Goal: Task Accomplishment & Management: Manage account settings

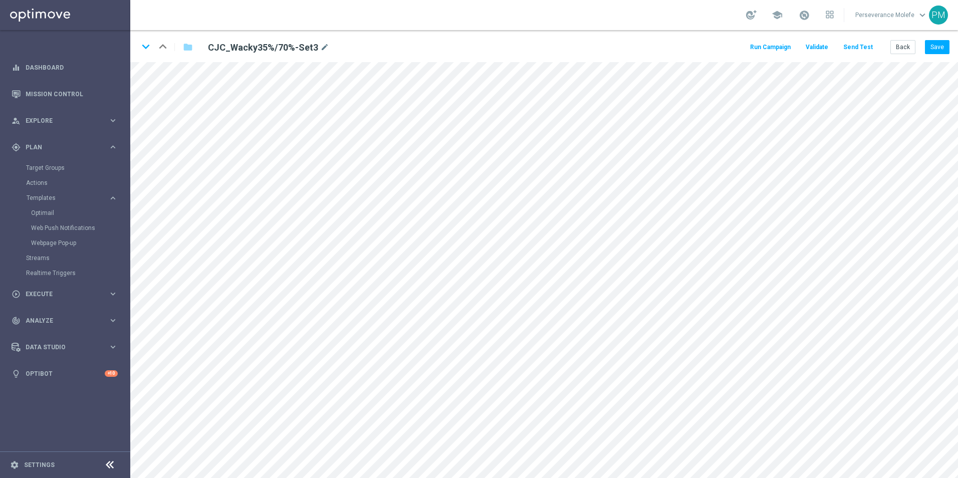
click at [911, 39] on div "keyboard_arrow_down keyboard_arrow_up folder CJC_Wacky35%/70%-Set3 mode_edit Ru…" at bounding box center [544, 46] width 828 height 32
click at [907, 46] on button "Back" at bounding box center [903, 47] width 25 height 14
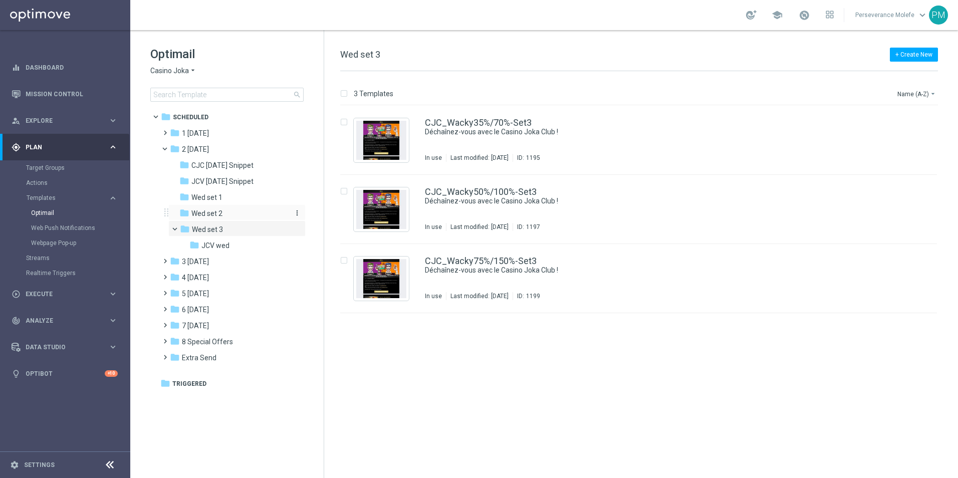
click at [233, 210] on div "folder Wed set 2" at bounding box center [232, 214] width 107 height 12
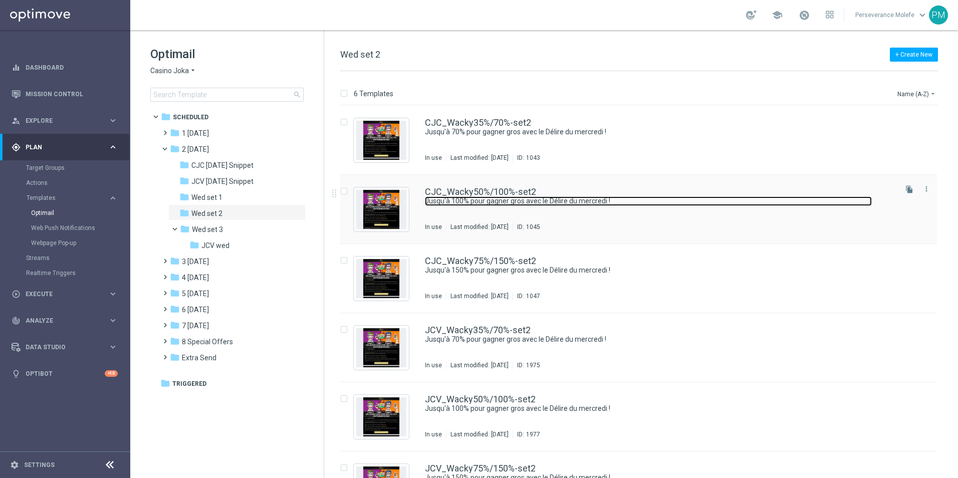
click at [484, 200] on link "Jusqu'à 100% pour gagner gros avec le Délire du mercredi !" at bounding box center [648, 201] width 447 height 10
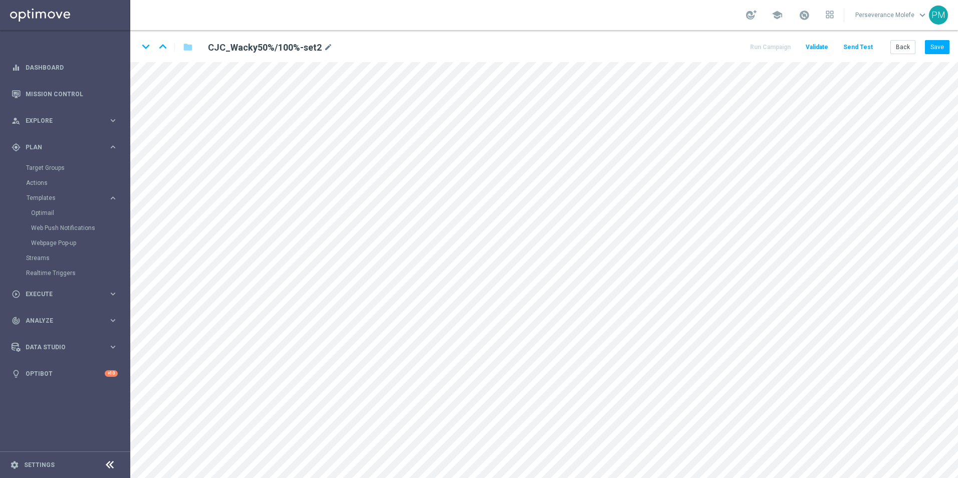
click at [925, 45] on div "Back Save" at bounding box center [920, 47] width 59 height 14
click at [934, 45] on button "Save" at bounding box center [937, 47] width 25 height 14
click at [902, 51] on button "Back" at bounding box center [903, 47] width 25 height 14
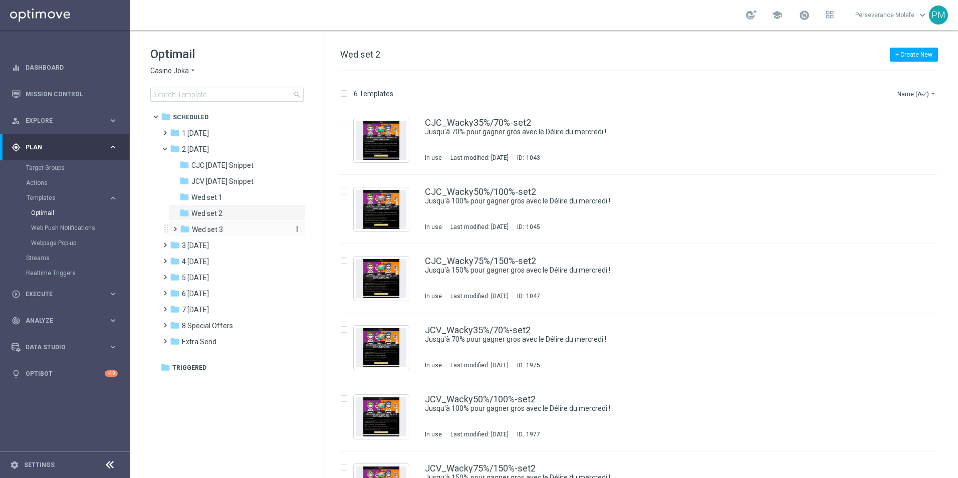
click at [220, 232] on span "Wed set 3" at bounding box center [207, 229] width 31 height 9
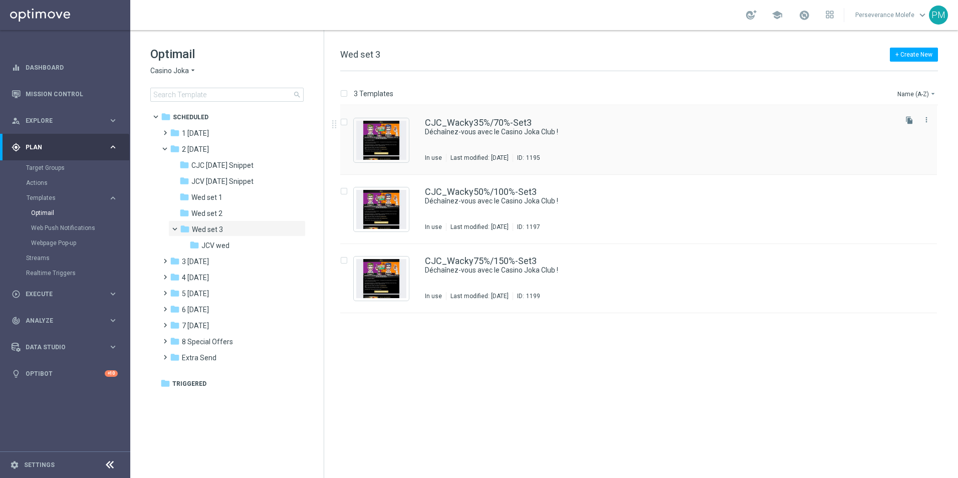
click at [491, 116] on div "CJC_Wacky35%/70%-Set3 Déchaînez-vous avec le Casino Joka Club ! In use Last mod…" at bounding box center [638, 140] width 597 height 69
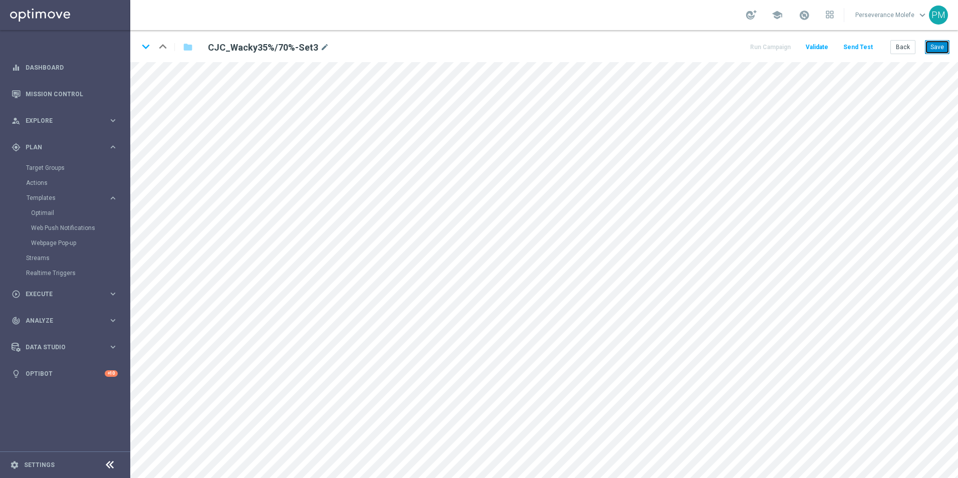
click at [933, 54] on button "Save" at bounding box center [937, 47] width 25 height 14
click at [899, 47] on button "Back" at bounding box center [903, 47] width 25 height 14
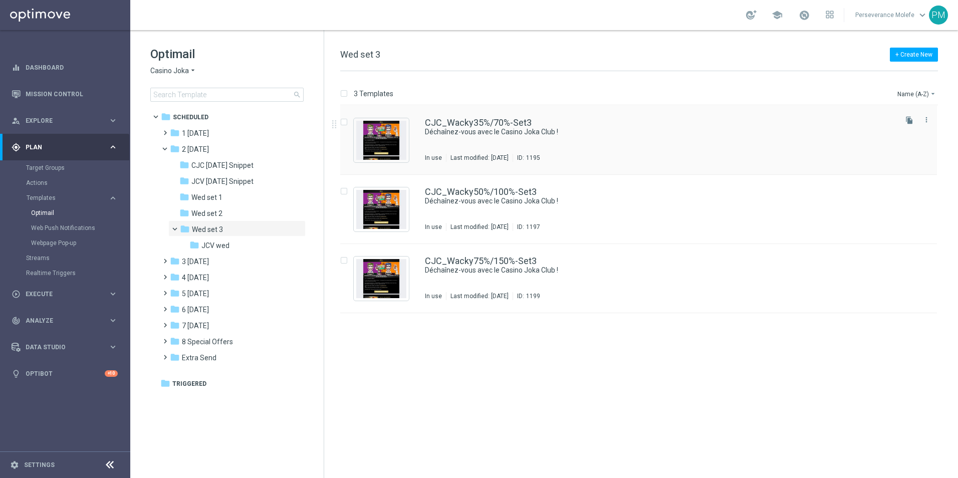
click at [513, 116] on div "CJC_Wacky35%/70%-Set3 Déchaînez-vous avec le Casino Joka Club ! In use Last mod…" at bounding box center [638, 140] width 597 height 69
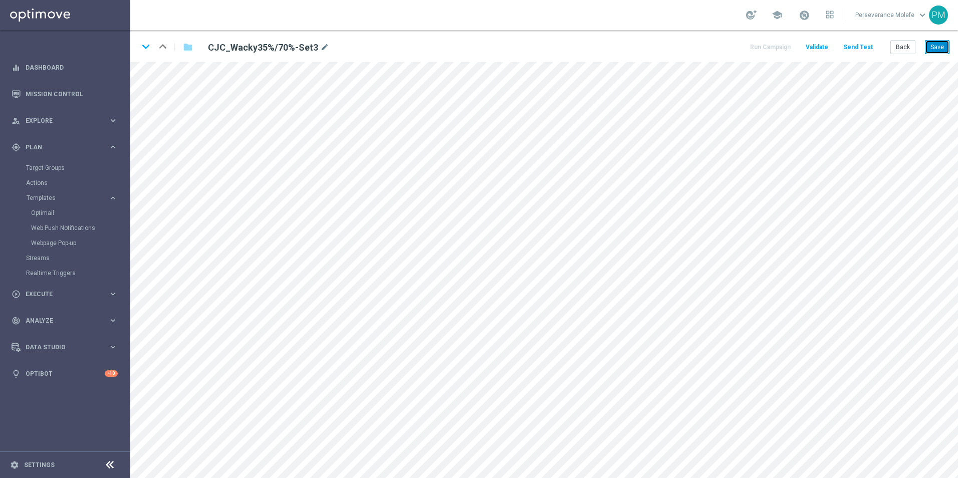
click at [939, 48] on button "Save" at bounding box center [937, 47] width 25 height 14
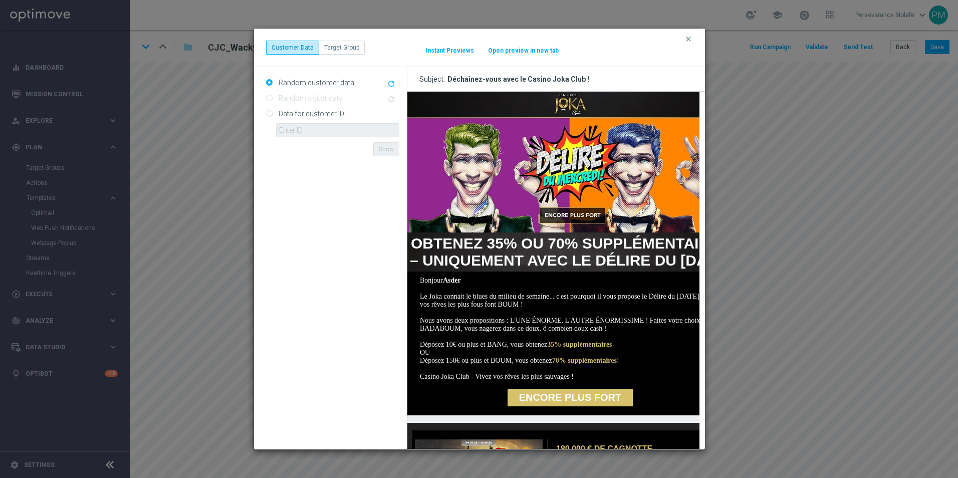
click at [533, 52] on button "Open preview in new tab" at bounding box center [524, 51] width 72 height 8
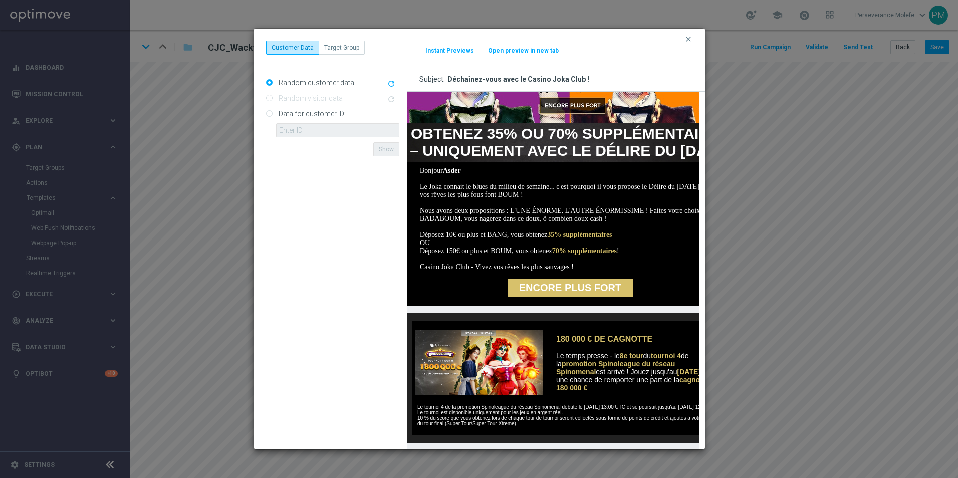
scroll to position [200, 0]
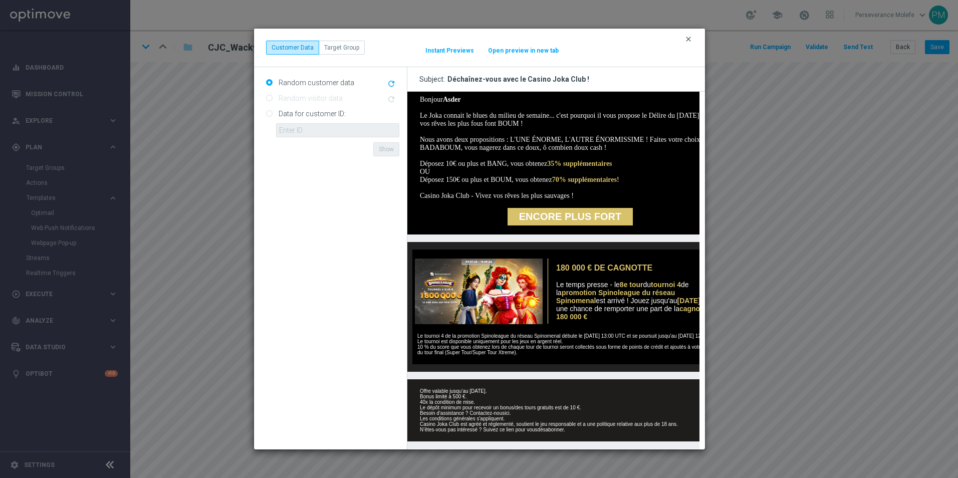
click at [690, 42] on icon "clear" at bounding box center [689, 39] width 8 height 8
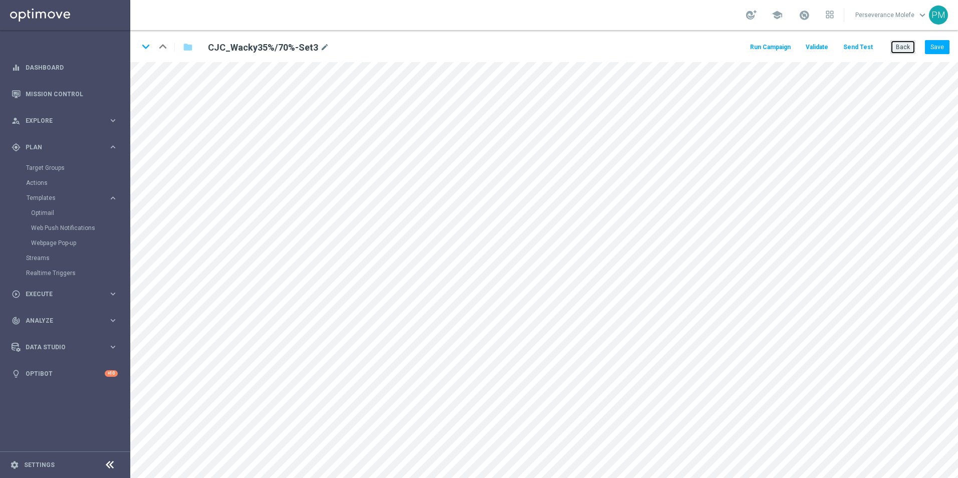
click at [908, 48] on button "Back" at bounding box center [903, 47] width 25 height 14
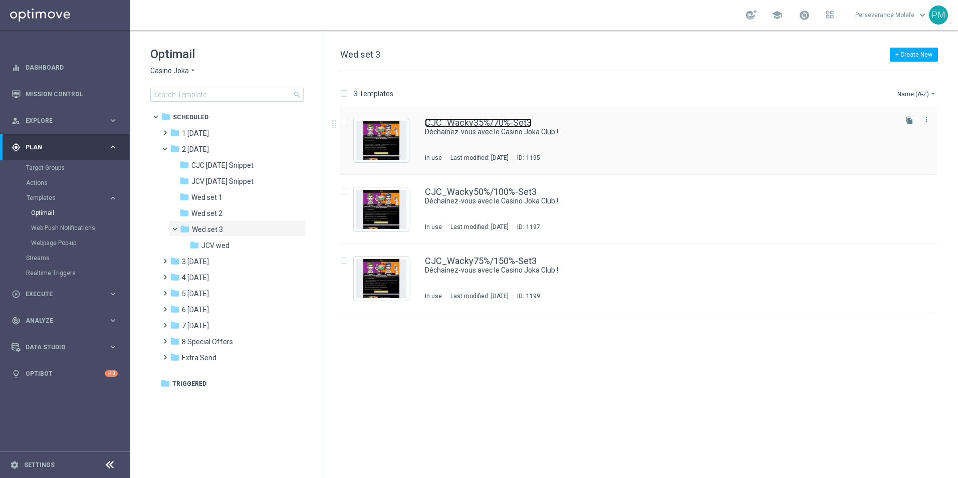
click at [476, 125] on link "CJC_Wacky35%/70%-Set3" at bounding box center [478, 122] width 107 height 9
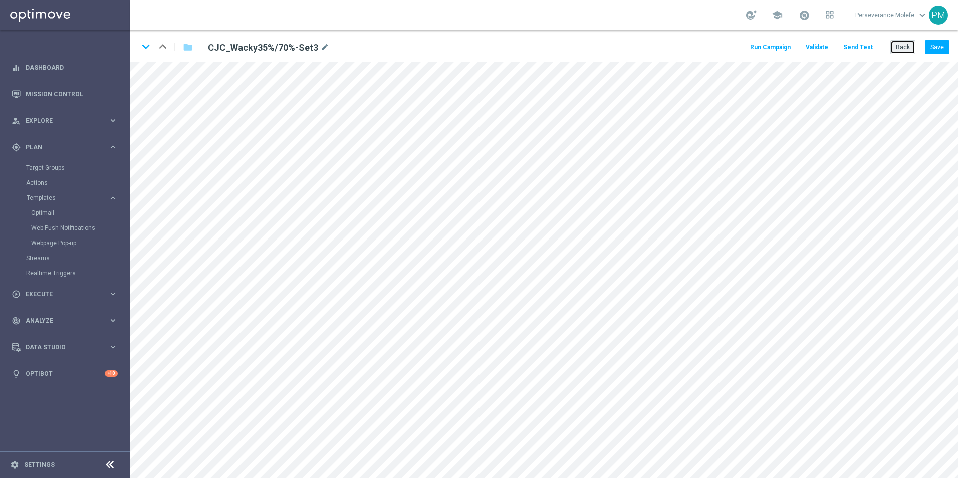
click at [909, 50] on button "Back" at bounding box center [903, 47] width 25 height 14
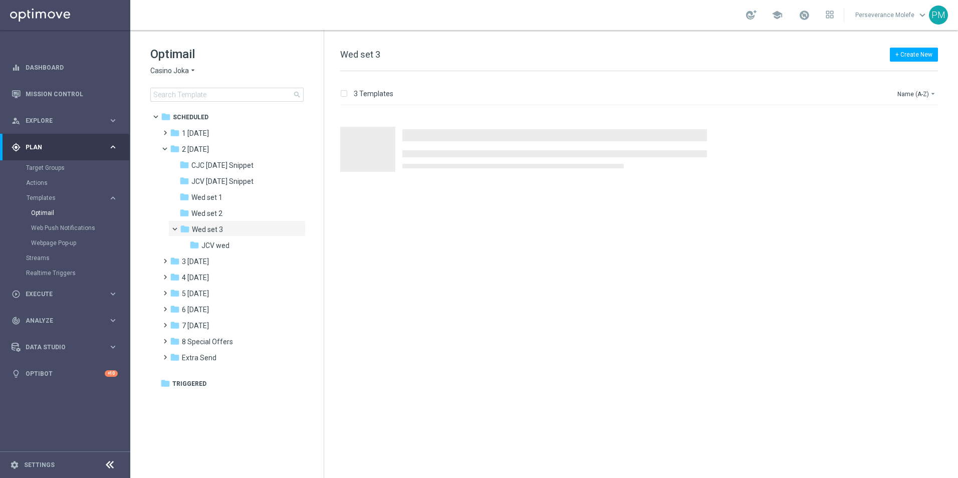
click at [176, 76] on div "Optimail Casino Joka arrow_drop_down × Casino Joka search" at bounding box center [236, 74] width 173 height 56
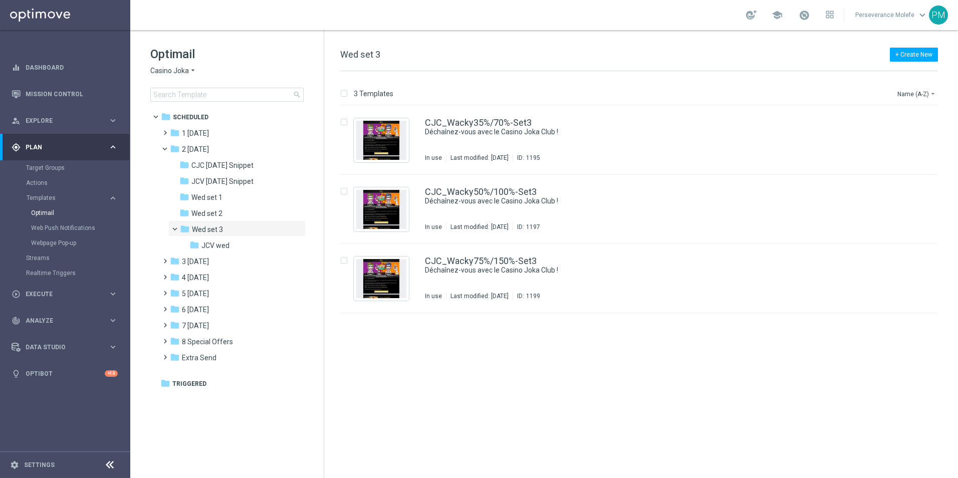
click at [176, 76] on div "Optimail Casino Joka arrow_drop_down × Casino Joka search" at bounding box center [236, 74] width 173 height 56
click at [177, 72] on span "Casino Joka" at bounding box center [169, 71] width 39 height 10
click at [0, 0] on span "Le Roi [PERSON_NAME]" at bounding box center [0, 0] width 0 height 0
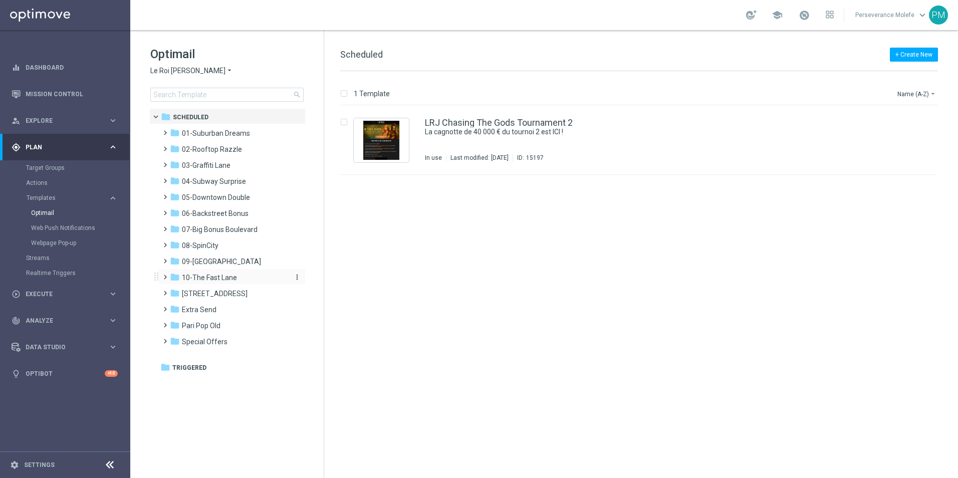
click at [219, 279] on span "10-The Fast Lane" at bounding box center [209, 277] width 55 height 9
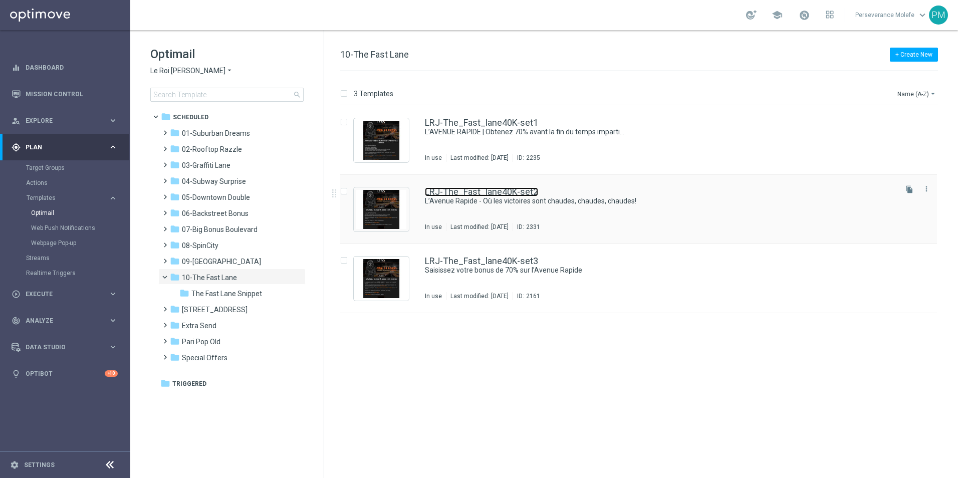
click at [480, 189] on link "LRJ-The_Fast_lane40K-set2" at bounding box center [481, 191] width 113 height 9
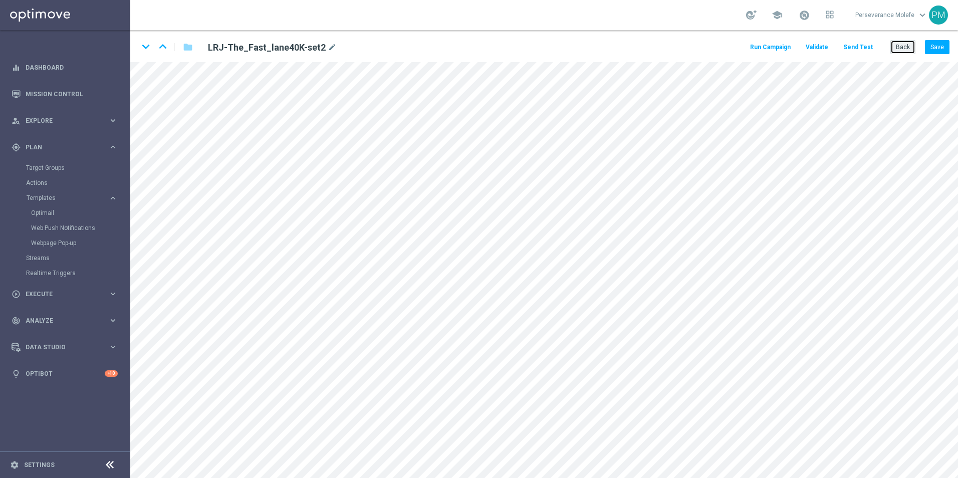
click at [899, 44] on button "Back" at bounding box center [903, 47] width 25 height 14
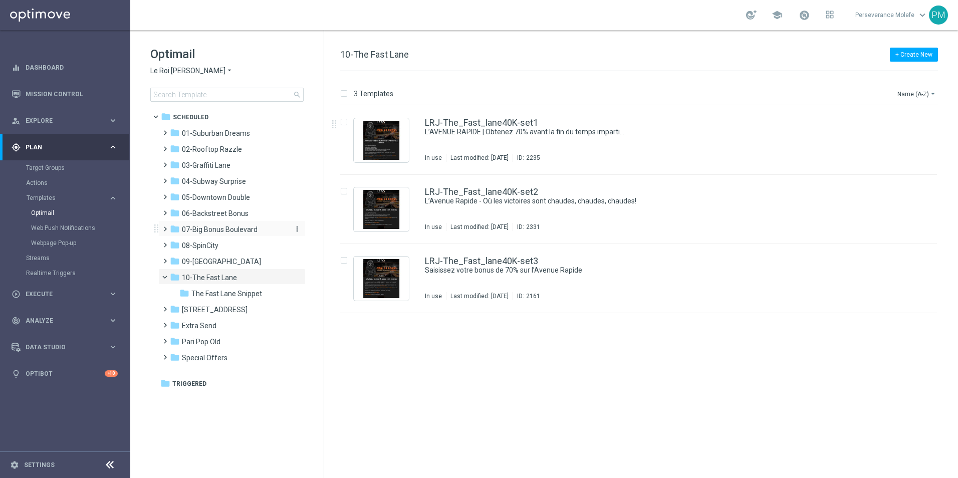
click at [219, 227] on span "07-Big Bonus Boulevard" at bounding box center [220, 229] width 76 height 9
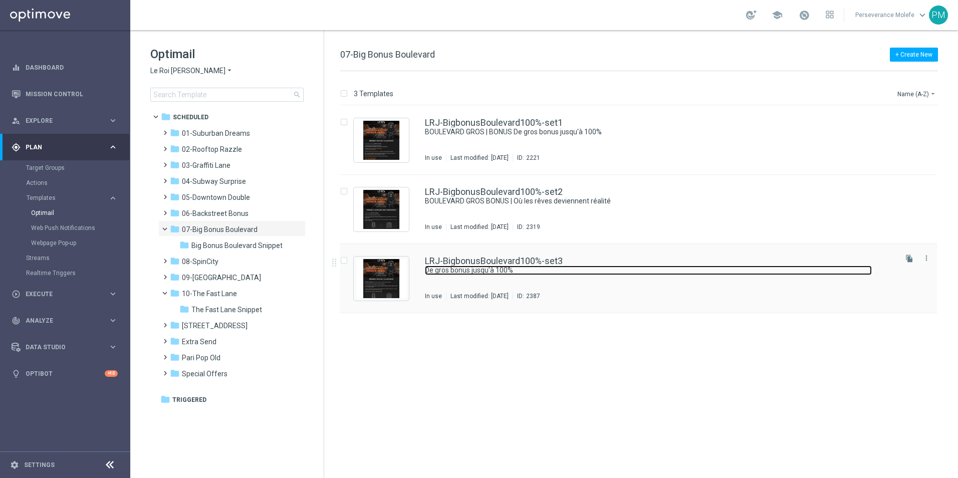
click at [428, 266] on link "De gros bonus jusqu'à 100%" at bounding box center [648, 271] width 447 height 10
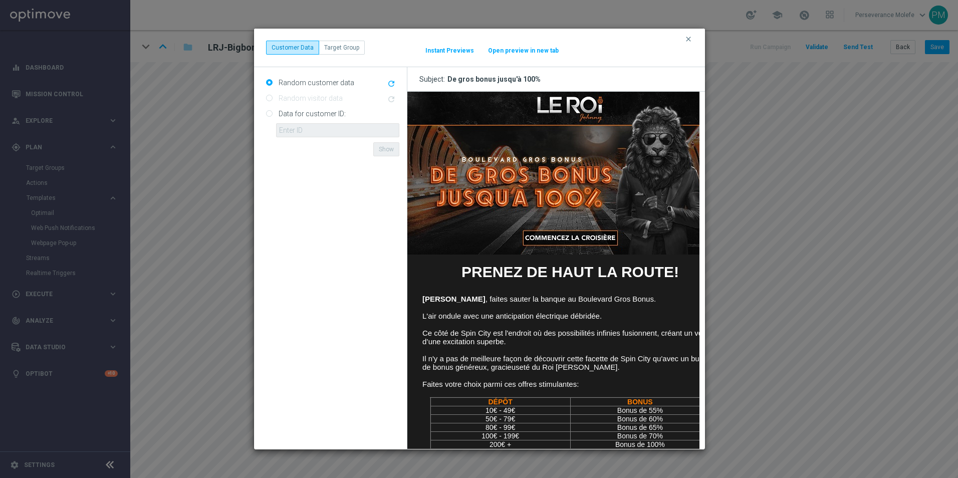
click at [505, 53] on button "Open preview in new tab" at bounding box center [524, 51] width 72 height 8
click at [689, 43] on button "clear" at bounding box center [690, 39] width 12 height 9
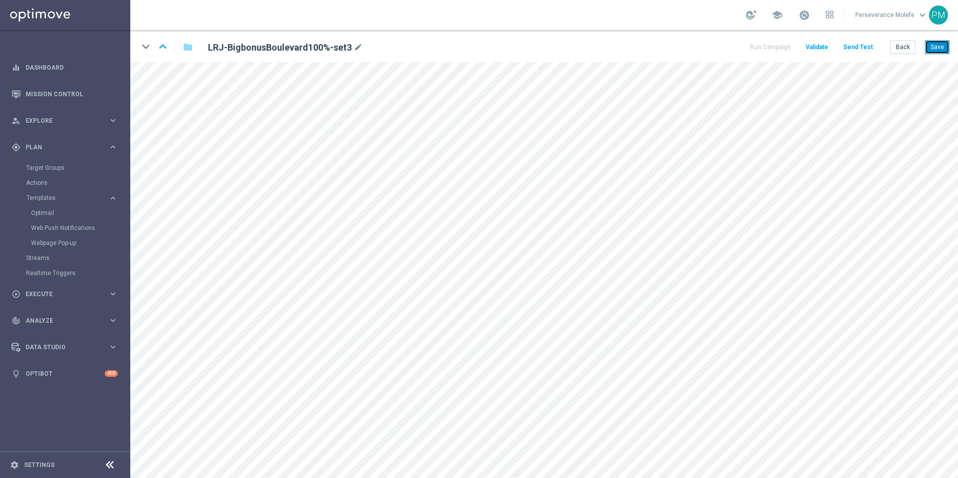
click at [942, 53] on button "Save" at bounding box center [937, 47] width 25 height 14
click at [948, 43] on button "Save" at bounding box center [937, 47] width 25 height 14
click at [906, 47] on button "Back" at bounding box center [903, 47] width 25 height 14
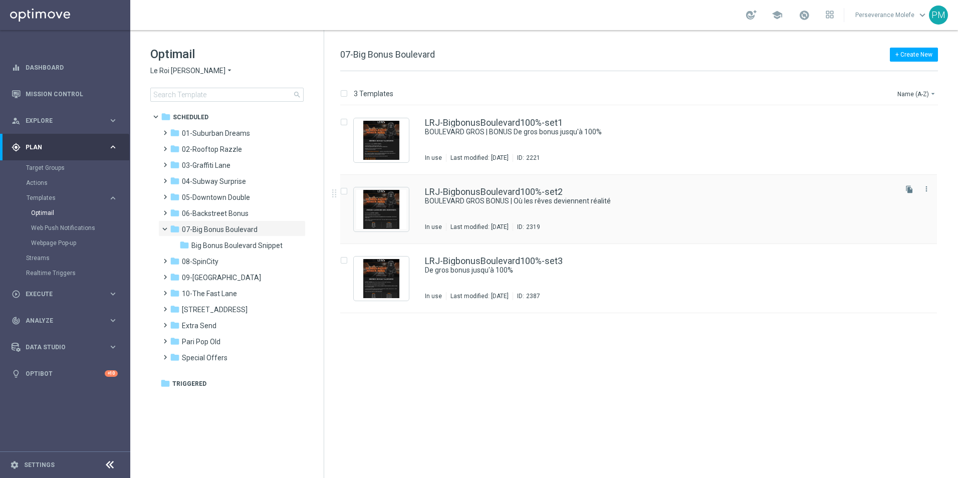
click at [436, 185] on div "LRJ-BigbonusBoulevard100%-set2 BOULEVARD GROS BONUS | Où les rêves deviennent r…" at bounding box center [638, 209] width 597 height 69
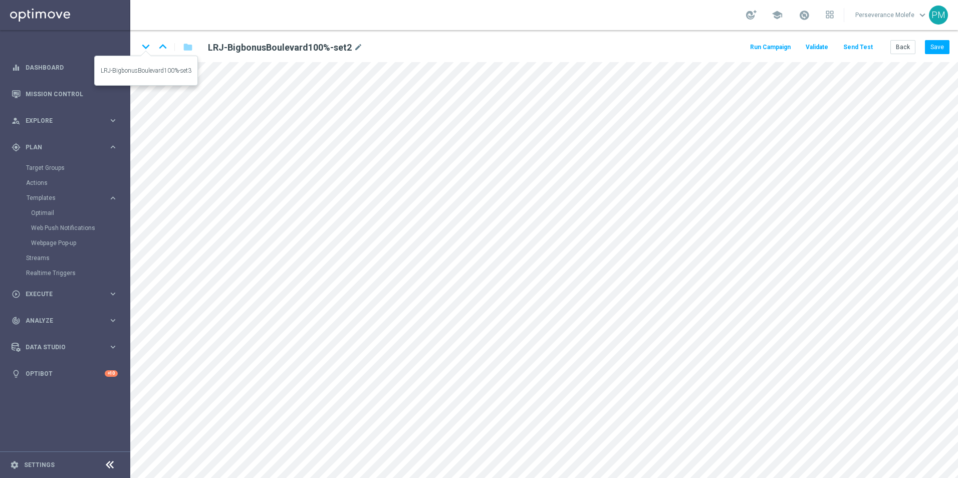
click at [142, 48] on icon "keyboard_arrow_down" at bounding box center [145, 46] width 15 height 15
click at [845, 49] on button "Send Test" at bounding box center [858, 48] width 33 height 14
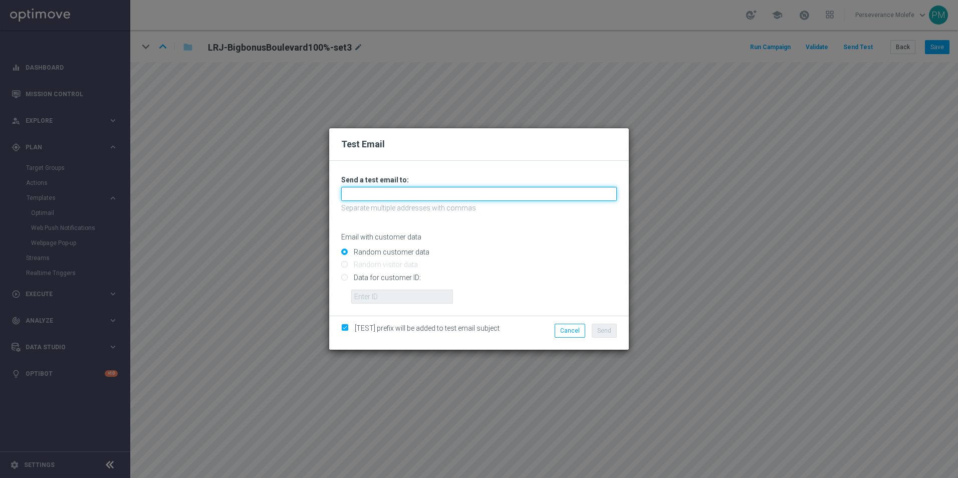
click at [375, 201] on input "text" at bounding box center [479, 194] width 276 height 14
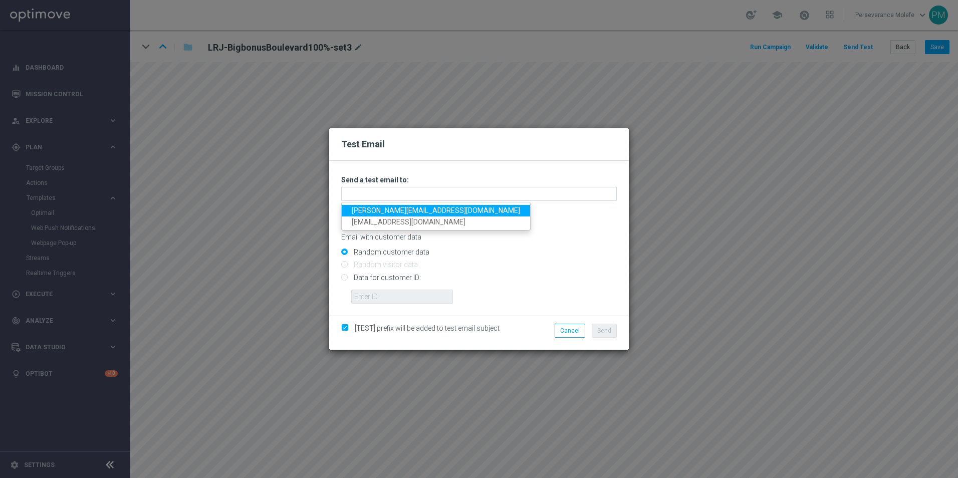
click at [391, 210] on link "[PERSON_NAME][EMAIL_ADDRESS][DOMAIN_NAME]" at bounding box center [436, 211] width 188 height 12
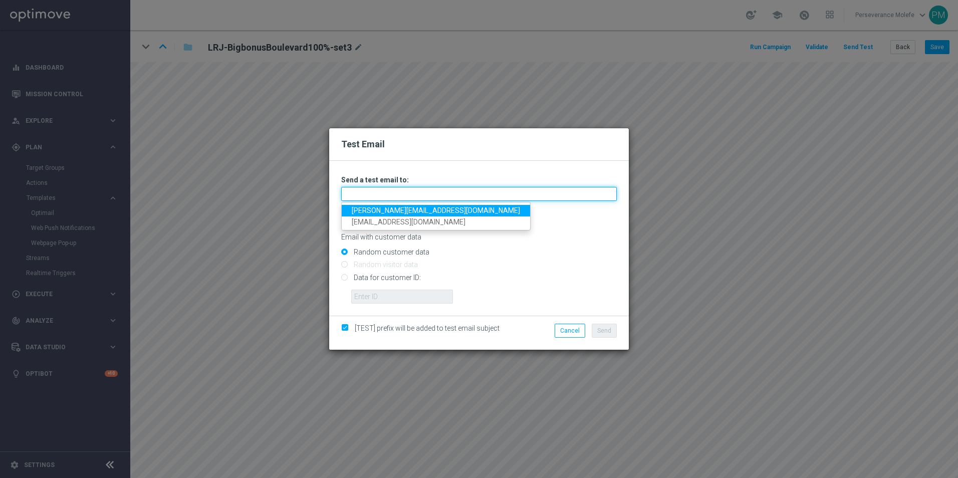
type input "[PERSON_NAME][EMAIL_ADDRESS][DOMAIN_NAME]"
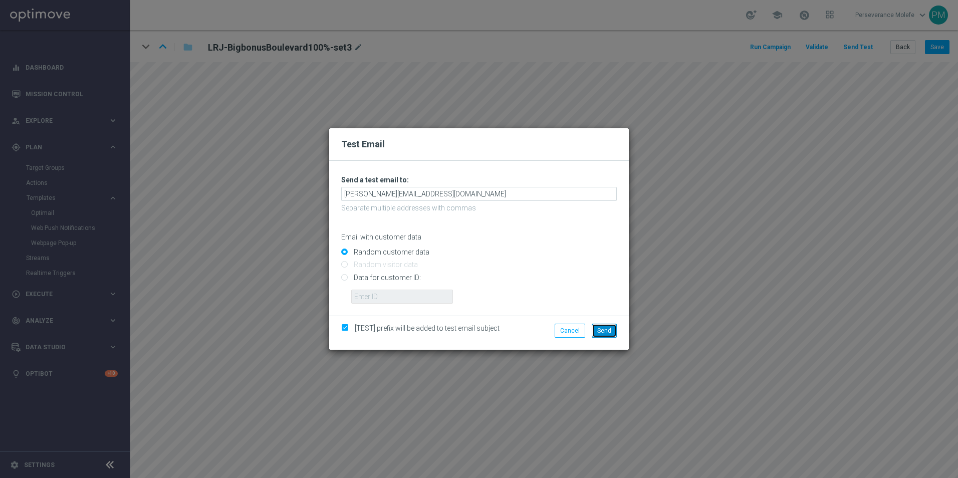
click at [602, 332] on span "Send" at bounding box center [604, 330] width 14 height 7
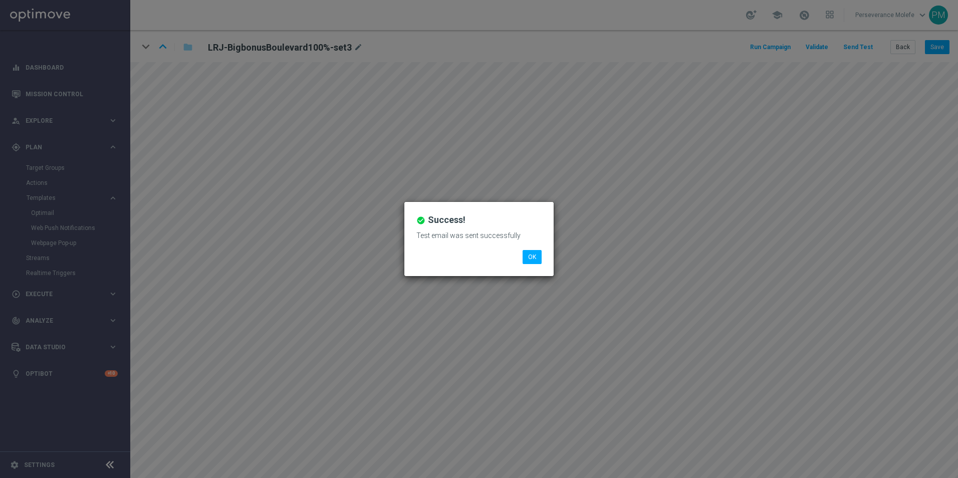
click at [520, 255] on li "OK" at bounding box center [532, 257] width 24 height 14
click at [528, 255] on button "OK" at bounding box center [532, 257] width 19 height 14
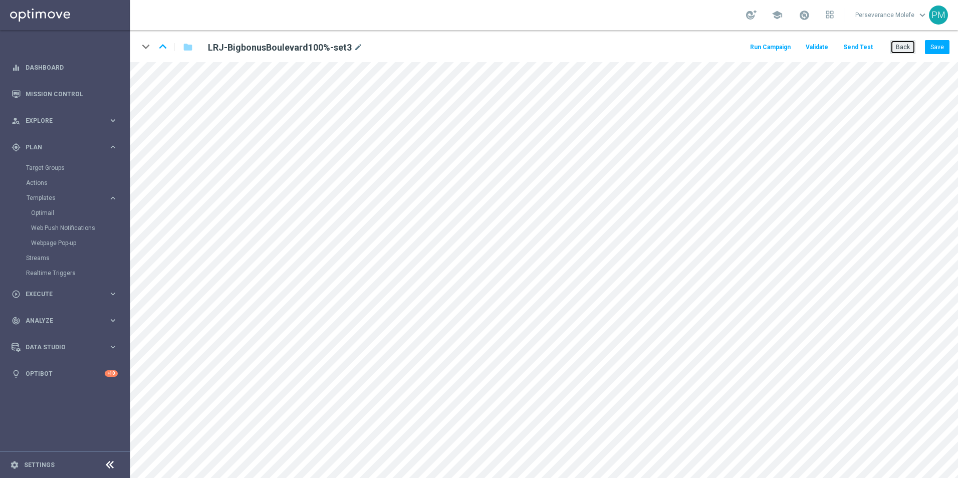
click at [914, 53] on button "Back" at bounding box center [903, 47] width 25 height 14
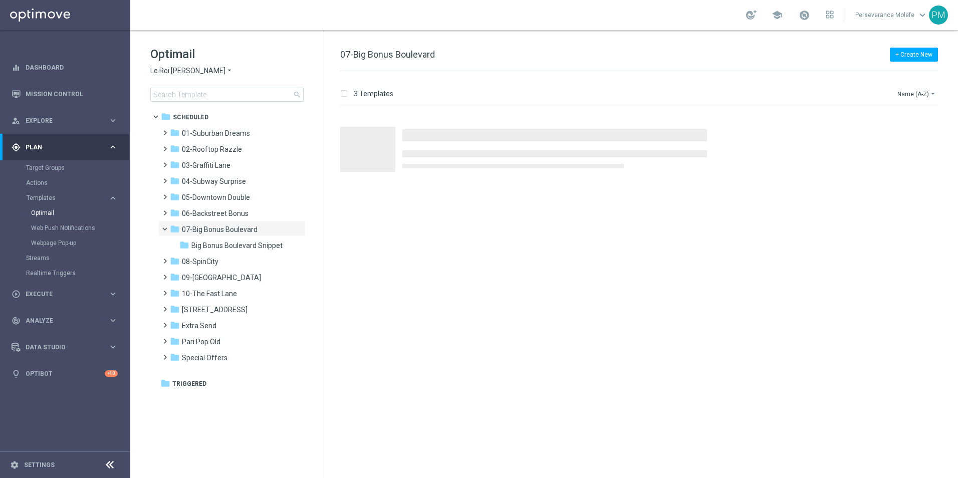
click at [153, 65] on div "Optimail Le Roi [PERSON_NAME] × Le Roi [PERSON_NAME] search" at bounding box center [236, 74] width 173 height 56
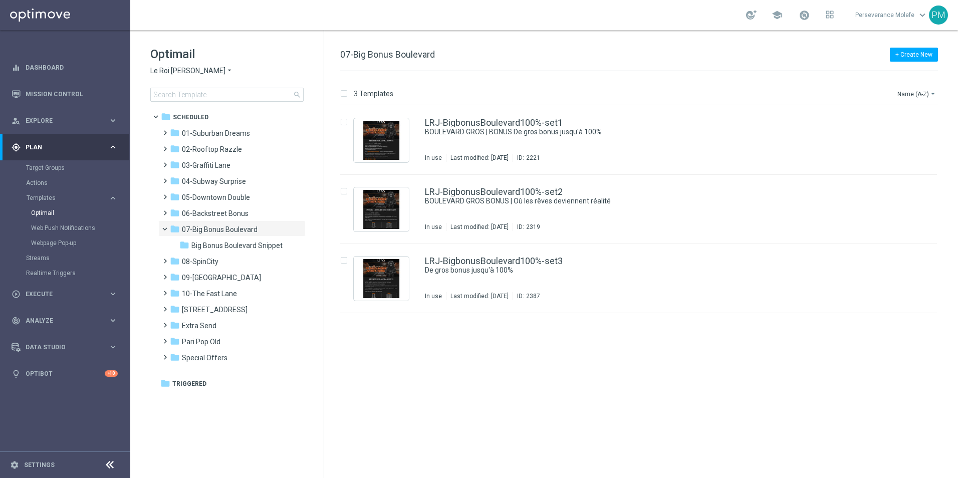
click at [169, 72] on span "Le Roi [PERSON_NAME]" at bounding box center [187, 71] width 75 height 10
click at [198, 169] on div "Casino Joka" at bounding box center [188, 166] width 75 height 12
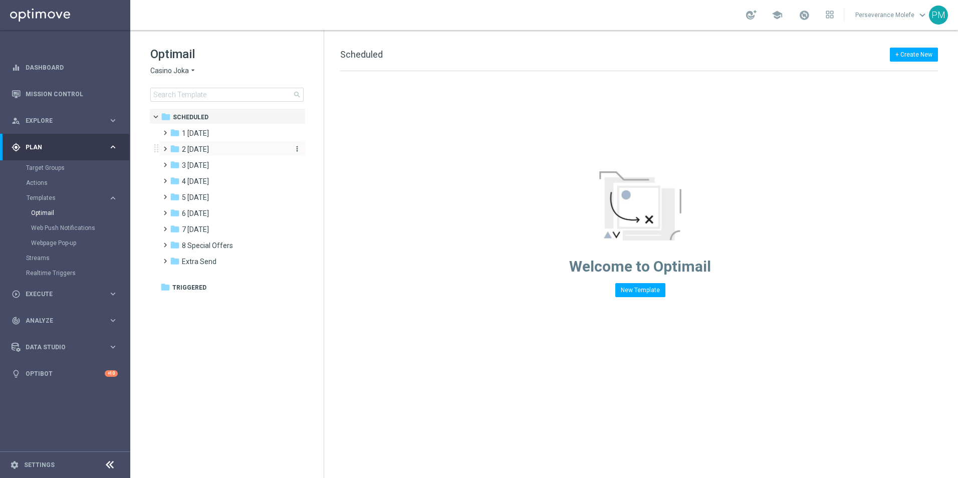
click at [209, 148] on span "2 [DATE]" at bounding box center [195, 149] width 27 height 9
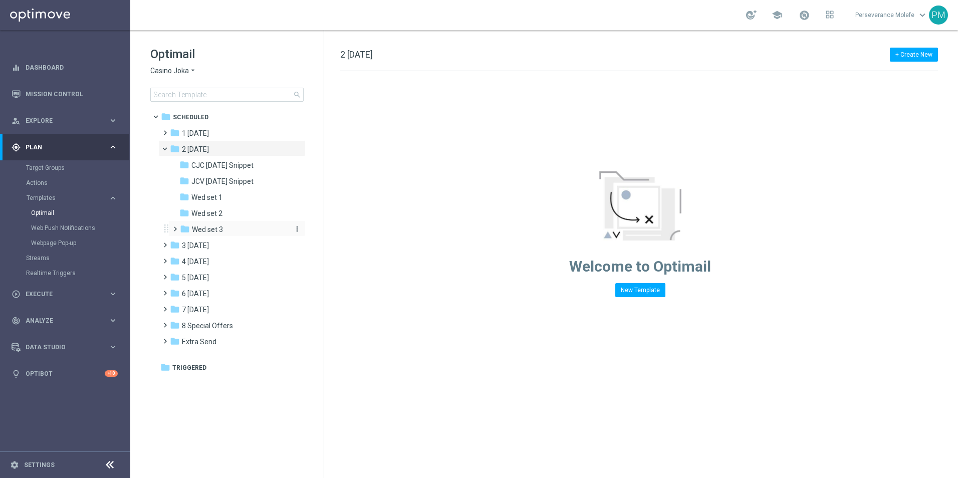
click at [229, 225] on div "folder Wed set 3" at bounding box center [233, 230] width 107 height 12
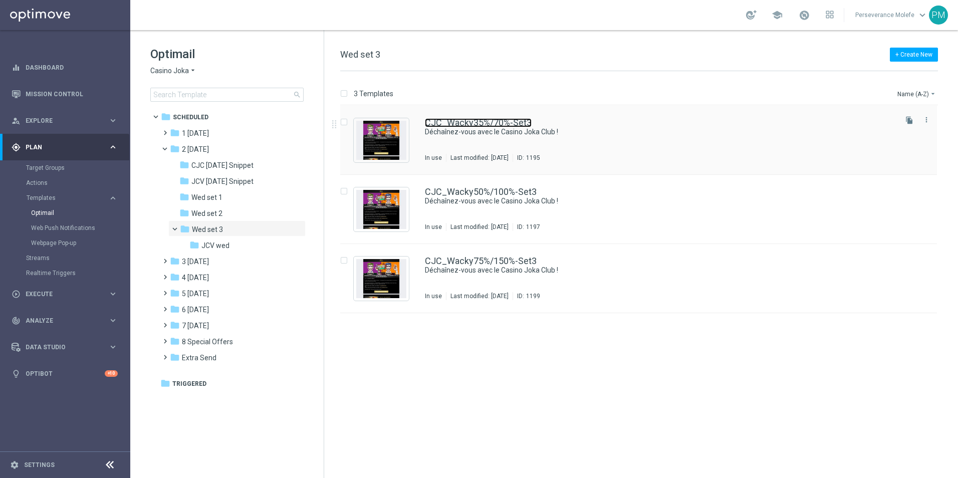
click at [444, 119] on link "CJC_Wacky35%/70%-Set3" at bounding box center [478, 122] width 107 height 9
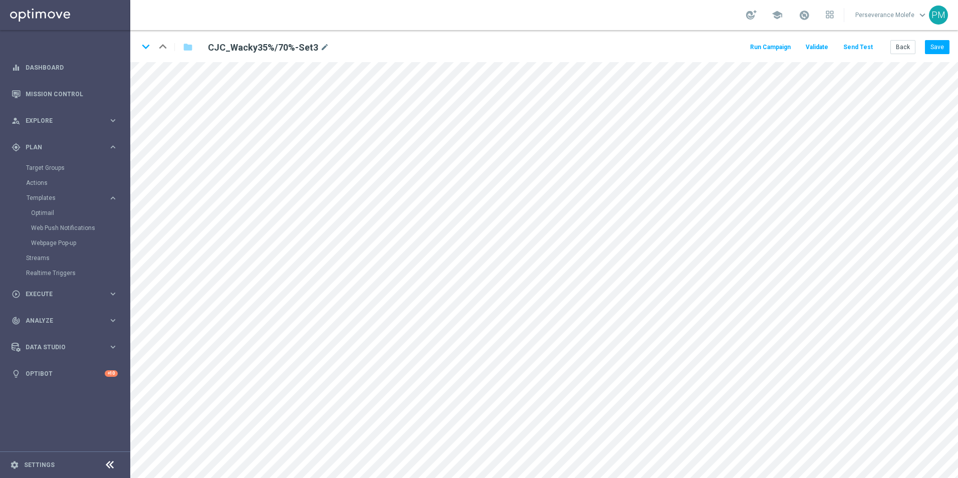
click at [864, 48] on button "Send Test" at bounding box center [858, 48] width 33 height 14
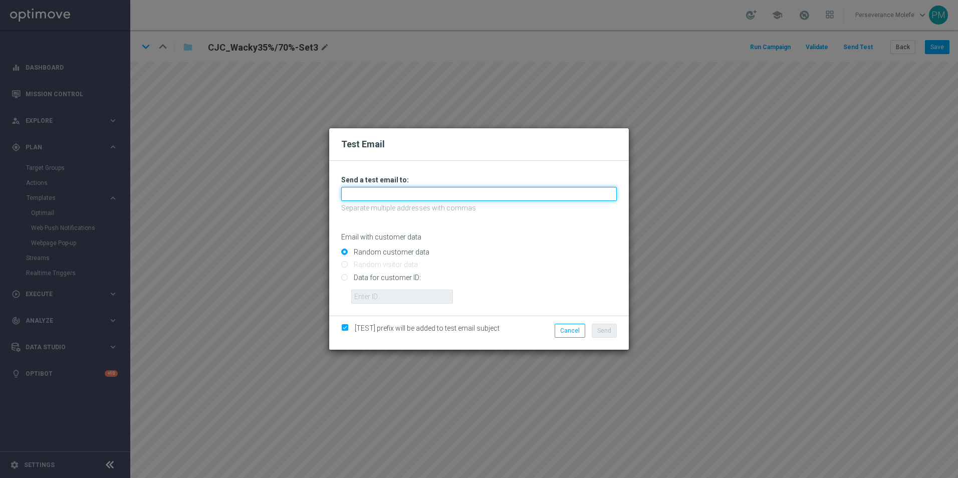
click at [424, 192] on input "text" at bounding box center [479, 194] width 276 height 14
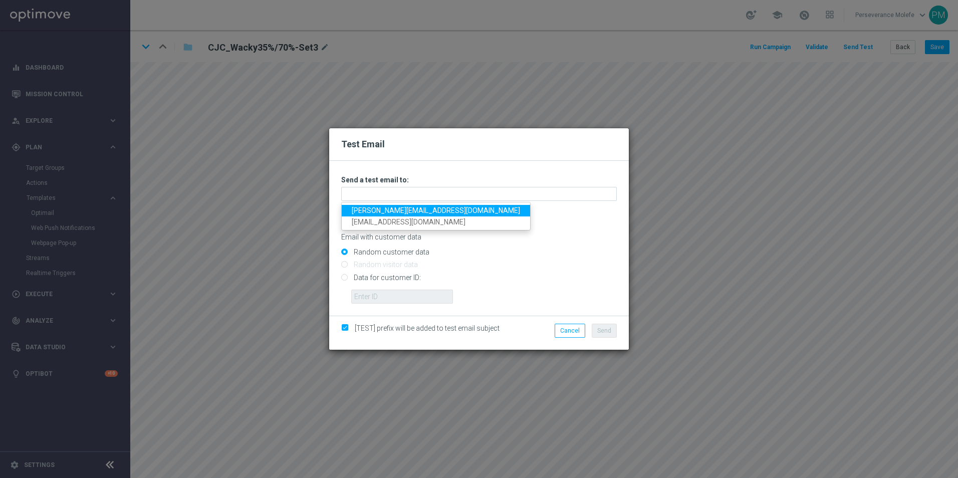
click at [400, 208] on link "[PERSON_NAME][EMAIL_ADDRESS][DOMAIN_NAME]" at bounding box center [436, 211] width 188 height 12
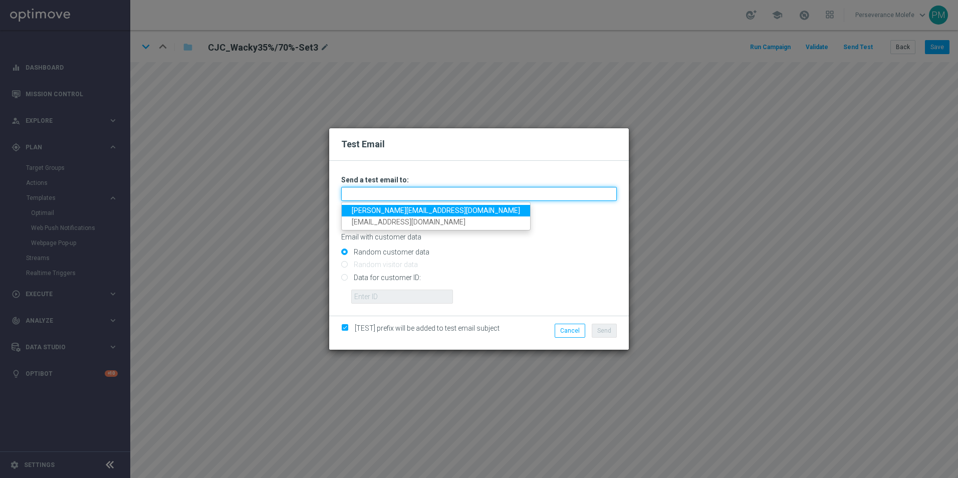
type input "[PERSON_NAME][EMAIL_ADDRESS][DOMAIN_NAME]"
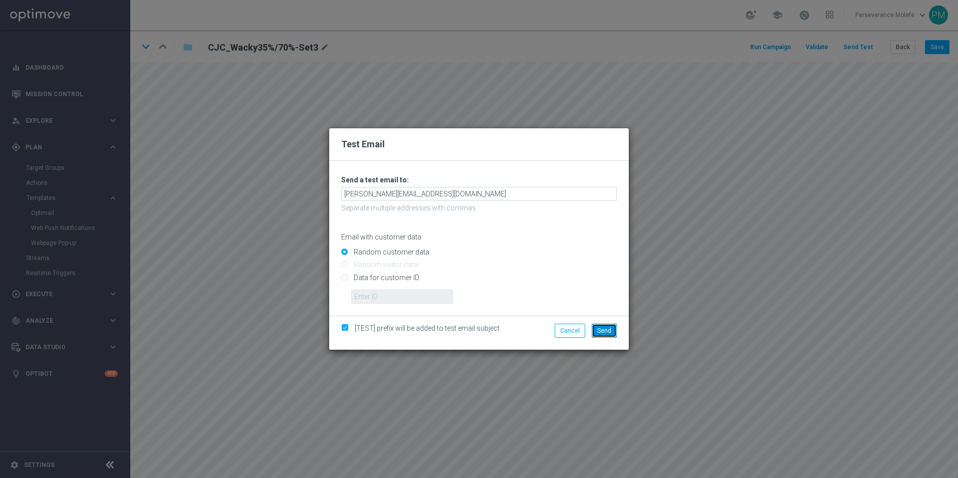
click at [595, 324] on button "Send" at bounding box center [604, 331] width 25 height 14
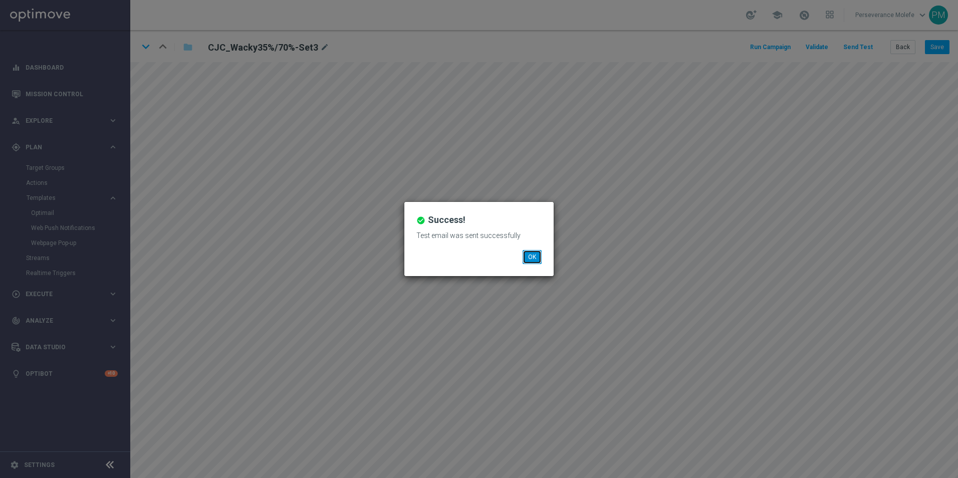
click at [530, 256] on button "OK" at bounding box center [532, 257] width 19 height 14
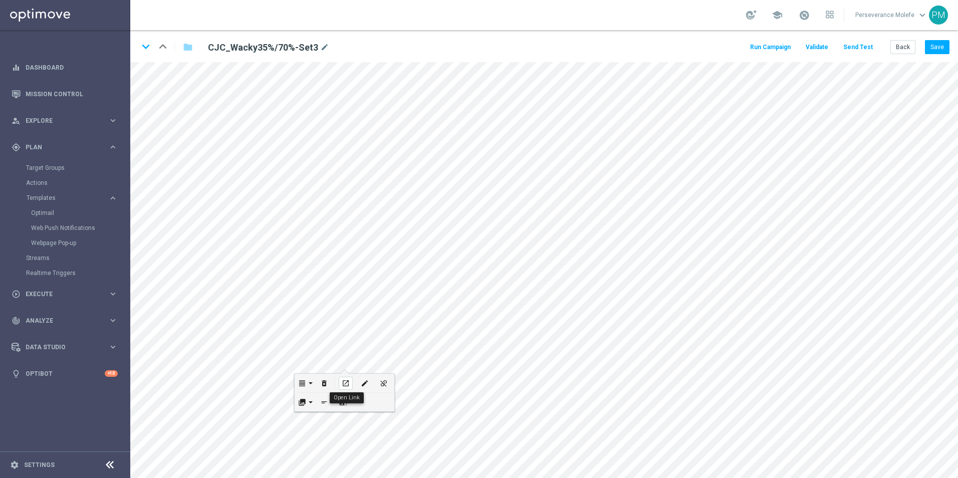
click at [353, 377] on button "open_in_new" at bounding box center [345, 383] width 19 height 19
click at [148, 51] on icon "keyboard_arrow_down" at bounding box center [145, 46] width 15 height 15
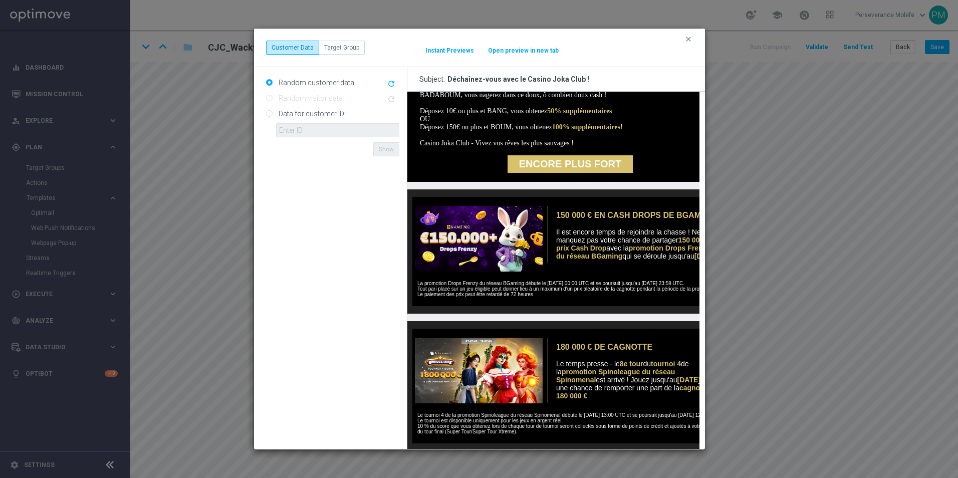
scroll to position [355, 0]
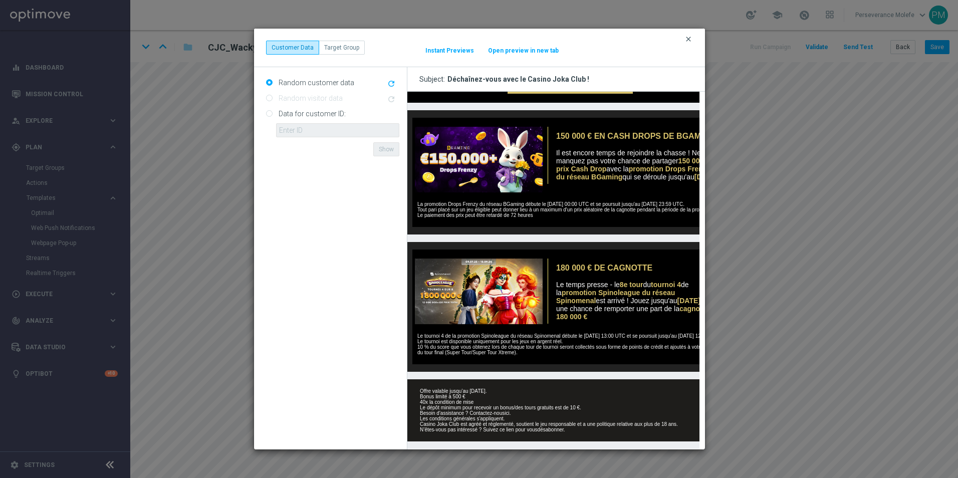
click at [689, 39] on icon "clear" at bounding box center [689, 39] width 8 height 8
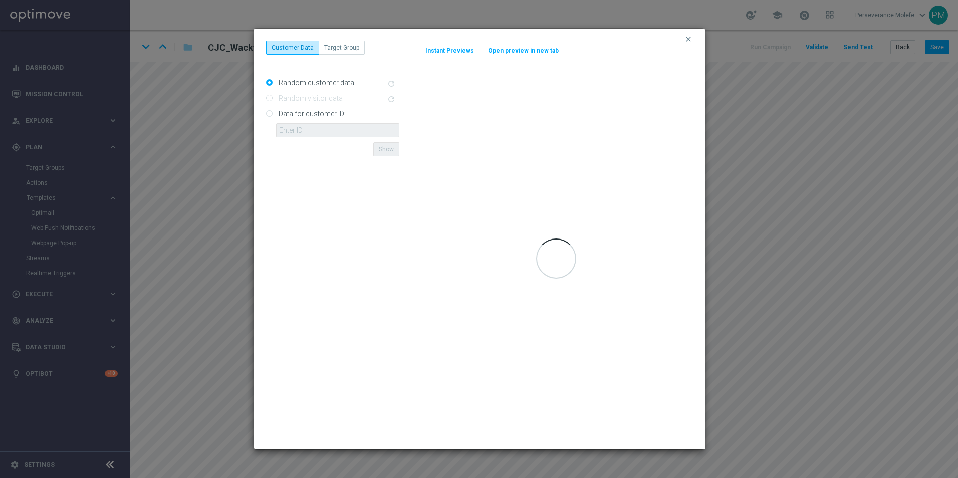
scroll to position [0, 0]
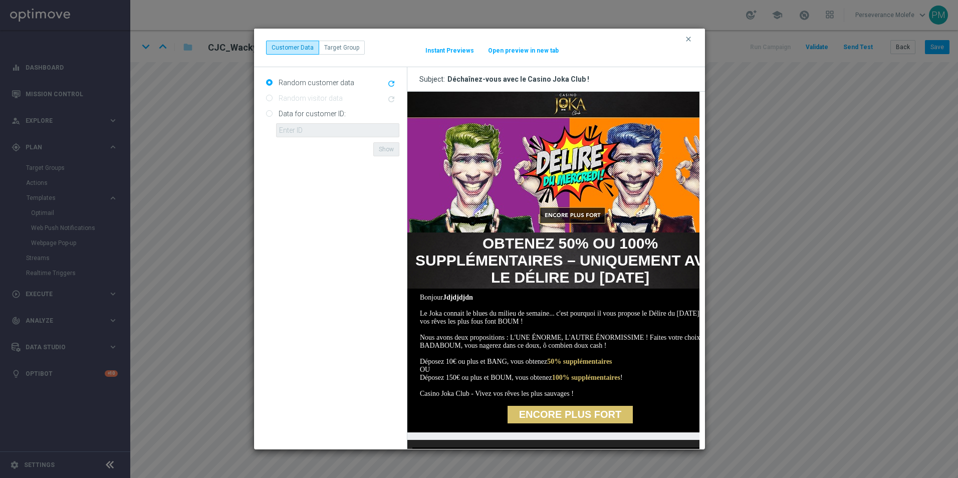
click at [540, 53] on button "Open preview in new tab" at bounding box center [524, 51] width 72 height 8
click at [688, 38] on icon "clear" at bounding box center [689, 39] width 8 height 8
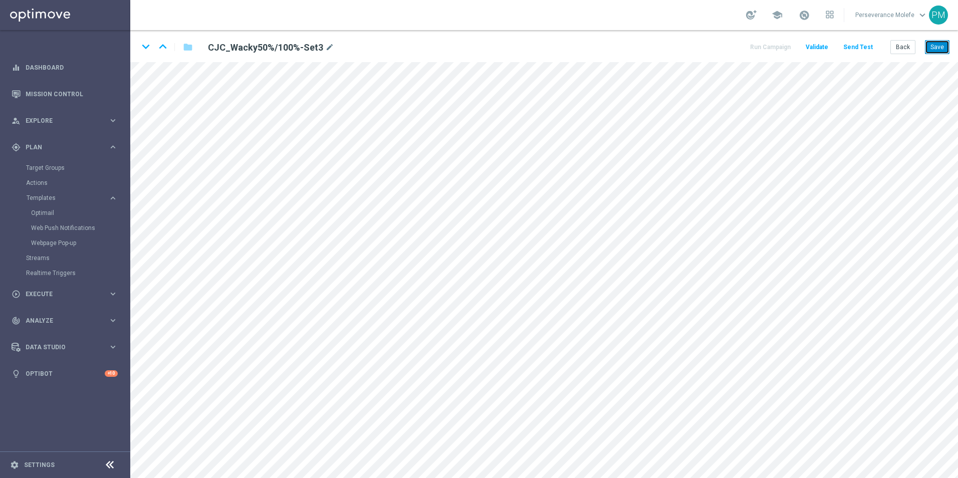
click at [942, 46] on button "Save" at bounding box center [937, 47] width 25 height 14
click at [914, 45] on button "Back" at bounding box center [903, 47] width 25 height 14
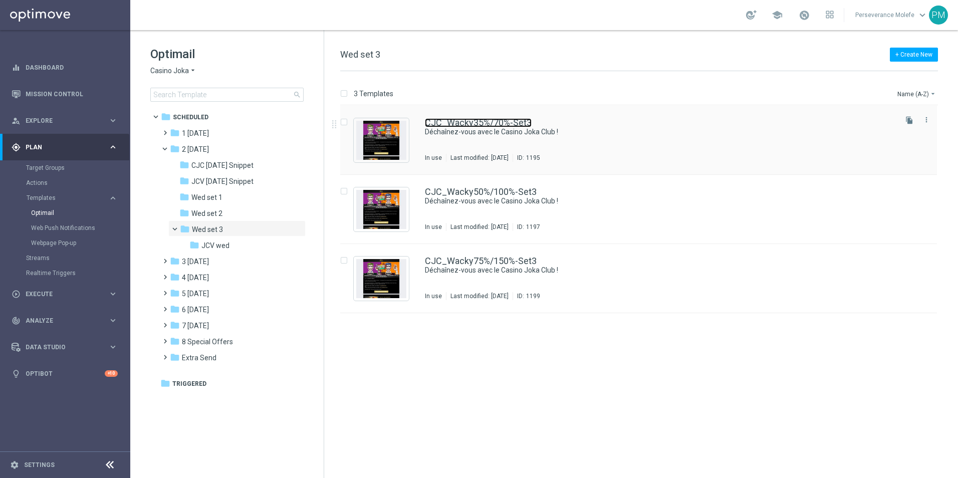
click at [464, 125] on link "CJC_Wacky35%/70%-Set3" at bounding box center [478, 122] width 107 height 9
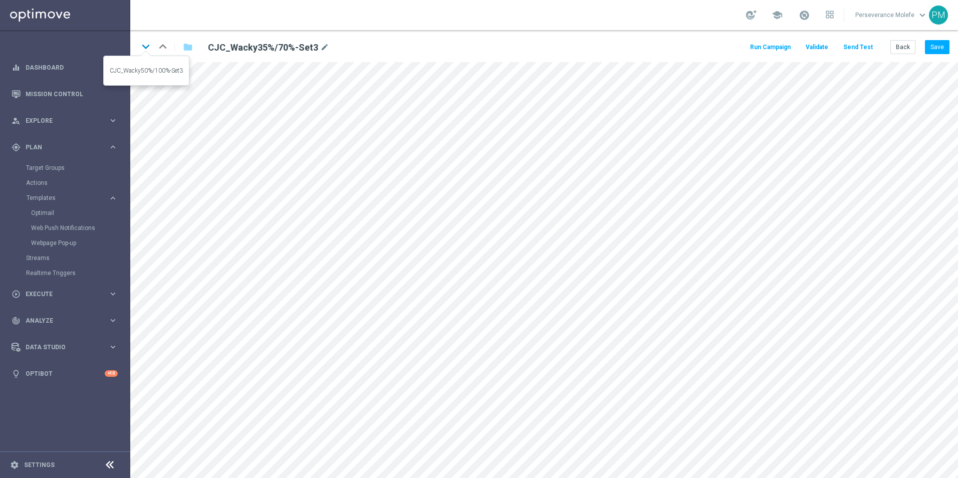
click at [143, 47] on icon "keyboard_arrow_down" at bounding box center [145, 46] width 15 height 15
click at [148, 53] on icon "keyboard_arrow_down" at bounding box center [145, 46] width 15 height 15
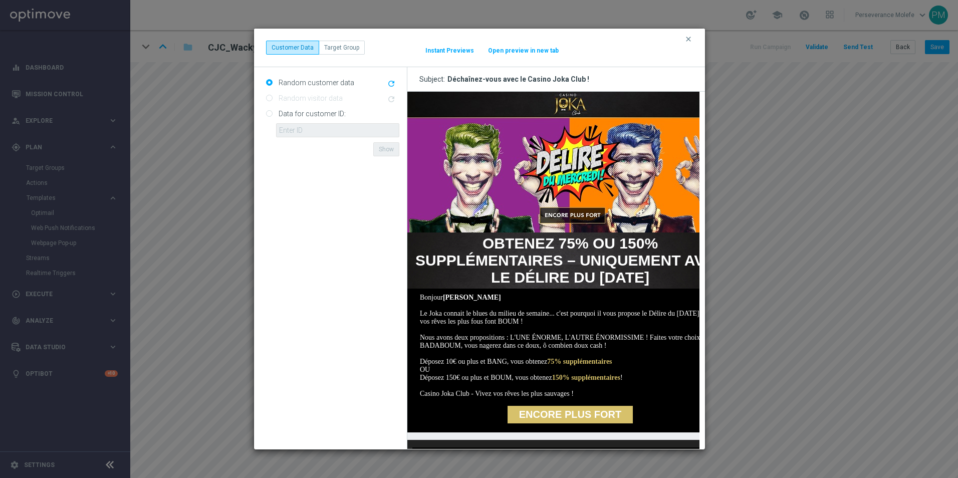
click at [534, 50] on button "Open preview in new tab" at bounding box center [524, 51] width 72 height 8
click at [687, 37] on icon "clear" at bounding box center [689, 39] width 8 height 8
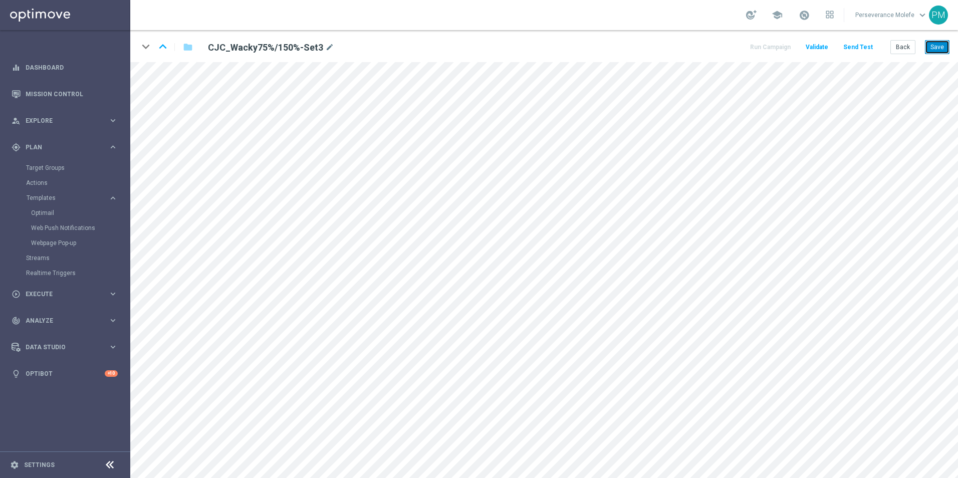
click at [936, 47] on button "Save" at bounding box center [937, 47] width 25 height 14
click at [908, 46] on button "Back" at bounding box center [903, 47] width 25 height 14
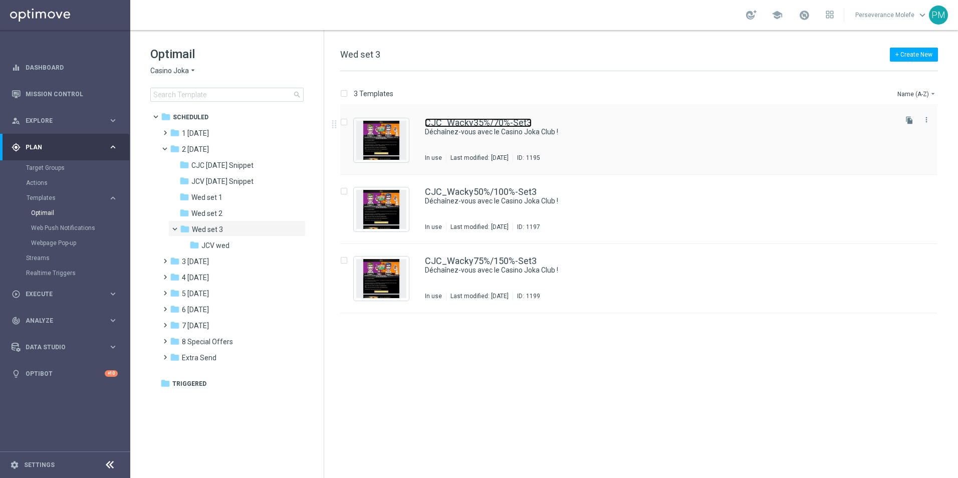
click at [485, 126] on link "CJC_Wacky35%/70%-Set3" at bounding box center [478, 122] width 107 height 9
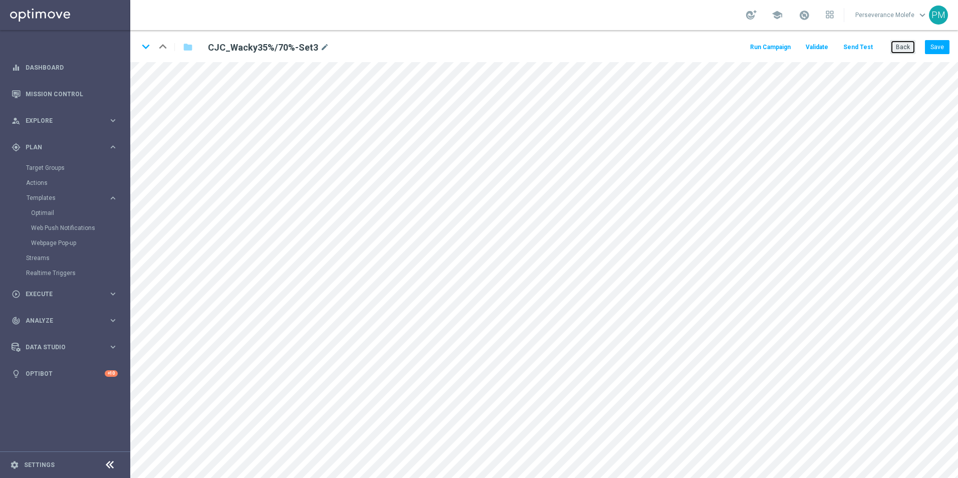
click at [903, 45] on button "Back" at bounding box center [903, 47] width 25 height 14
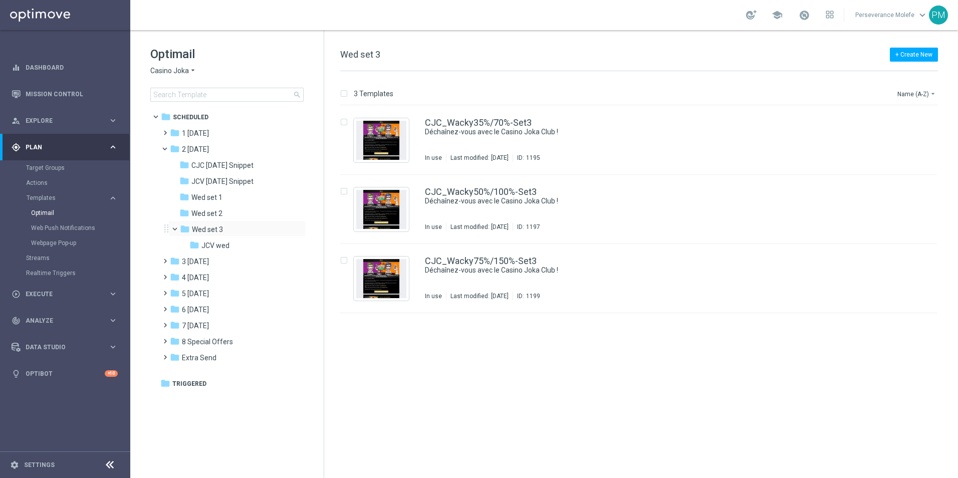
click at [177, 227] on span at bounding box center [179, 227] width 4 height 5
click at [165, 143] on div "folder 2 [DATE] more_vert" at bounding box center [231, 148] width 147 height 16
click at [167, 148] on span at bounding box center [169, 146] width 4 height 5
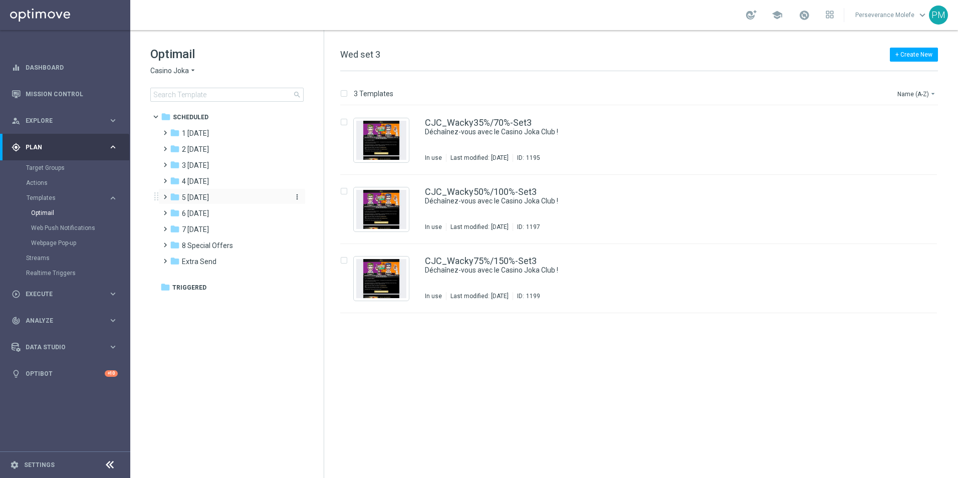
click at [239, 200] on div "folder 5 [DATE]" at bounding box center [227, 198] width 115 height 12
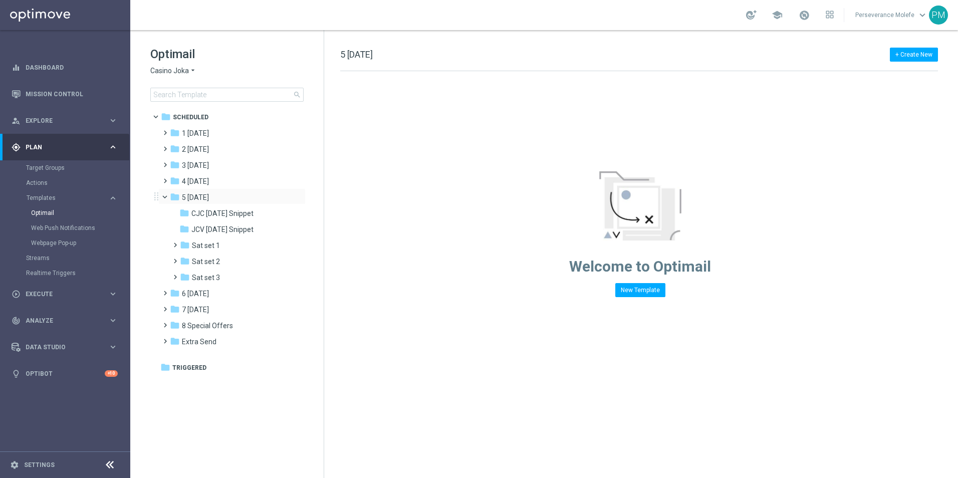
click at [167, 197] on span at bounding box center [169, 194] width 4 height 5
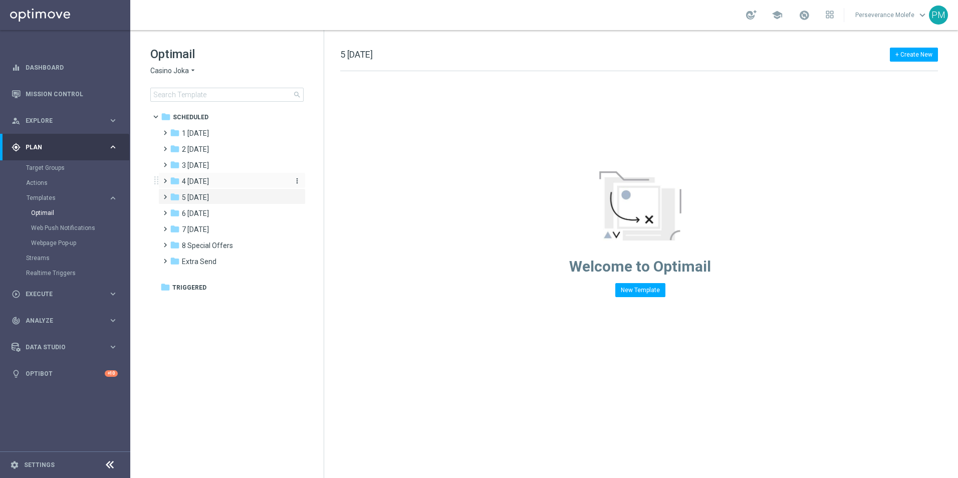
click at [215, 183] on div "folder 4 [DATE]" at bounding box center [227, 182] width 115 height 12
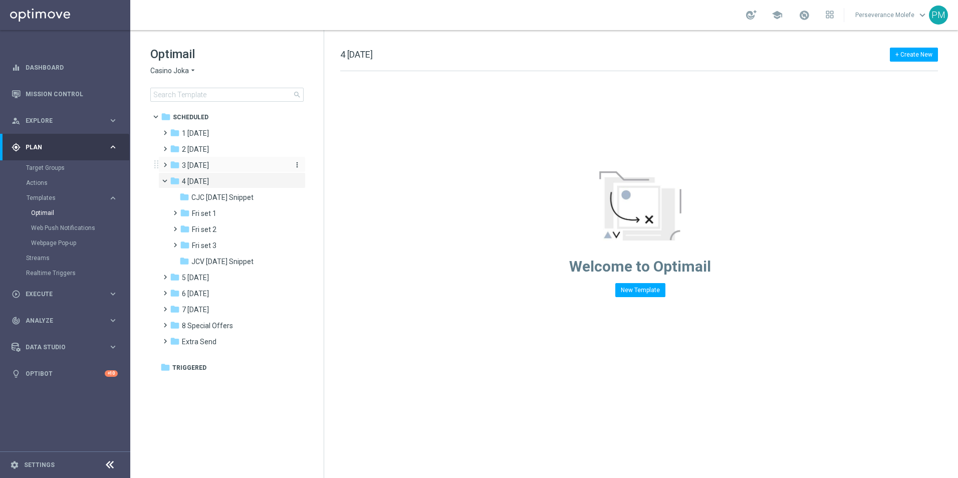
click at [209, 165] on span "3 [DATE]" at bounding box center [195, 165] width 27 height 9
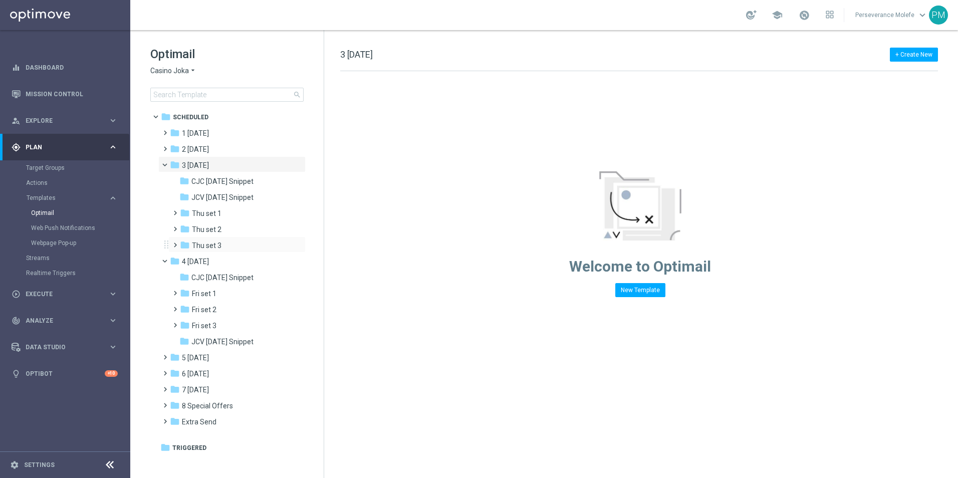
click at [231, 252] on div "folder Thu set 3 more_vert" at bounding box center [236, 245] width 137 height 16
click at [225, 249] on div "folder Thu set 3" at bounding box center [233, 246] width 107 height 12
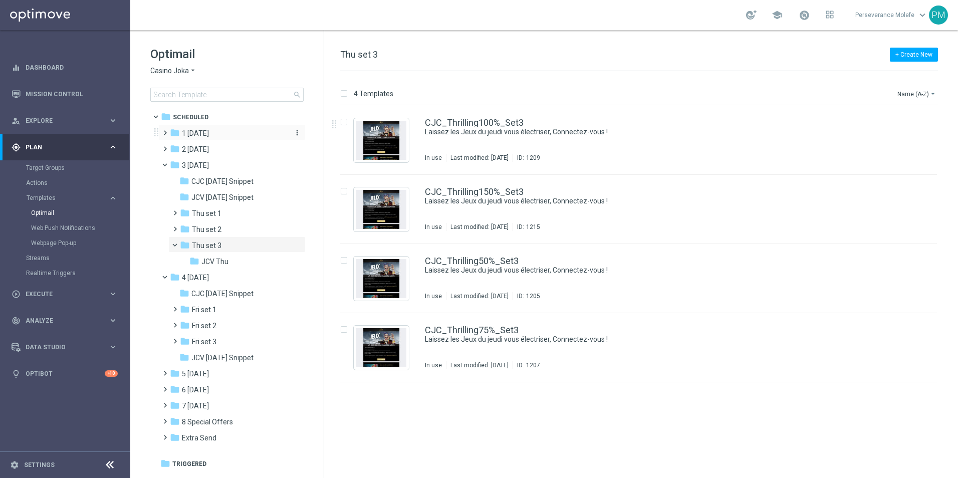
click at [229, 133] on div "folder 1 [DATE]" at bounding box center [227, 134] width 115 height 12
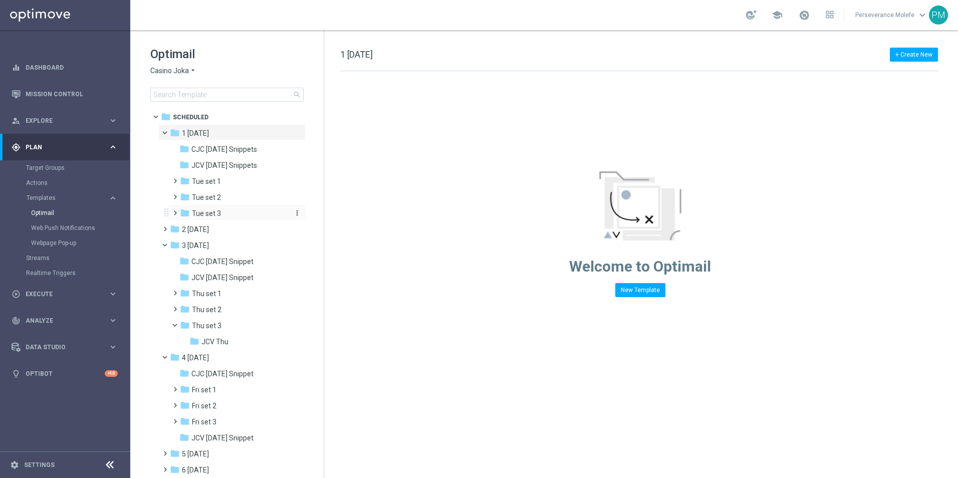
click at [248, 214] on div "folder Tue set 3" at bounding box center [233, 214] width 107 height 12
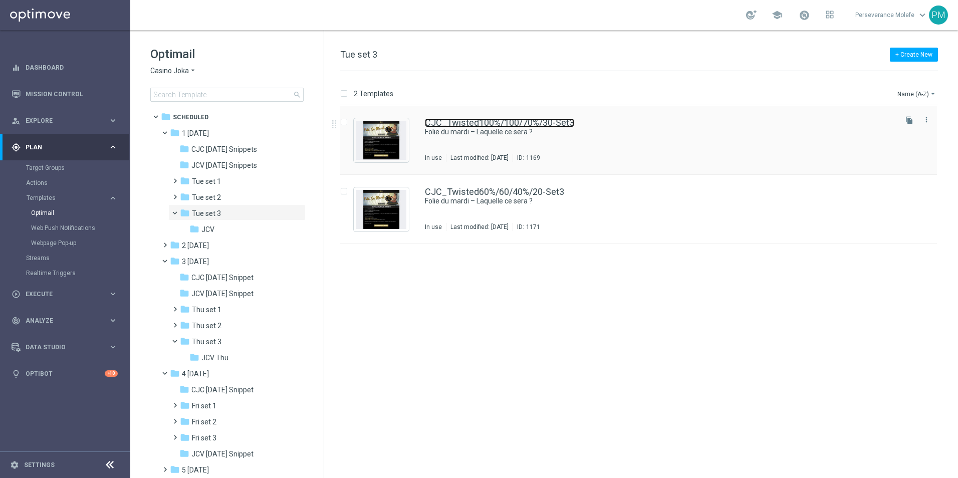
click at [464, 124] on link "CJC_Twisted100%/100/70%/30-Set3" at bounding box center [499, 122] width 149 height 9
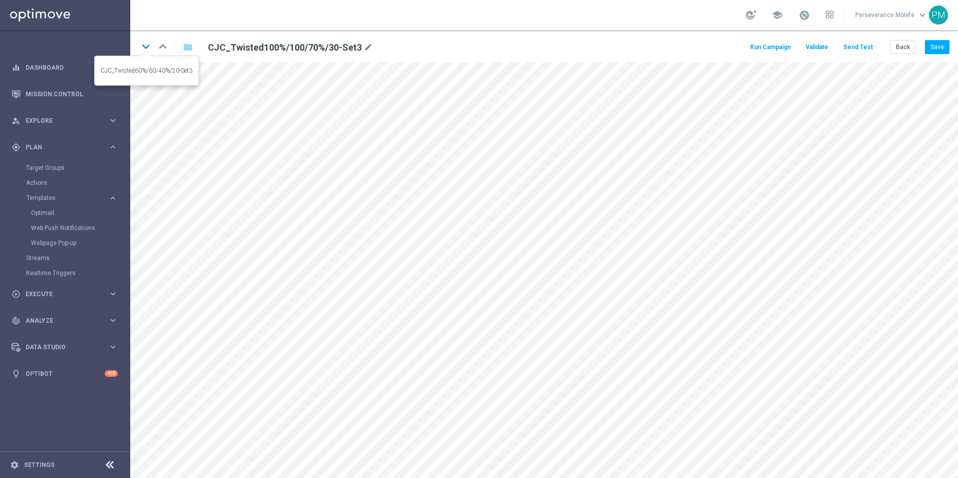
click at [143, 49] on icon "keyboard_arrow_down" at bounding box center [145, 46] width 15 height 15
click at [161, 44] on icon "keyboard_arrow_up" at bounding box center [162, 46] width 15 height 15
click at [149, 49] on icon "keyboard_arrow_down" at bounding box center [145, 46] width 15 height 15
click at [160, 49] on icon "keyboard_arrow_up" at bounding box center [162, 46] width 15 height 15
click at [896, 45] on button "Back" at bounding box center [903, 47] width 25 height 14
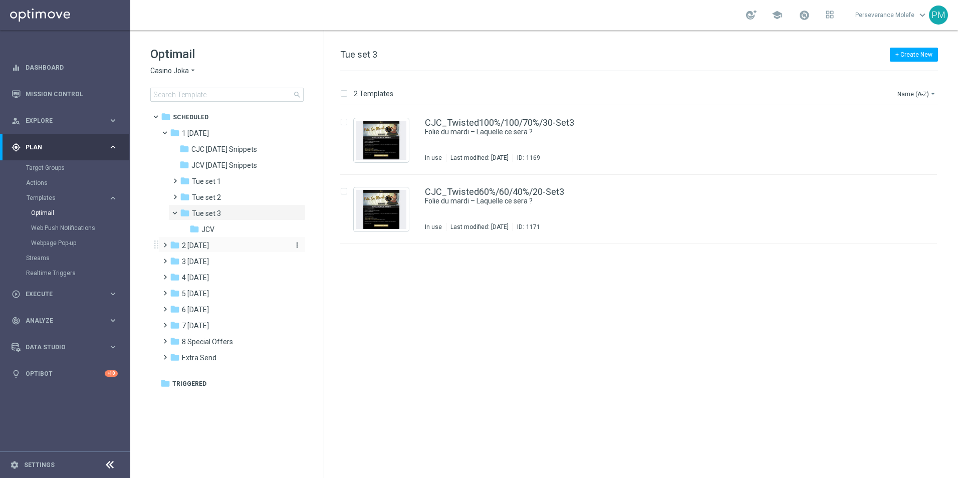
click at [207, 251] on div "folder 2 [DATE]" at bounding box center [227, 246] width 115 height 12
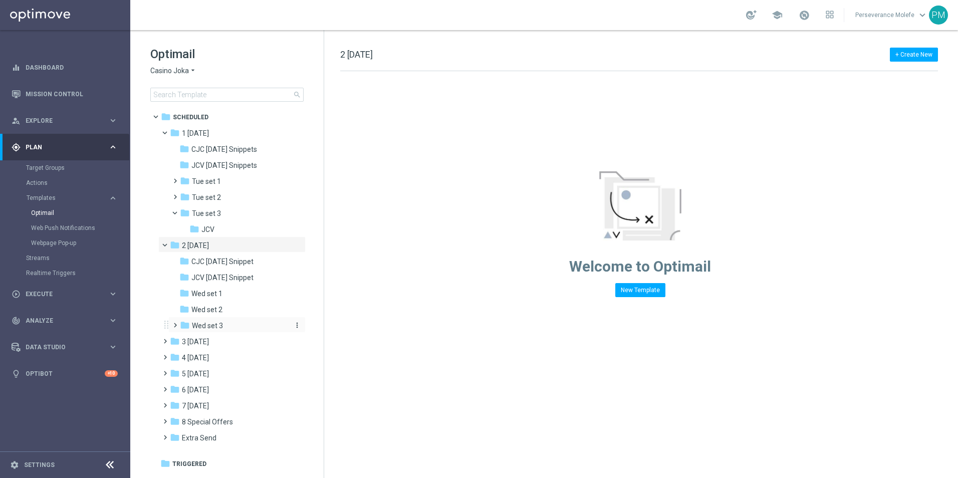
click at [224, 322] on div "folder Wed set 3" at bounding box center [233, 326] width 107 height 12
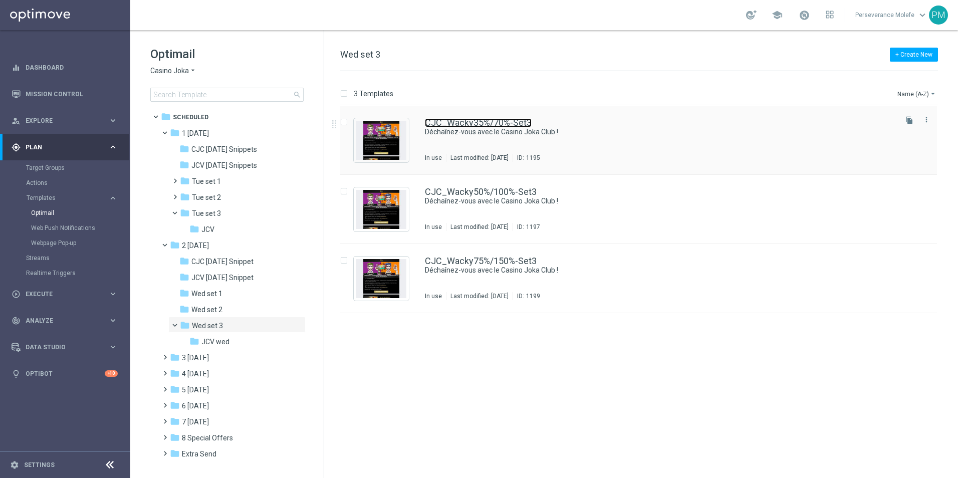
click at [469, 125] on link "CJC_Wacky35%/70%-Set3" at bounding box center [478, 122] width 107 height 9
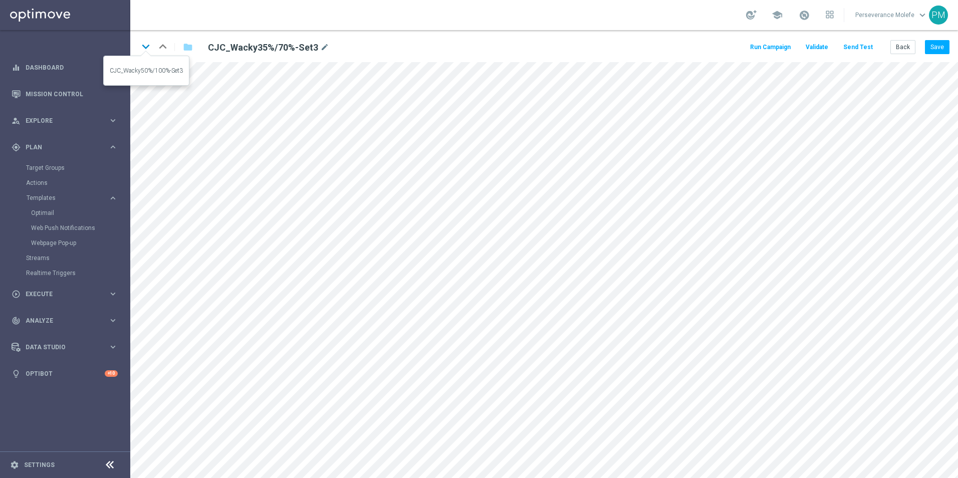
click at [147, 46] on icon "keyboard_arrow_down" at bounding box center [145, 46] width 15 height 15
click at [163, 48] on icon "keyboard_arrow_up" at bounding box center [162, 46] width 15 height 15
click at [144, 48] on icon "keyboard_arrow_down" at bounding box center [145, 46] width 15 height 15
click at [903, 44] on button "Back" at bounding box center [903, 47] width 25 height 14
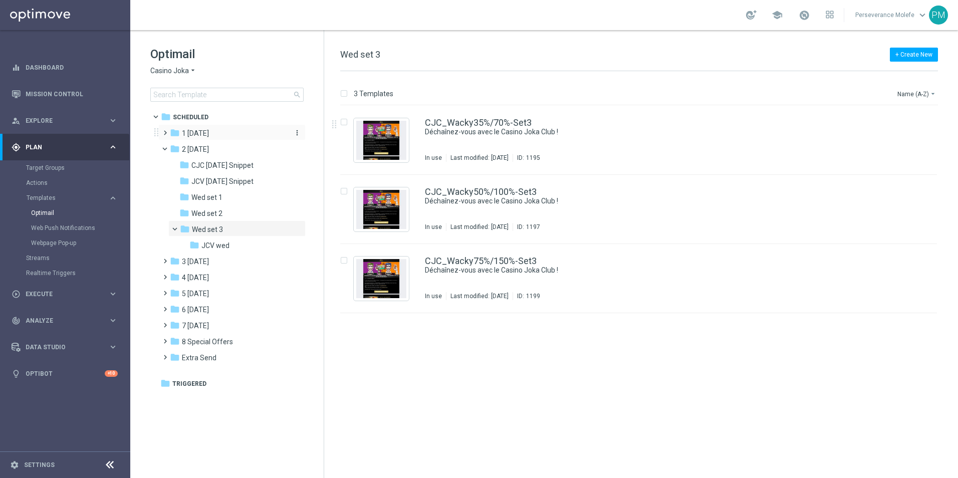
click at [192, 135] on span "1 [DATE]" at bounding box center [195, 133] width 27 height 9
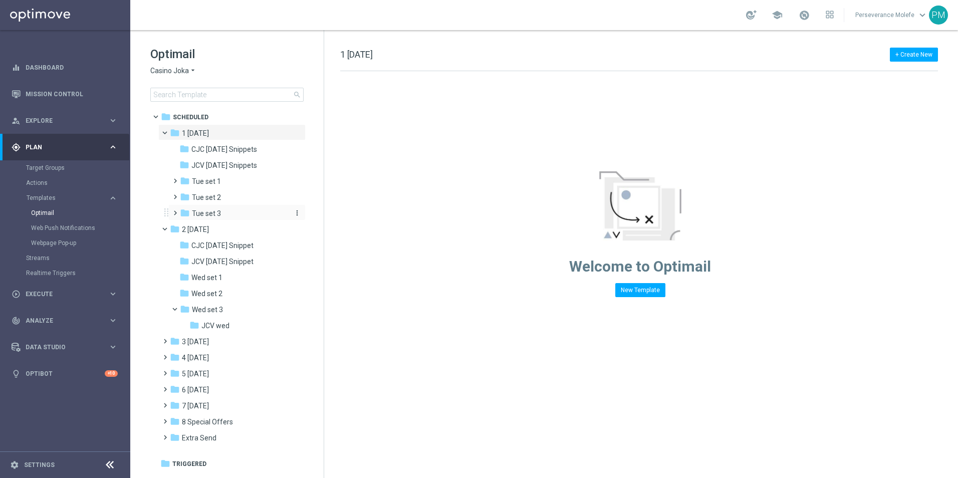
click at [229, 216] on div "folder Tue set 3" at bounding box center [233, 214] width 107 height 12
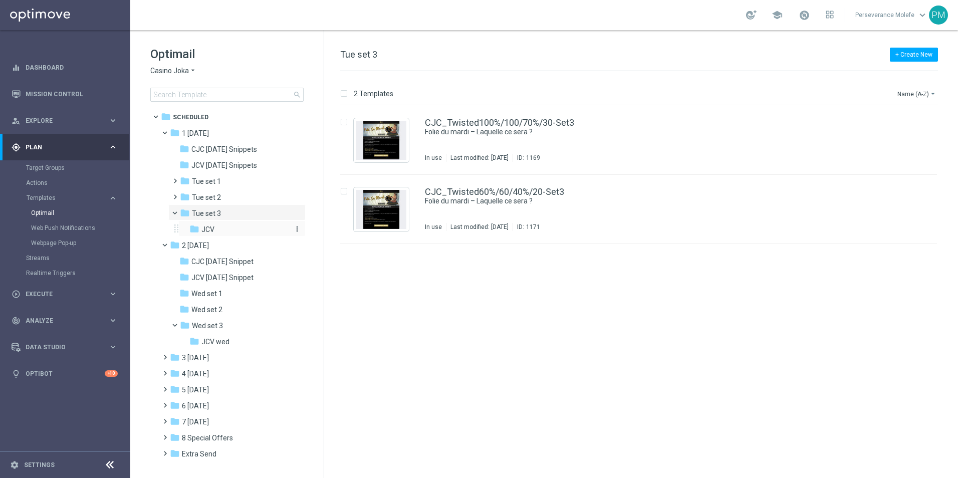
click at [223, 231] on div "folder JCV" at bounding box center [238, 230] width 99 height 12
click at [461, 122] on link "JCV_Twisted100%/100/70%/30-Set3" at bounding box center [499, 122] width 149 height 9
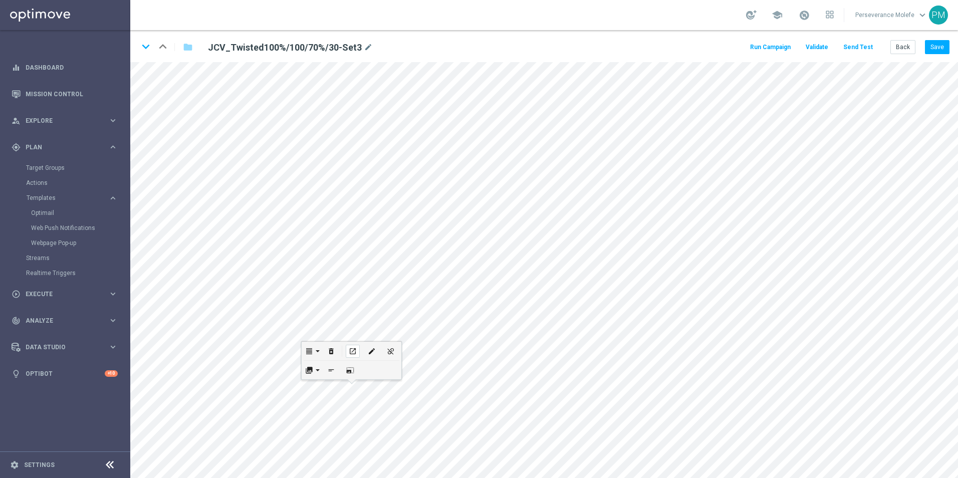
click at [353, 351] on icon "open_in_new" at bounding box center [353, 351] width 8 height 8
click at [149, 51] on icon "keyboard_arrow_down" at bounding box center [145, 46] width 15 height 15
click at [332, 316] on div "open_in_new" at bounding box center [326, 318] width 14 height 13
click at [39, 99] on link "Mission Control" at bounding box center [72, 94] width 92 height 27
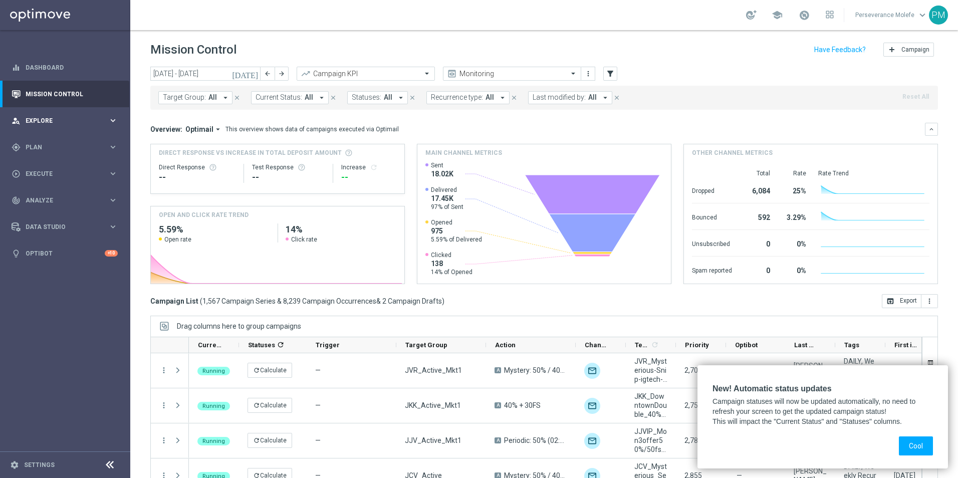
click at [96, 124] on div "person_search Explore" at bounding box center [60, 120] width 97 height 9
click at [50, 68] on link "Dashboard" at bounding box center [72, 67] width 92 height 27
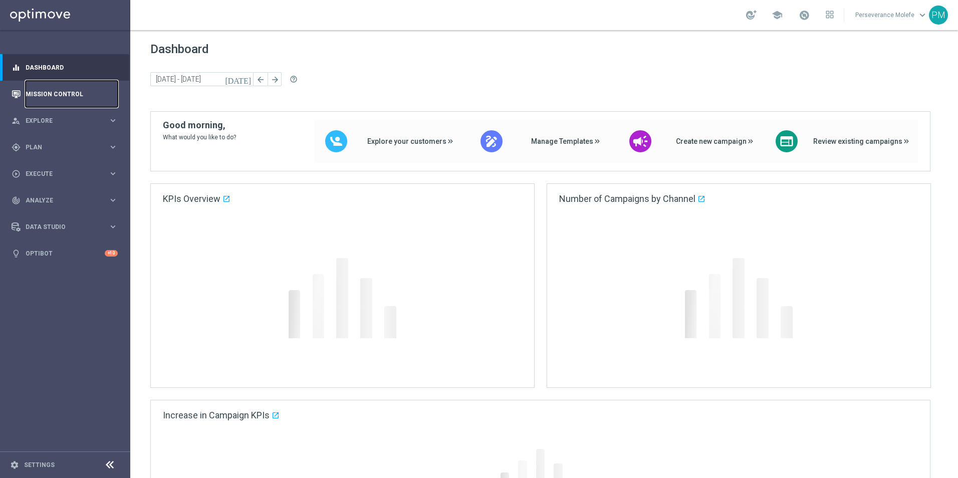
click at [61, 90] on link "Mission Control" at bounding box center [72, 94] width 92 height 27
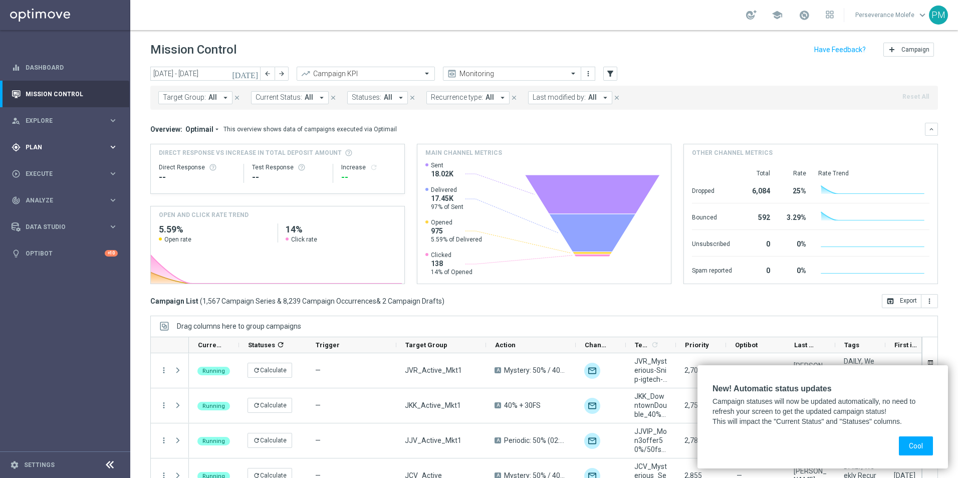
click at [59, 151] on div "gps_fixed Plan" at bounding box center [60, 147] width 97 height 9
click at [52, 212] on link "Optimail" at bounding box center [67, 213] width 73 height 8
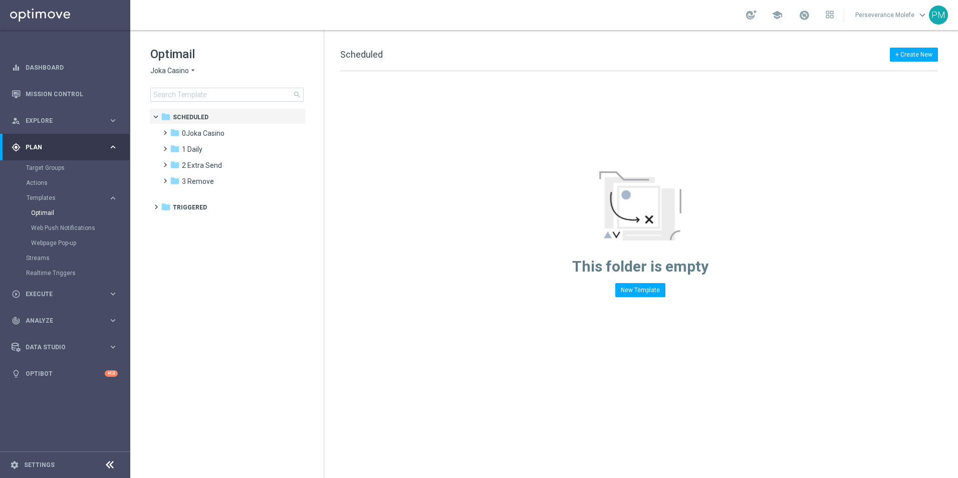
click at [166, 71] on span "Joka Casino" at bounding box center [169, 71] width 39 height 10
click at [0, 0] on span "Le Roi [PERSON_NAME]" at bounding box center [0, 0] width 0 height 0
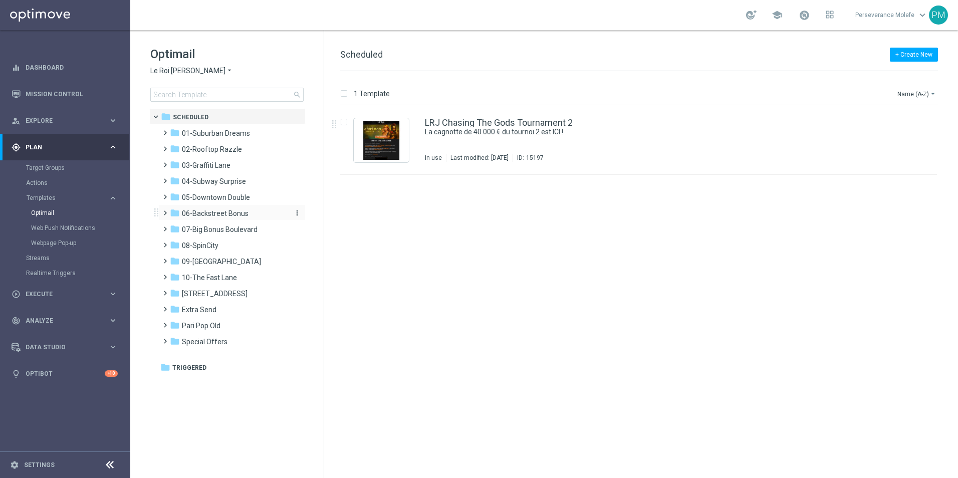
click at [224, 213] on span "06-Backstreet Bonus" at bounding box center [215, 213] width 67 height 9
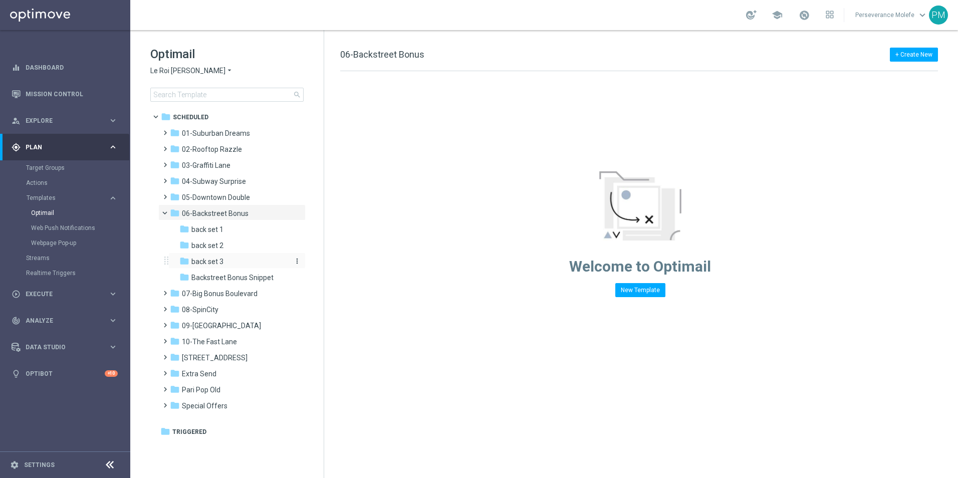
click at [226, 267] on div "folder back set 3" at bounding box center [232, 262] width 107 height 12
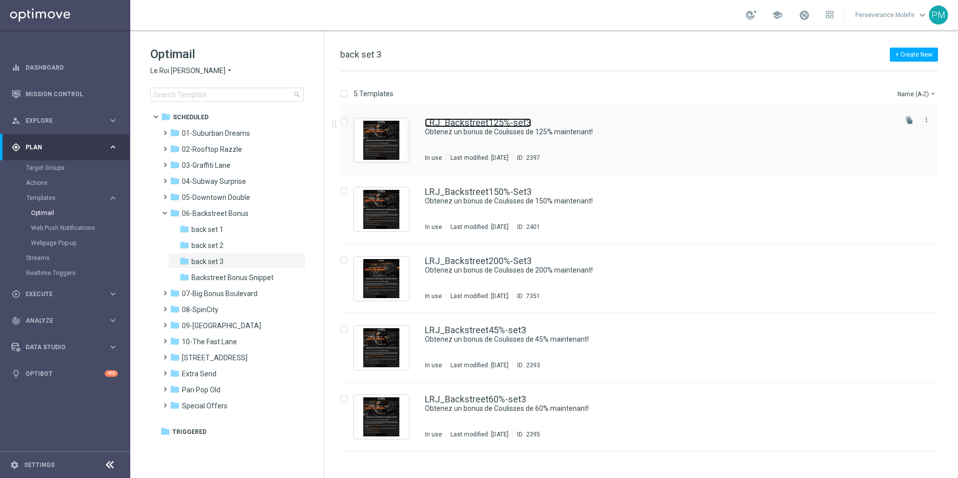
click at [496, 120] on link "LRJ_Backstreet125%-set3" at bounding box center [478, 122] width 106 height 9
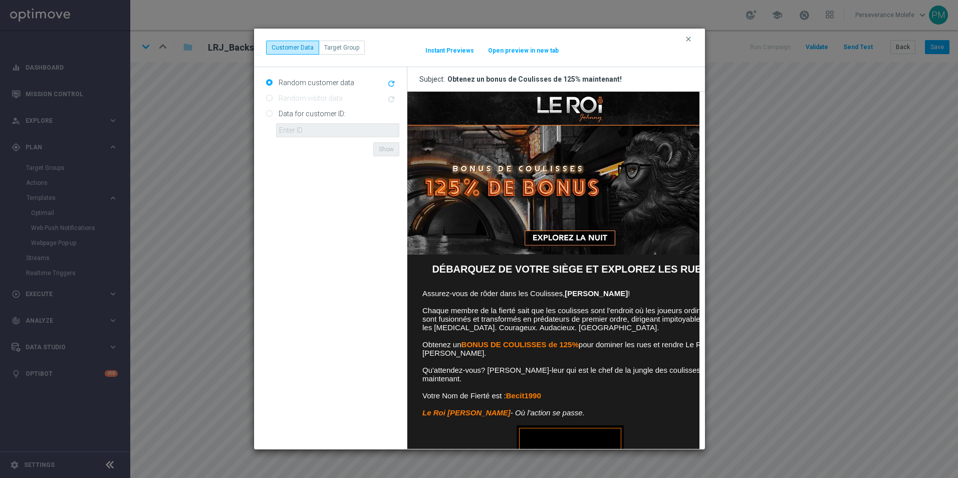
click at [515, 52] on button "Open preview in new tab" at bounding box center [524, 51] width 72 height 8
click at [687, 37] on icon "clear" at bounding box center [689, 39] width 8 height 8
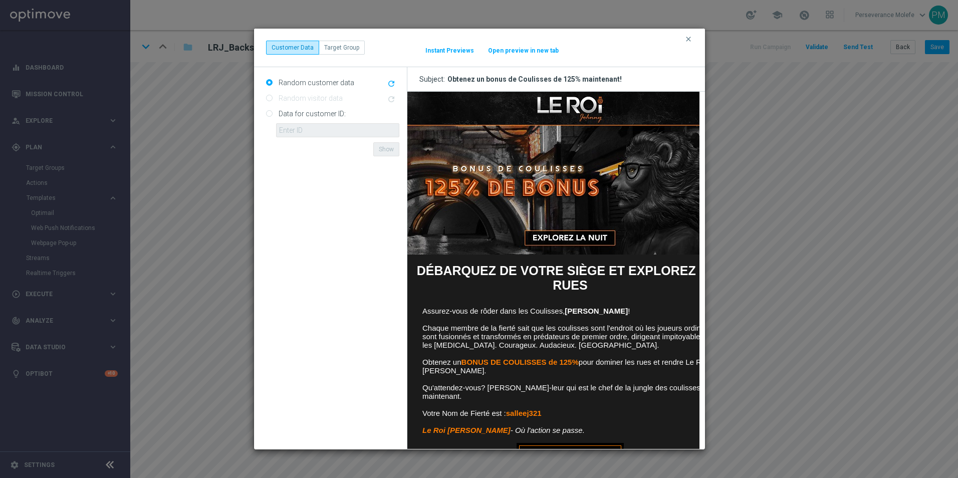
click at [693, 40] on button "clear" at bounding box center [690, 39] width 12 height 9
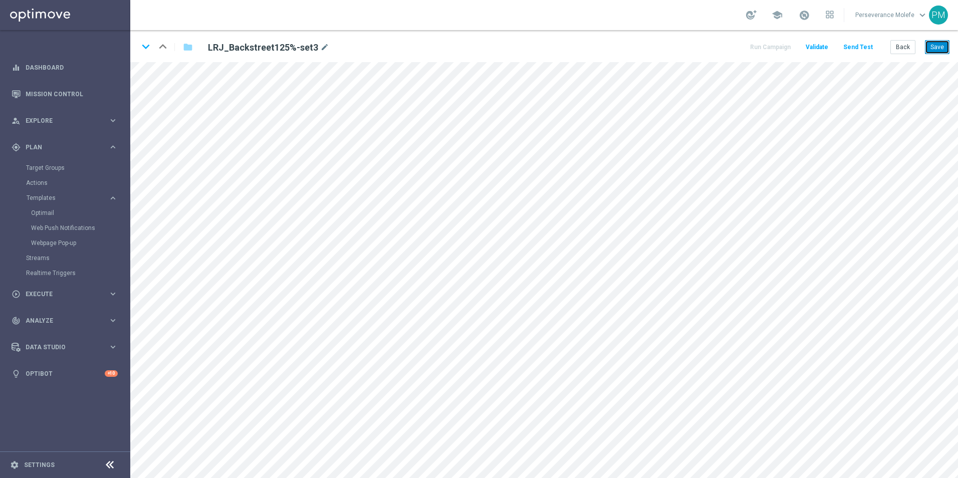
click at [928, 44] on button "Save" at bounding box center [937, 47] width 25 height 14
click at [894, 48] on button "Back" at bounding box center [903, 47] width 25 height 14
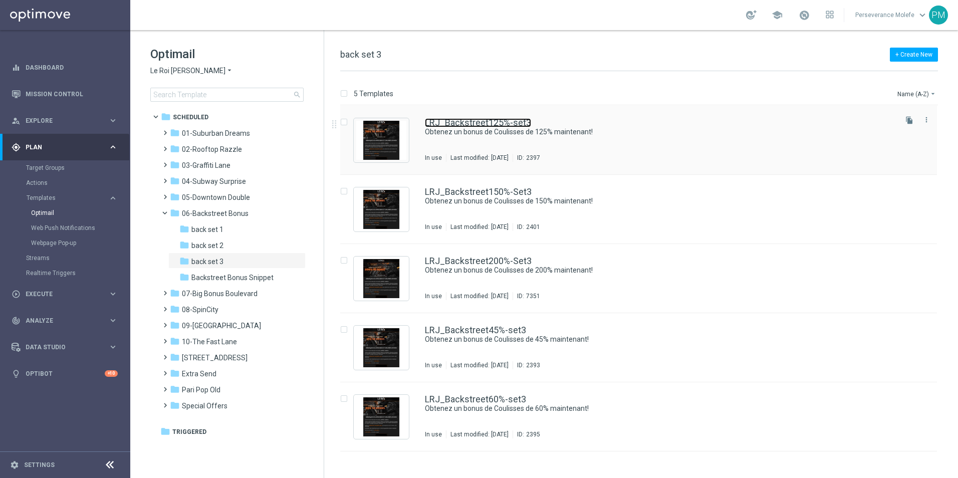
click at [470, 123] on link "LRJ_Backstreet125%-set3" at bounding box center [478, 122] width 106 height 9
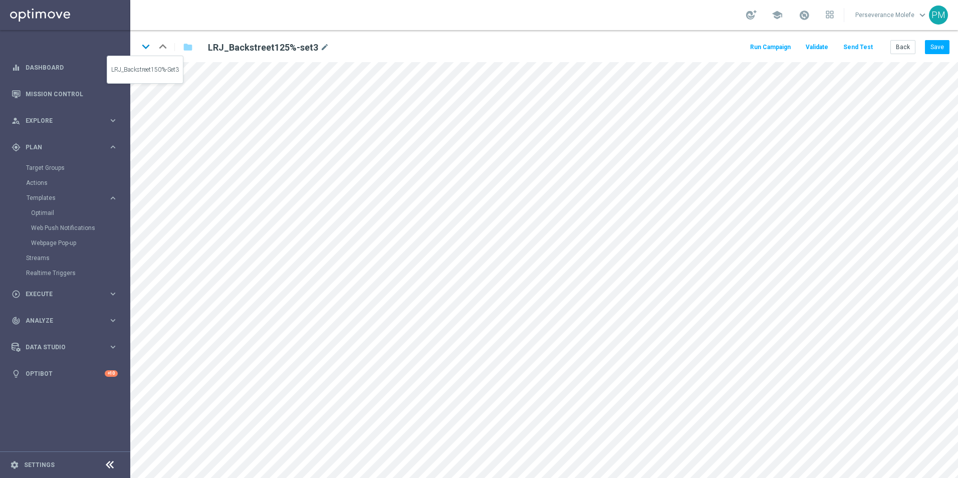
click at [144, 45] on icon "keyboard_arrow_down" at bounding box center [145, 46] width 15 height 15
click at [933, 45] on button "Save" at bounding box center [937, 47] width 25 height 14
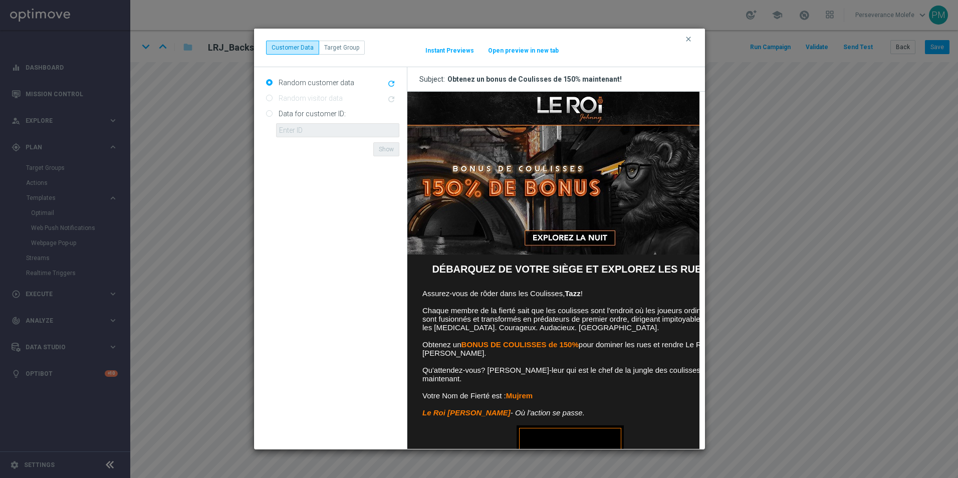
click at [534, 51] on button "Open preview in new tab" at bounding box center [524, 51] width 72 height 8
click at [686, 38] on icon "clear" at bounding box center [689, 39] width 8 height 8
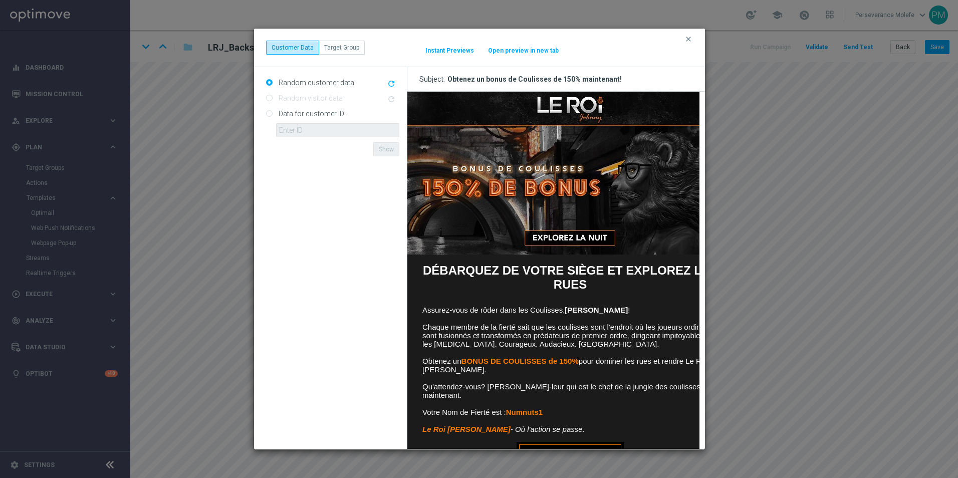
drag, startPoint x: 695, startPoint y: 37, endPoint x: 688, endPoint y: 38, distance: 7.6
click at [695, 37] on button "clear" at bounding box center [690, 39] width 12 height 9
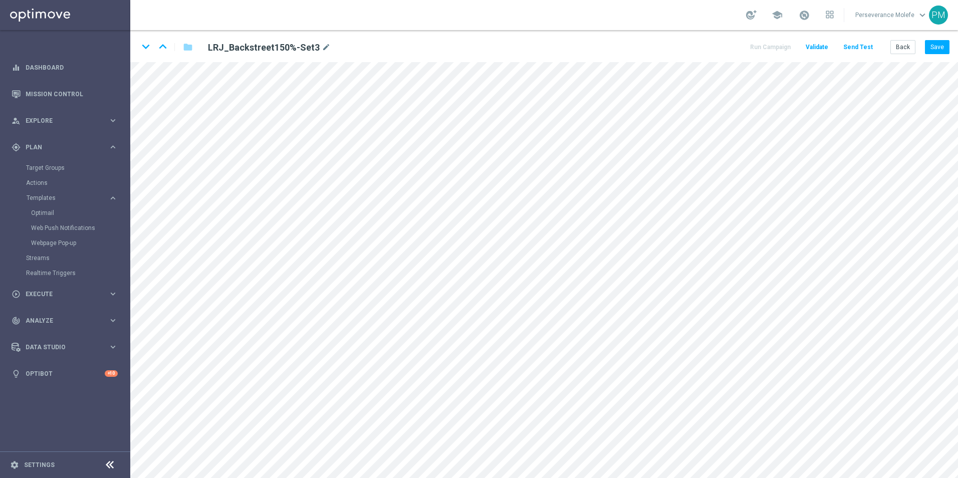
click at [687, 38] on div "keyboard_arrow_down keyboard_arrow_up folder LRJ_Backstreet150%-Set3 mode_edit …" at bounding box center [544, 46] width 828 height 32
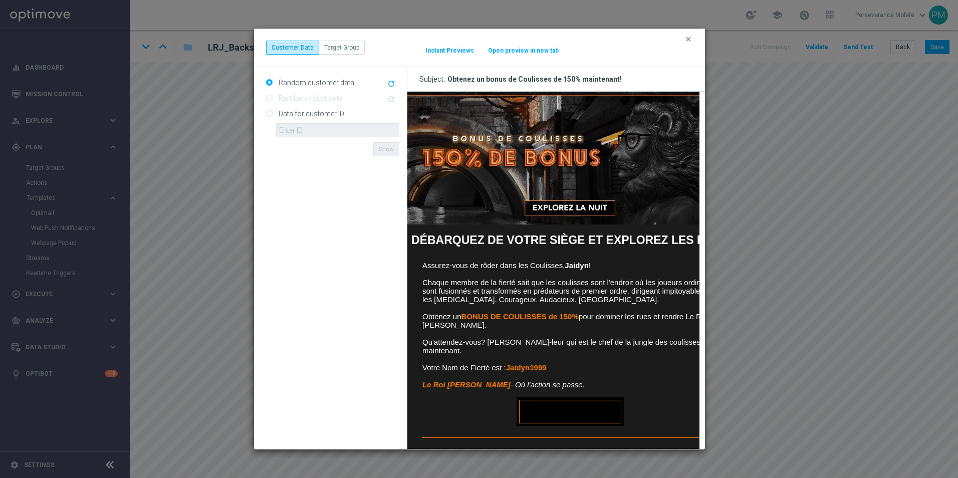
scroll to position [27, 0]
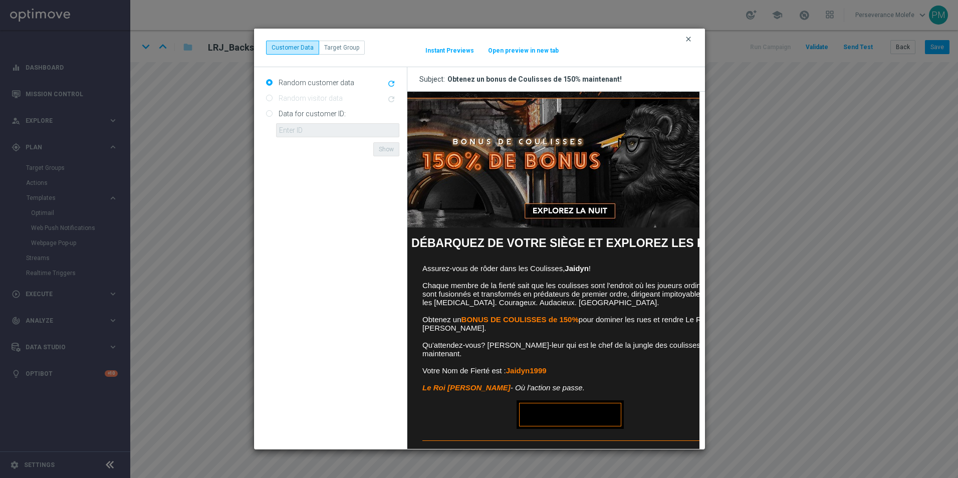
click at [688, 41] on icon "clear" at bounding box center [689, 39] width 8 height 8
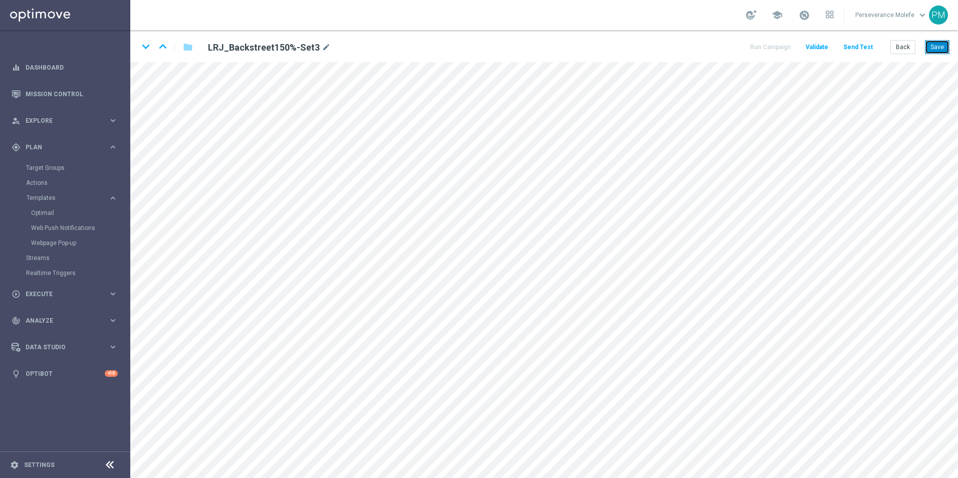
click at [933, 41] on button "Save" at bounding box center [937, 47] width 25 height 14
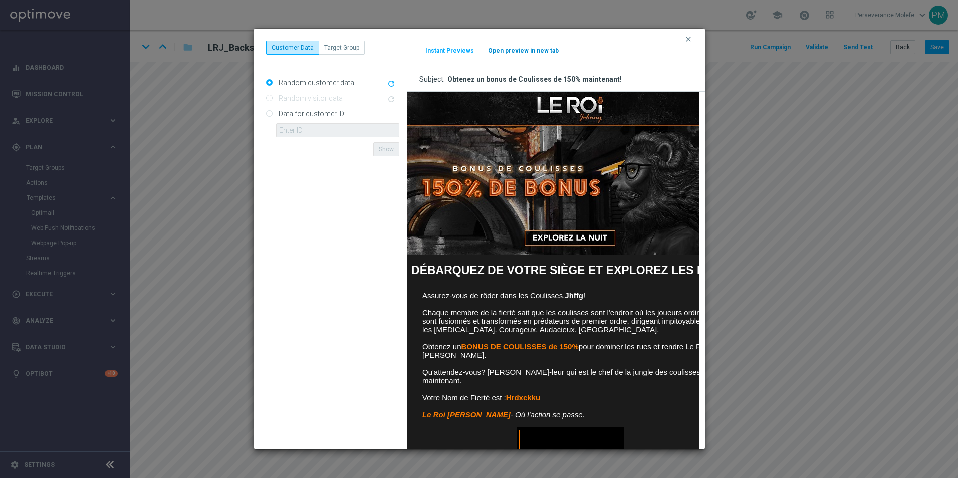
scroll to position [0, 0]
click at [528, 48] on button "Open preview in new tab" at bounding box center [524, 51] width 72 height 8
click at [685, 39] on icon "clear" at bounding box center [689, 39] width 8 height 8
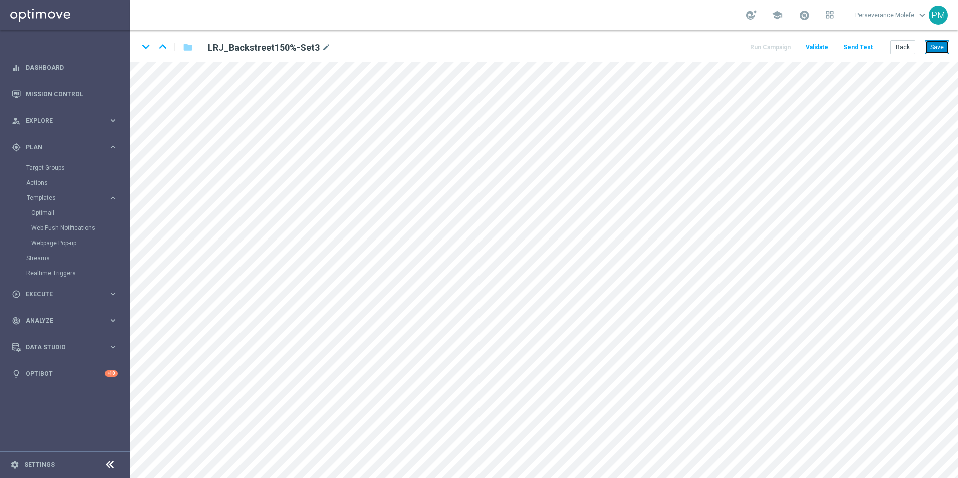
click at [936, 44] on button "Save" at bounding box center [937, 47] width 25 height 14
click at [146, 53] on icon "keyboard_arrow_down" at bounding box center [145, 46] width 15 height 15
click at [943, 52] on button "Save" at bounding box center [937, 47] width 25 height 14
click at [148, 50] on icon "keyboard_arrow_down" at bounding box center [145, 46] width 15 height 15
click at [930, 48] on button "Save" at bounding box center [937, 47] width 25 height 14
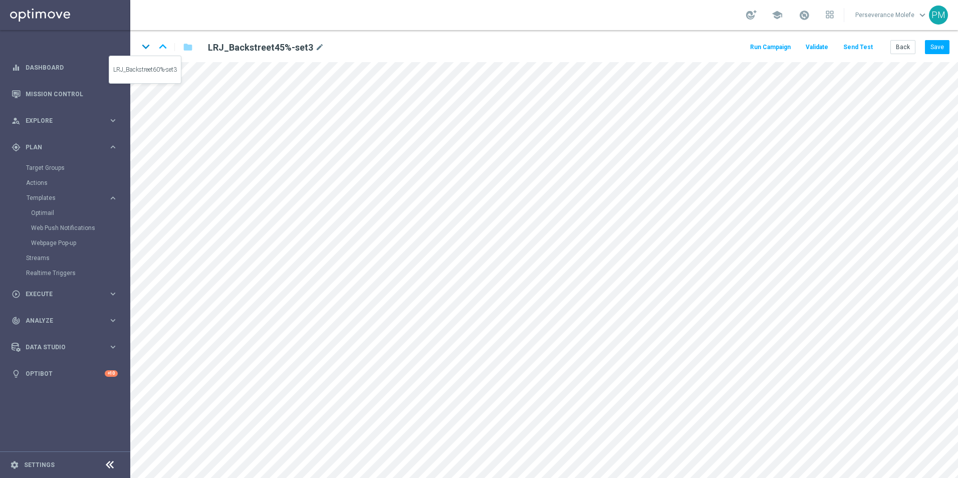
click at [148, 50] on icon "keyboard_arrow_down" at bounding box center [145, 46] width 15 height 15
click at [931, 41] on button "Save" at bounding box center [937, 47] width 25 height 14
click at [916, 46] on button "Back" at bounding box center [903, 47] width 25 height 14
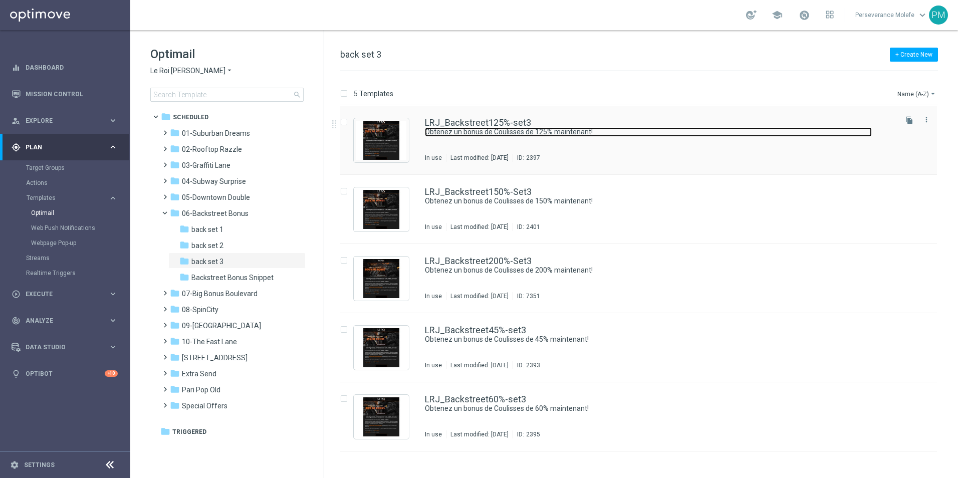
click at [439, 128] on link "Obtenez un bonus de Coulisses de 125% maintenant!" at bounding box center [648, 132] width 447 height 10
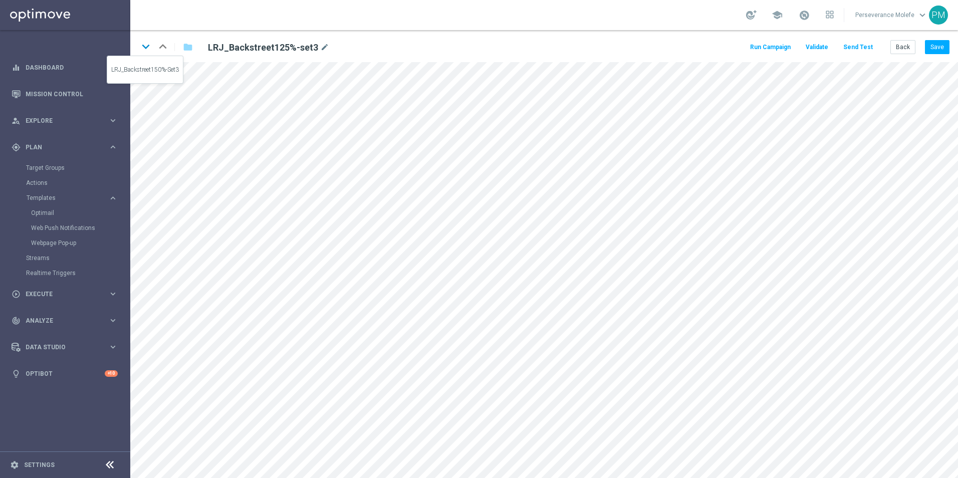
click at [140, 50] on icon "keyboard_arrow_down" at bounding box center [145, 46] width 15 height 15
click at [141, 50] on icon "keyboard_arrow_down" at bounding box center [145, 46] width 15 height 15
click at [146, 45] on icon "keyboard_arrow_down" at bounding box center [145, 46] width 15 height 15
click at [904, 43] on button "Back" at bounding box center [903, 47] width 25 height 14
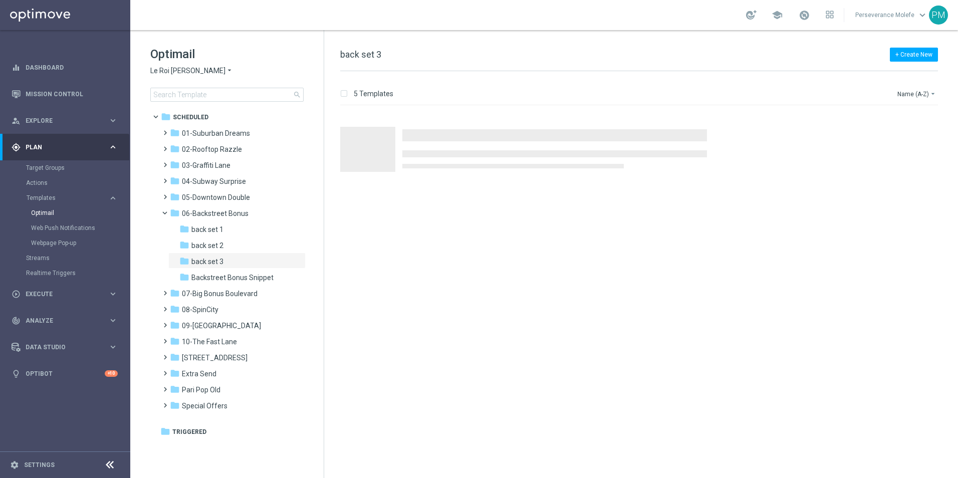
click at [162, 77] on div "Optimail Le Roi [PERSON_NAME] × Le Roi [PERSON_NAME] search" at bounding box center [236, 74] width 173 height 56
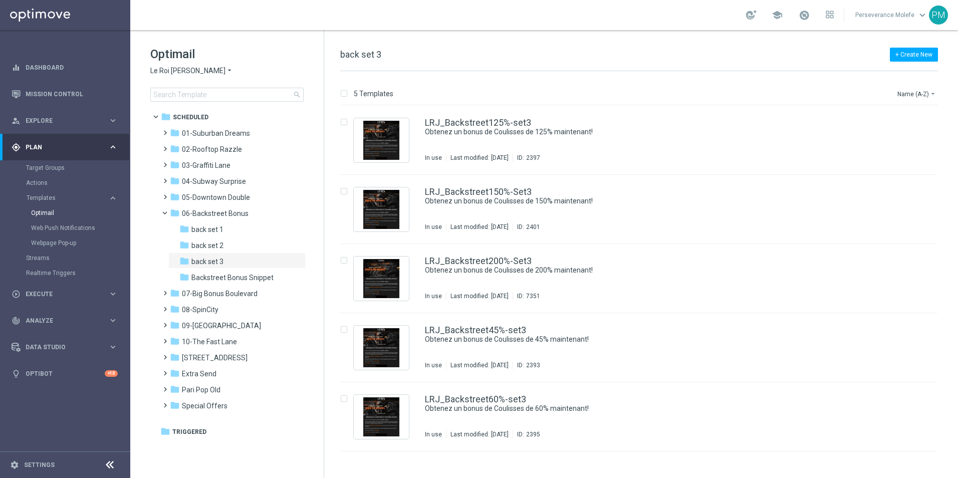
click at [165, 75] on span "Le Roi [PERSON_NAME]" at bounding box center [187, 71] width 75 height 10
click at [184, 161] on div "Casino Joka" at bounding box center [188, 166] width 75 height 12
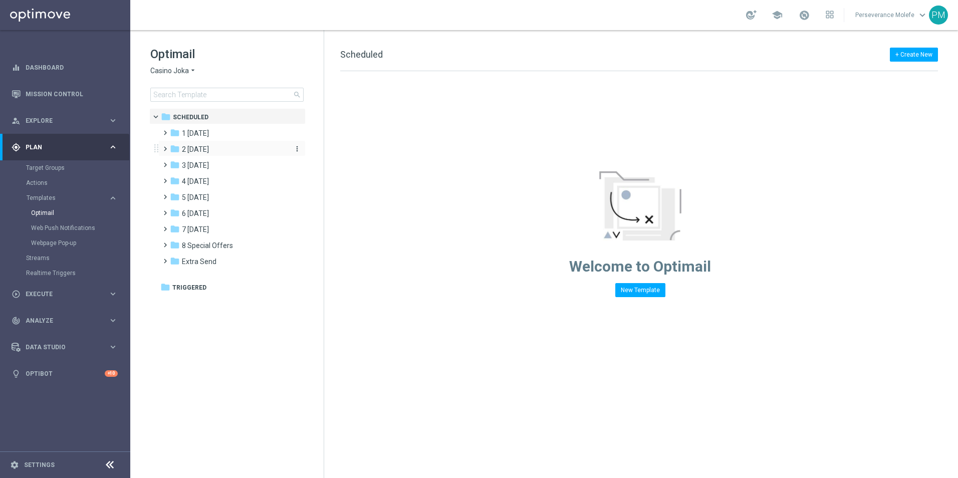
click at [209, 148] on span "2 [DATE]" at bounding box center [195, 149] width 27 height 9
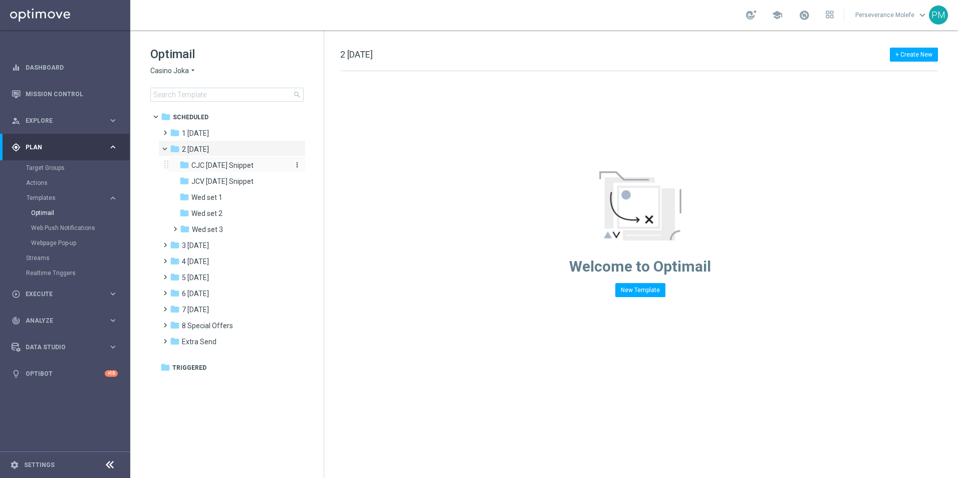
click at [241, 165] on span "CJC [DATE] Snippet" at bounding box center [222, 165] width 62 height 9
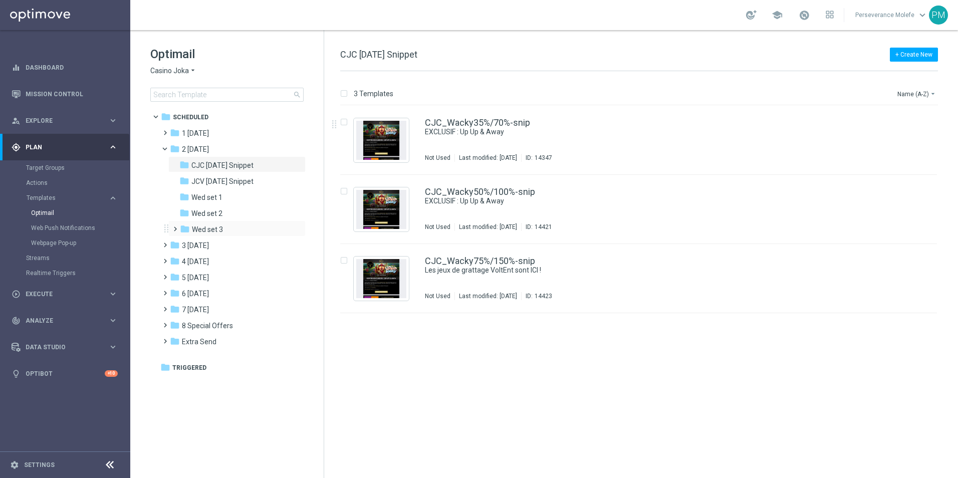
click at [216, 222] on div "folder Wed set 3 more_vert" at bounding box center [236, 229] width 137 height 16
click at [235, 224] on div "folder Wed set 3 more_vert" at bounding box center [236, 229] width 137 height 16
click at [231, 228] on div "folder Wed set 3" at bounding box center [233, 230] width 107 height 12
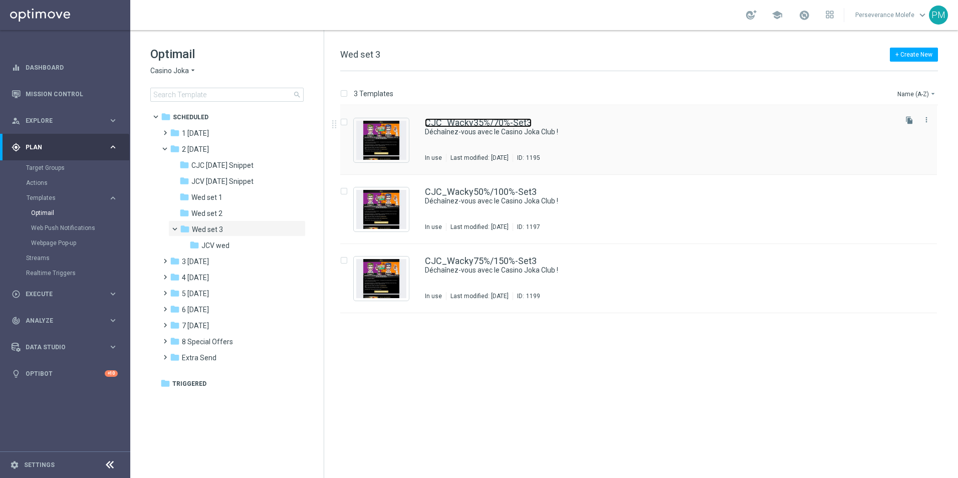
click at [483, 123] on link "CJC_Wacky35%/70%-Set3" at bounding box center [478, 122] width 107 height 9
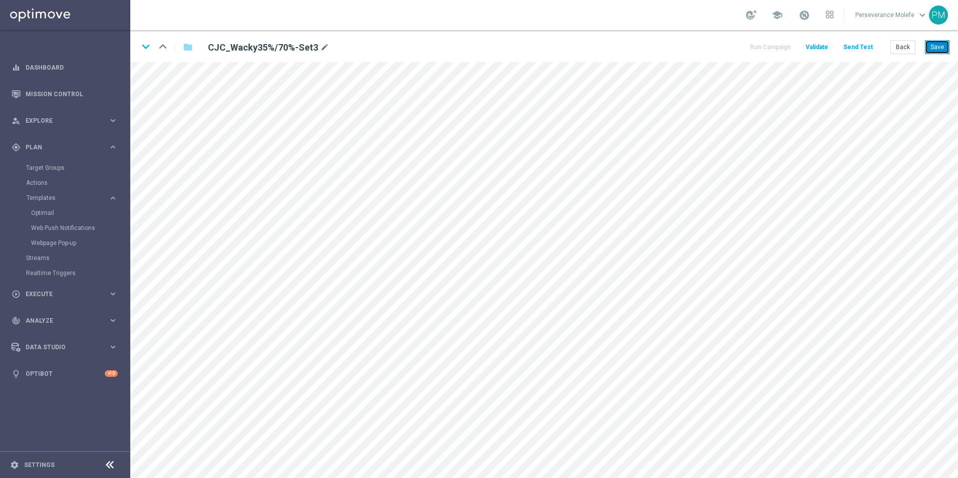
click at [939, 43] on button "Save" at bounding box center [937, 47] width 25 height 14
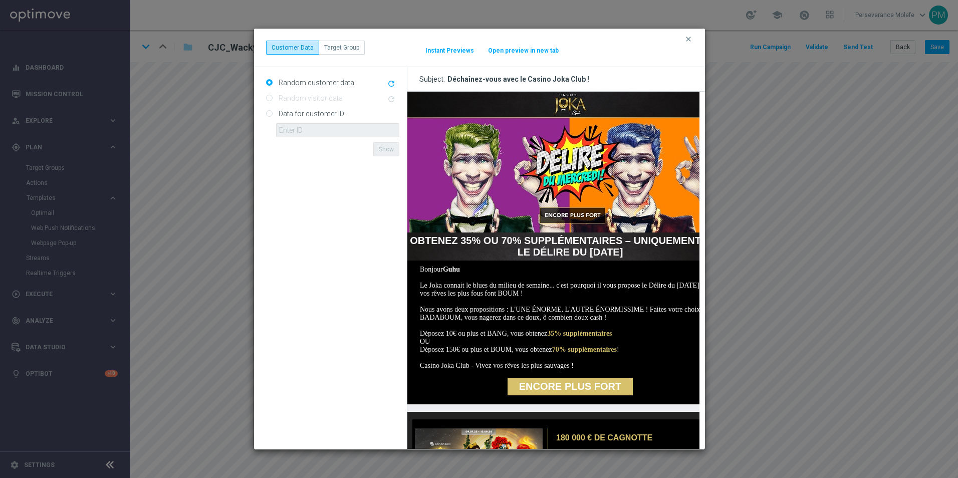
click at [513, 51] on button "Open preview in new tab" at bounding box center [524, 51] width 72 height 8
drag, startPoint x: 641, startPoint y: 245, endPoint x: 662, endPoint y: 162, distance: 84.7
click at [641, 245] on strong "OBTENEZ 35% OU 70% SUPPLÉMENTAIRES – UNIQUEMENT AVEC LE DÉLIRE DU [DATE]" at bounding box center [569, 246] width 321 height 23
click at [684, 39] on button "clear" at bounding box center [690, 39] width 12 height 9
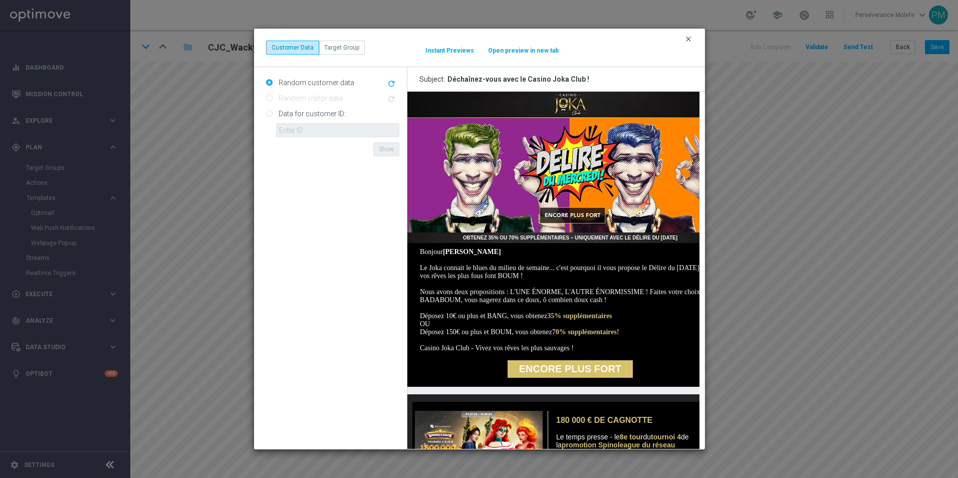
click at [686, 40] on icon "clear" at bounding box center [689, 39] width 8 height 8
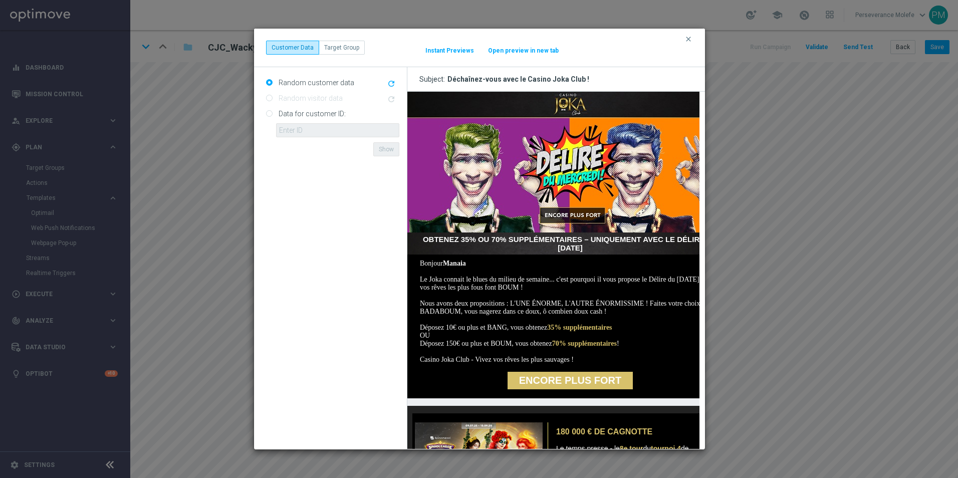
click at [541, 51] on button "Open preview in new tab" at bounding box center [524, 51] width 72 height 8
click at [686, 38] on icon "clear" at bounding box center [689, 39] width 8 height 8
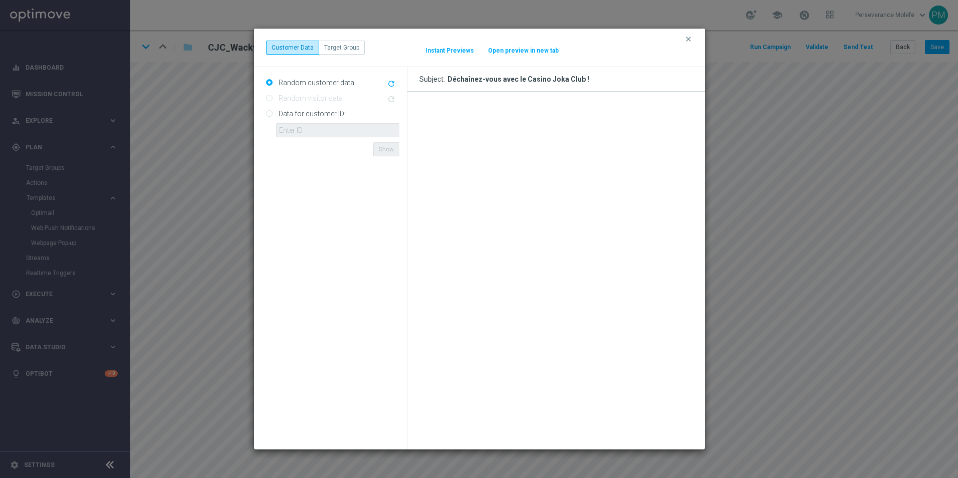
click at [529, 53] on button "Open preview in new tab" at bounding box center [524, 51] width 72 height 8
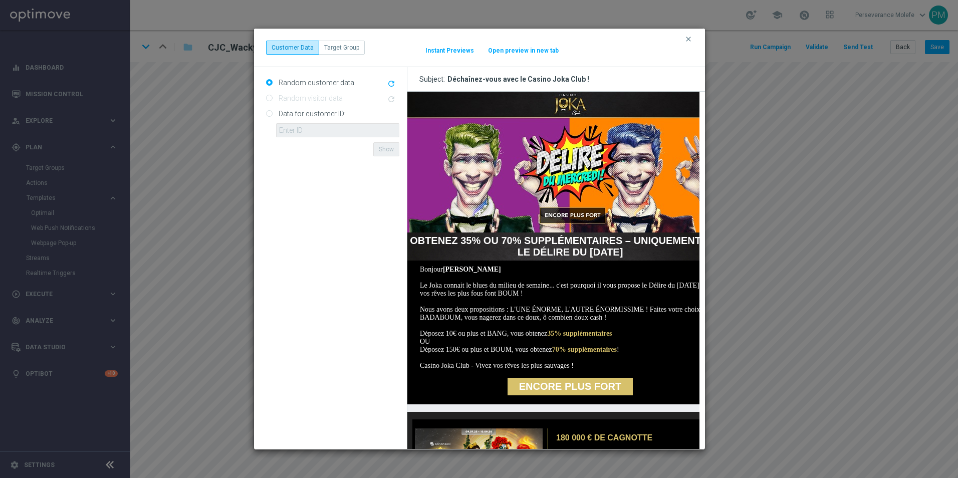
click at [693, 40] on button "clear" at bounding box center [690, 39] width 12 height 9
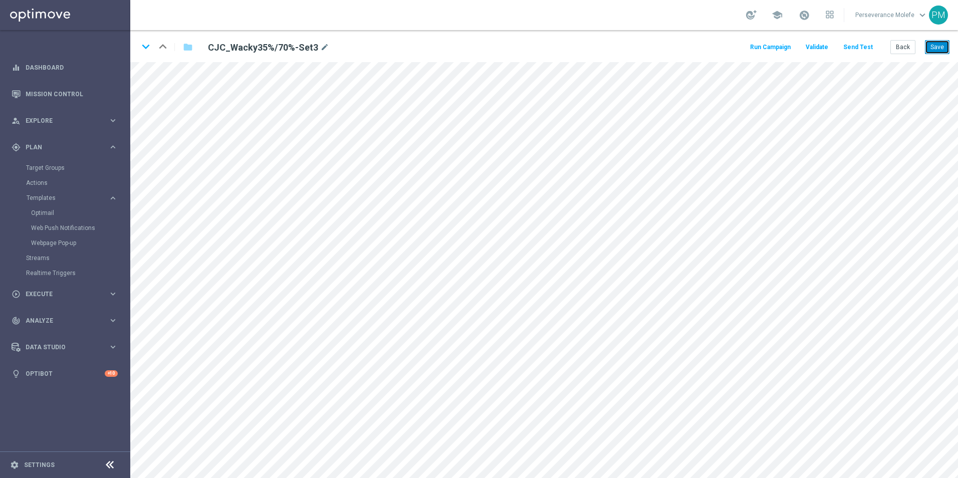
click at [931, 44] on button "Save" at bounding box center [937, 47] width 25 height 14
click at [910, 43] on button "Back" at bounding box center [903, 47] width 25 height 14
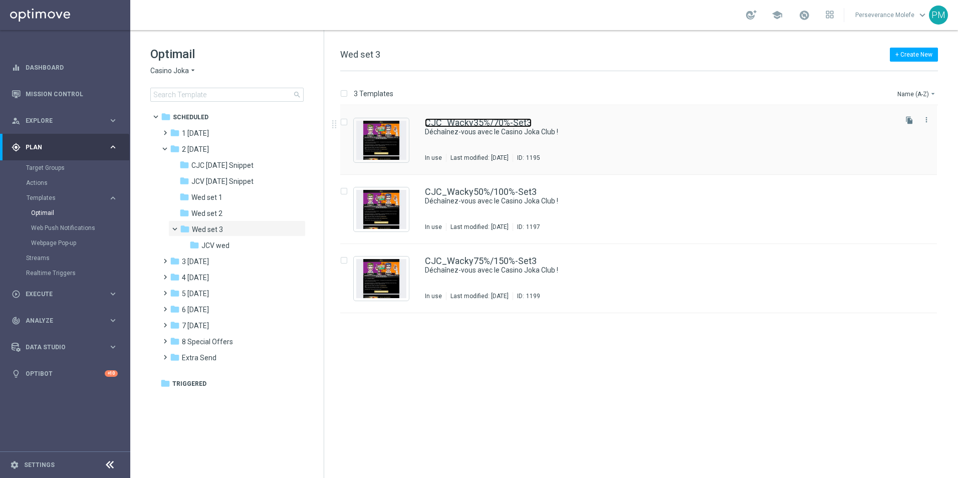
click at [455, 127] on link "CJC_Wacky35%/70%-Set3" at bounding box center [478, 122] width 107 height 9
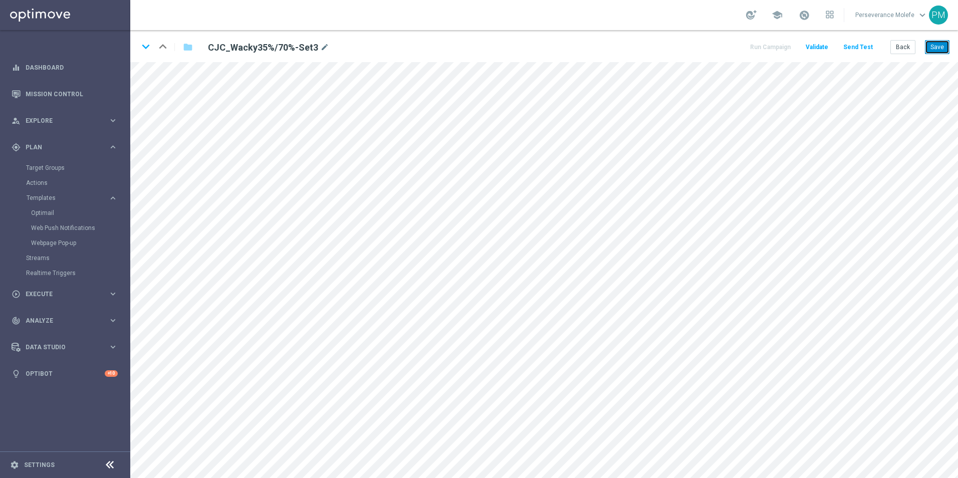
click at [939, 46] on button "Save" at bounding box center [937, 47] width 25 height 14
click at [895, 48] on button "Back" at bounding box center [903, 47] width 25 height 14
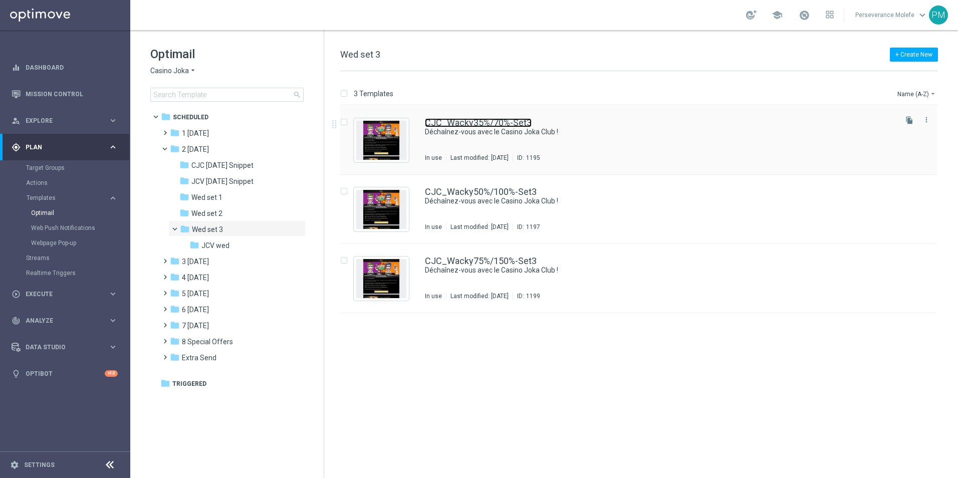
click at [454, 124] on link "CJC_Wacky35%/70%-Set3" at bounding box center [478, 122] width 107 height 9
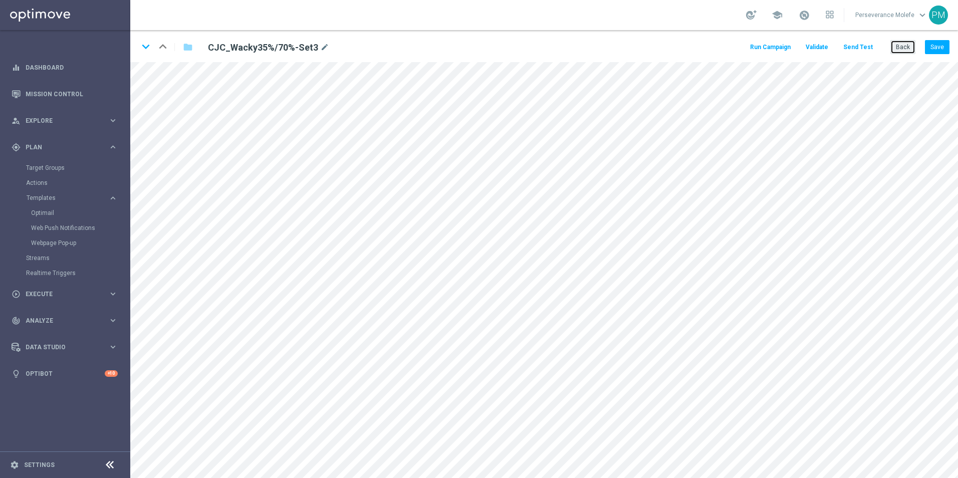
click at [905, 44] on button "Back" at bounding box center [903, 47] width 25 height 14
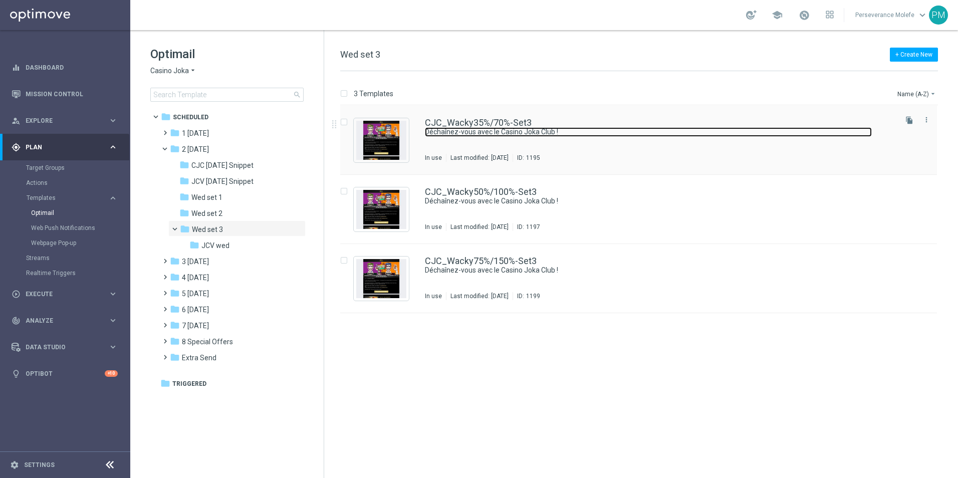
click at [449, 131] on link "Déchaînez-vous avec le Casino Joka Club !" at bounding box center [648, 132] width 447 height 10
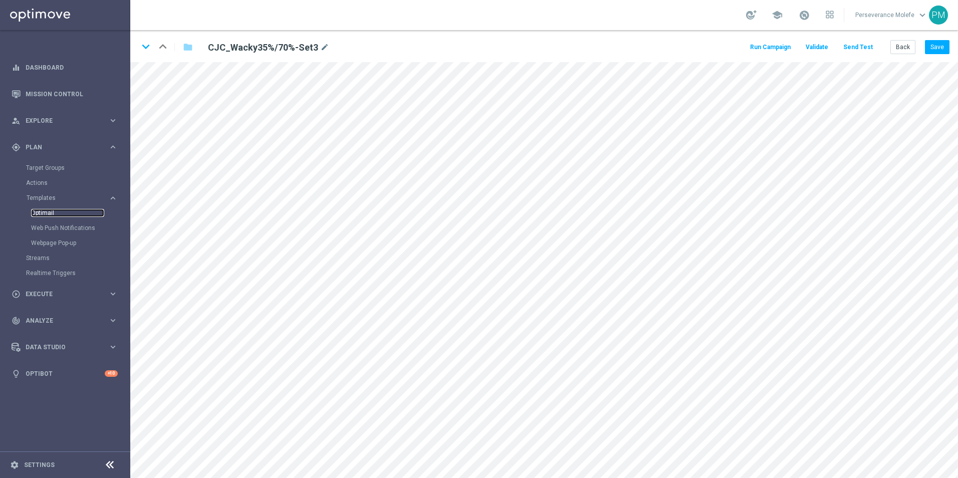
click at [48, 213] on link "Optimail" at bounding box center [67, 213] width 73 height 8
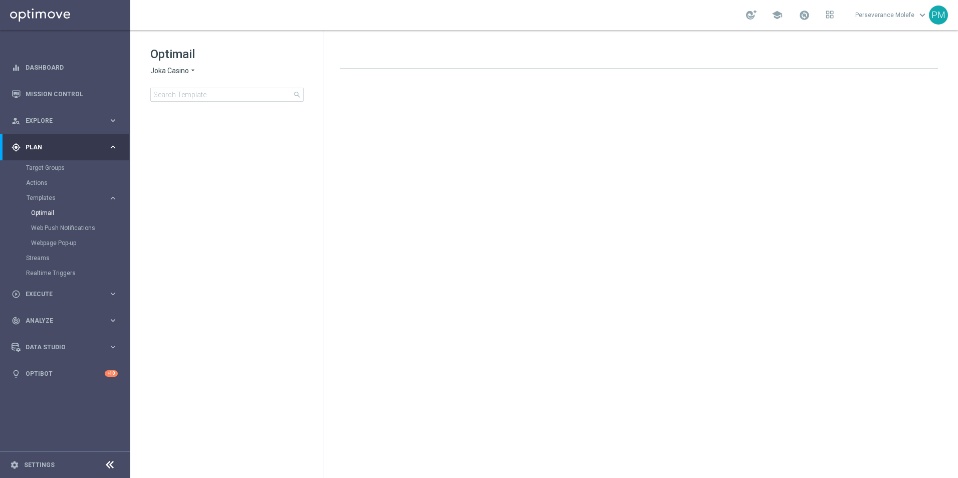
click at [174, 66] on div "Optimail Joka Casino arrow_drop_down × Joka Casino search" at bounding box center [236, 74] width 173 height 56
click at [174, 69] on span "Joka Casino" at bounding box center [169, 71] width 39 height 10
click at [0, 0] on span "Joka Casino" at bounding box center [0, 0] width 0 height 0
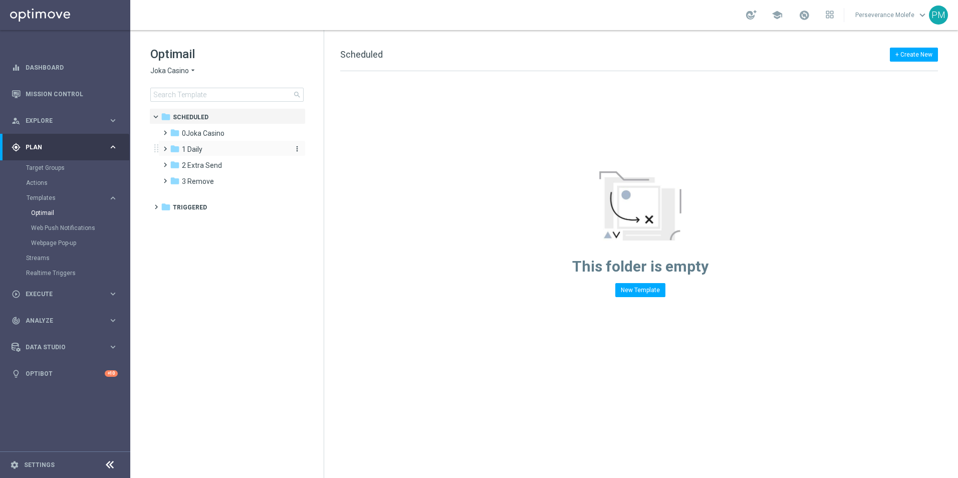
click at [211, 149] on div "folder 1 Daily" at bounding box center [227, 150] width 115 height 12
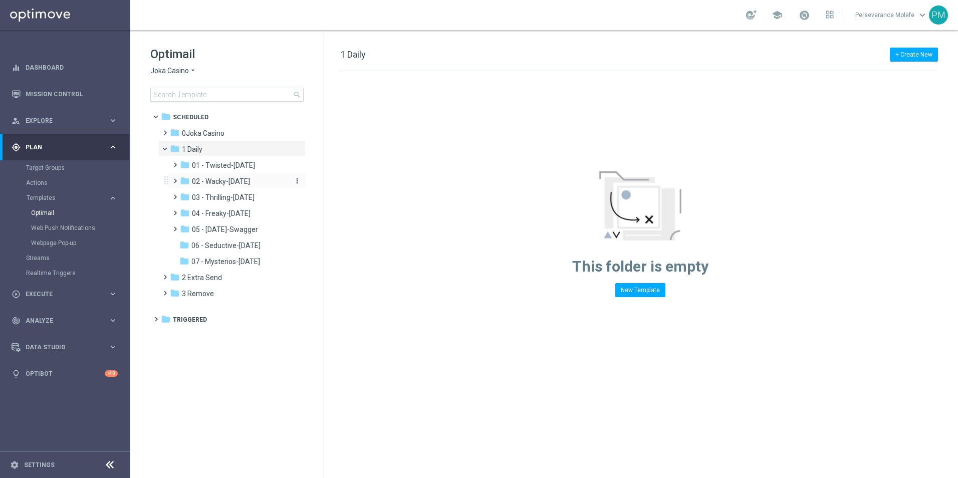
click at [243, 184] on span "02 - Wacky-[DATE]" at bounding box center [221, 181] width 58 height 9
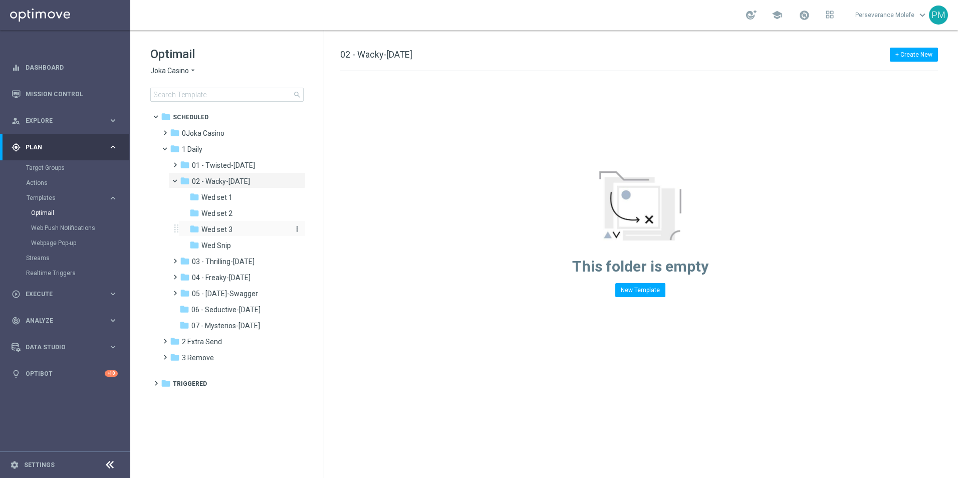
click at [235, 232] on div "folder Wed set 3" at bounding box center [238, 230] width 99 height 12
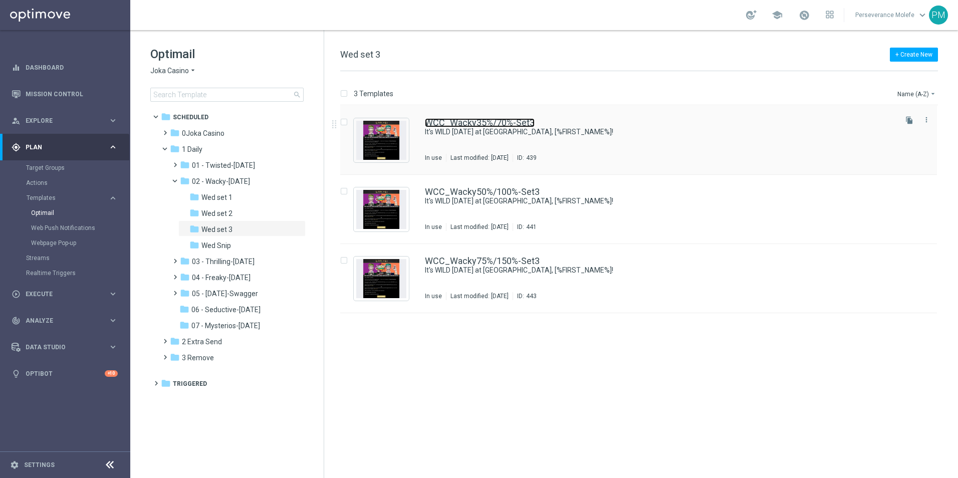
click at [479, 122] on link "WCC_Wacky35%/70%-Set3" at bounding box center [480, 122] width 110 height 9
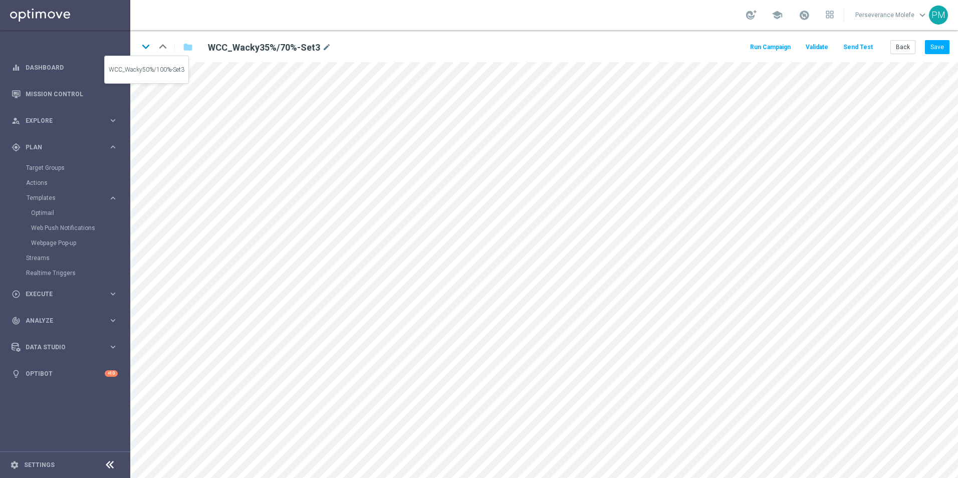
click at [149, 47] on icon "keyboard_arrow_down" at bounding box center [145, 46] width 15 height 15
click at [906, 49] on button "Back" at bounding box center [903, 47] width 25 height 14
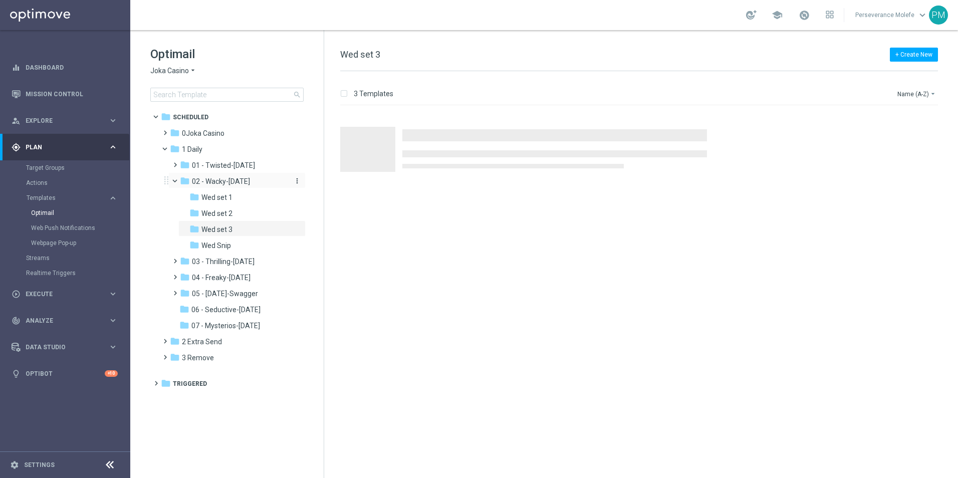
click at [234, 177] on span "02 - Wacky-[DATE]" at bounding box center [221, 181] width 58 height 9
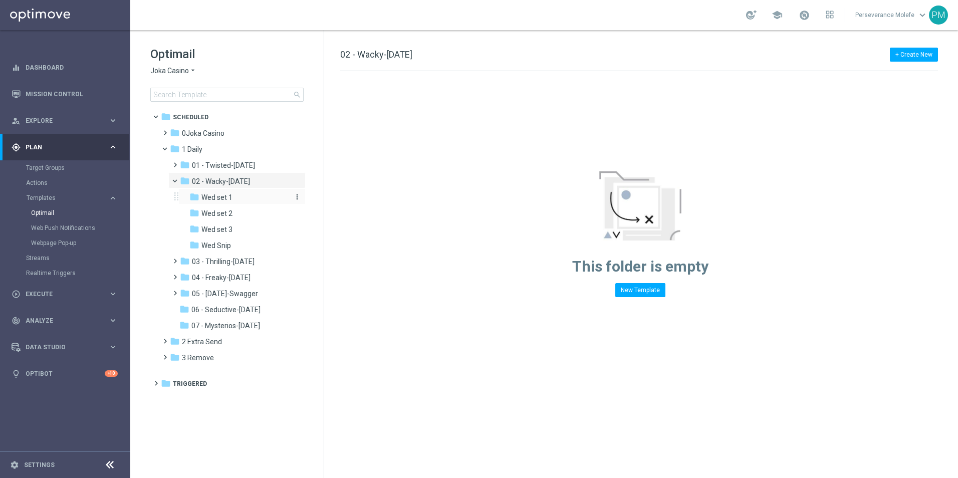
click at [234, 193] on div "folder Wed set 1" at bounding box center [238, 198] width 99 height 12
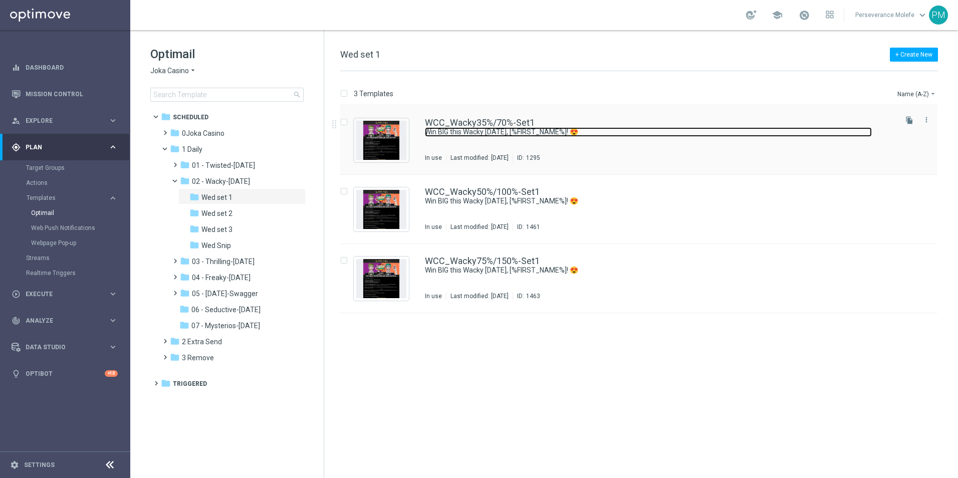
click at [481, 127] on link "Win BIG this Wacky [DATE], [%FIRST_NAME%]! 😍" at bounding box center [648, 132] width 447 height 10
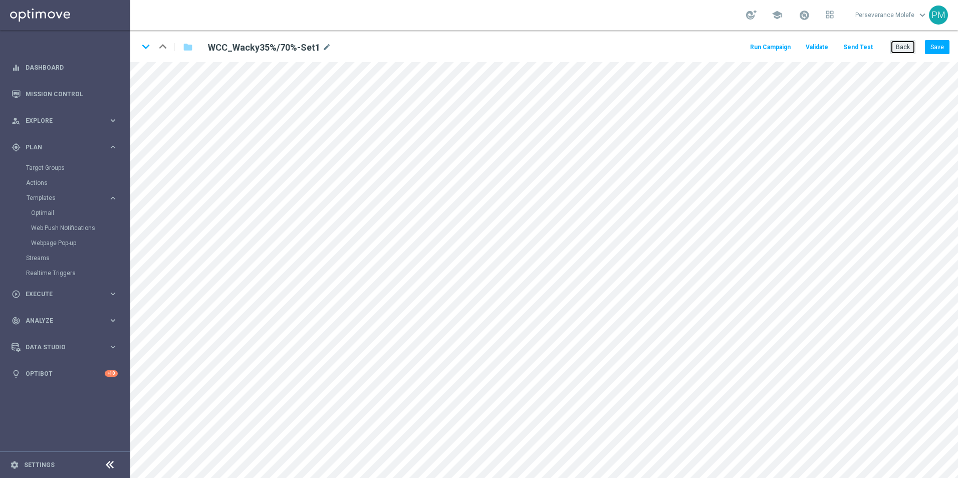
click at [900, 52] on button "Back" at bounding box center [903, 47] width 25 height 14
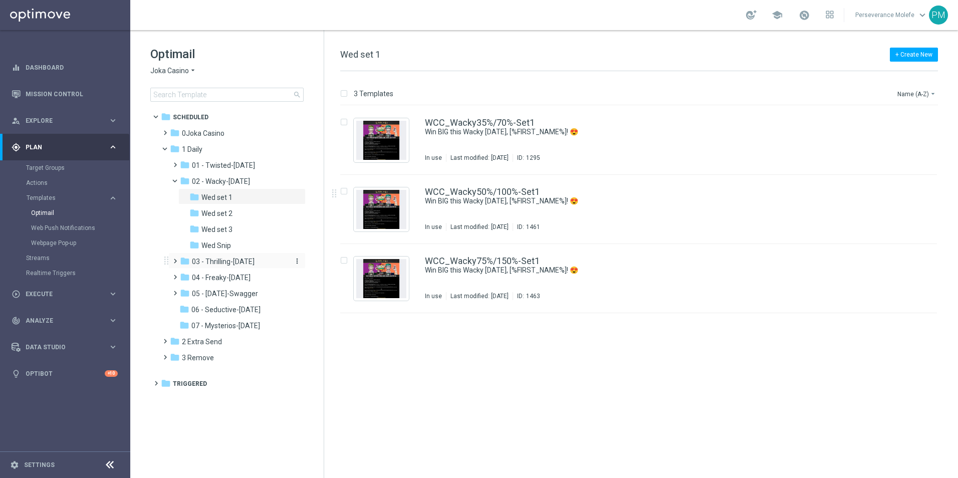
click at [231, 262] on span "03 - Thrilling-[DATE]" at bounding box center [223, 261] width 63 height 9
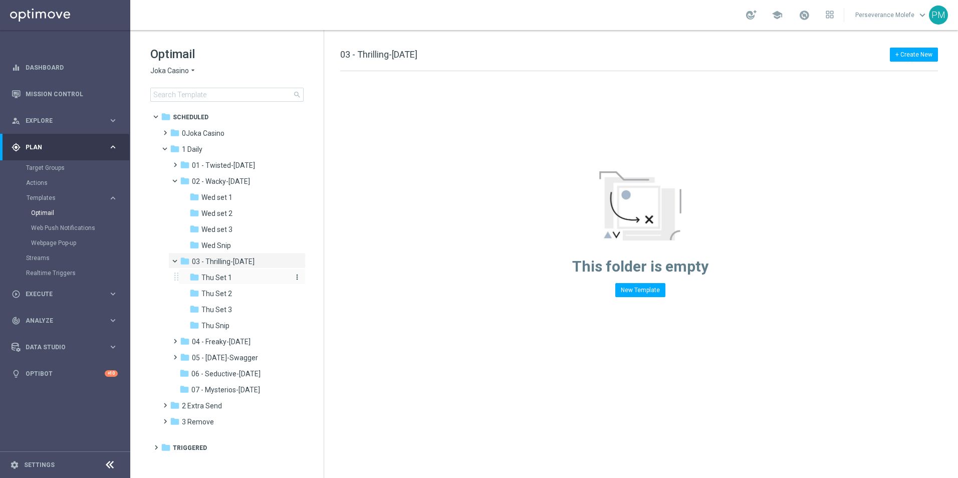
click at [231, 283] on div "folder Thu Set 1" at bounding box center [238, 278] width 99 height 12
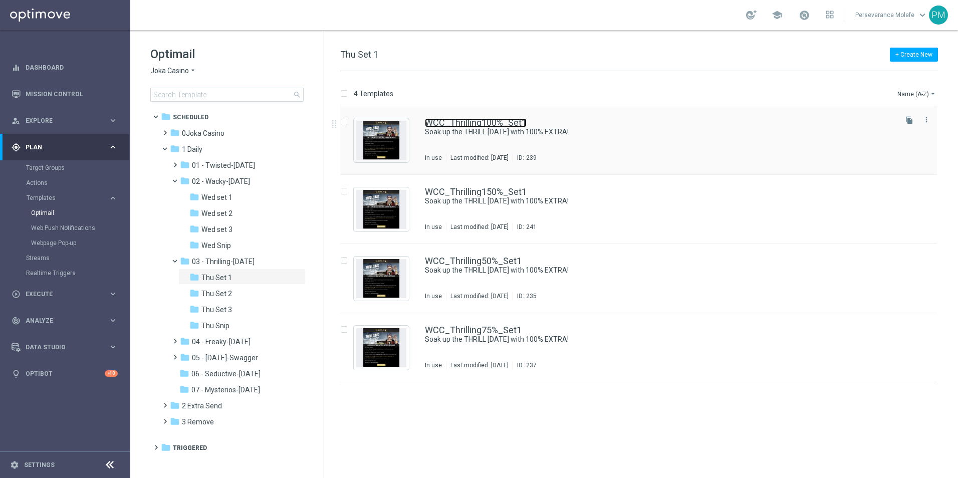
click at [443, 125] on link "WCC_Thrilling100%_Set1" at bounding box center [476, 122] width 102 height 9
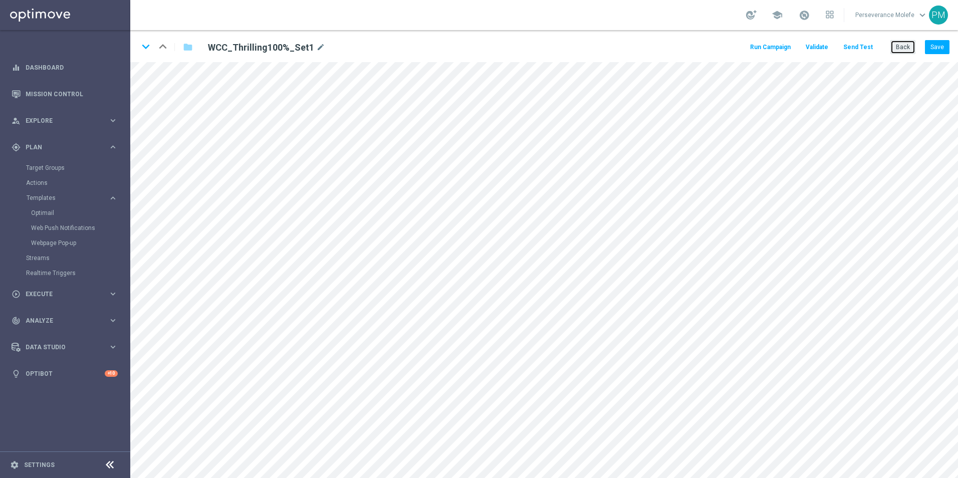
click at [894, 47] on button "Back" at bounding box center [903, 47] width 25 height 14
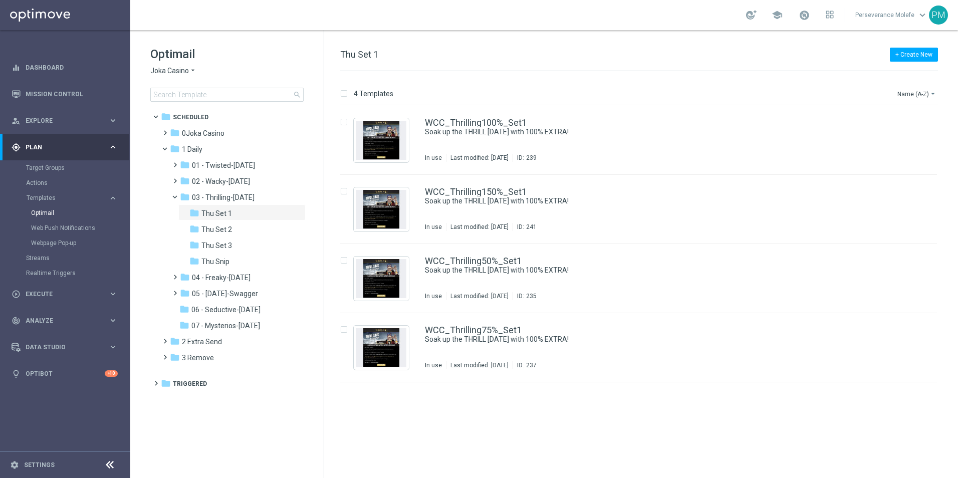
click at [177, 69] on span "Joka Casino" at bounding box center [169, 71] width 39 height 10
click at [194, 166] on div "Casino Joka" at bounding box center [188, 166] width 75 height 12
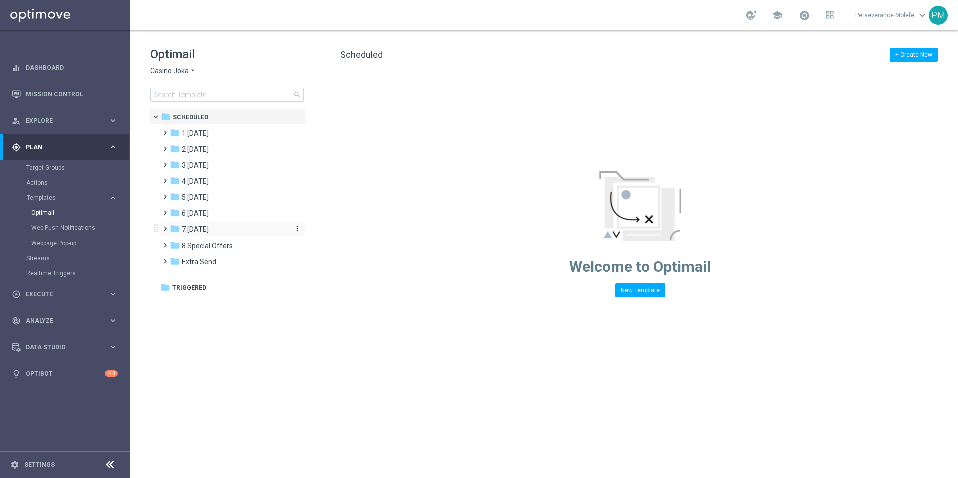
click at [205, 225] on div "folder 7 [DATE]" at bounding box center [227, 230] width 115 height 12
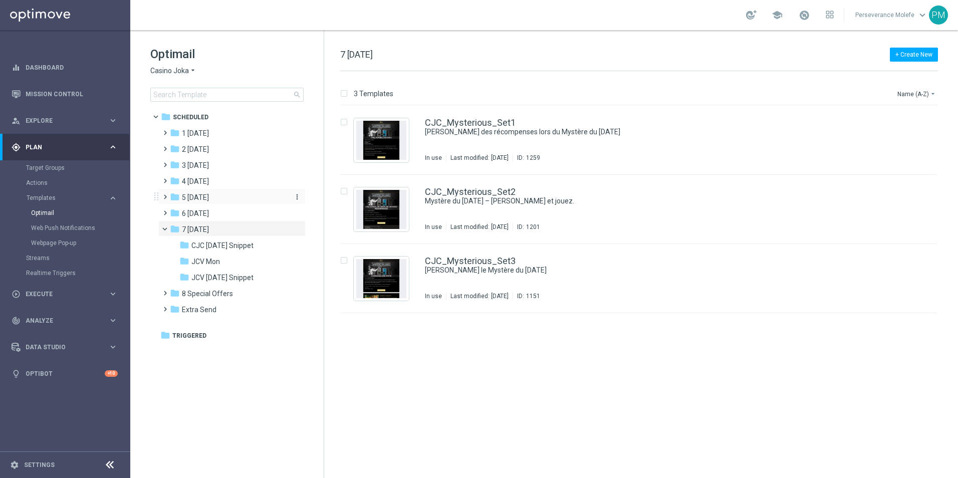
click at [244, 195] on div "folder 5 [DATE]" at bounding box center [227, 198] width 115 height 12
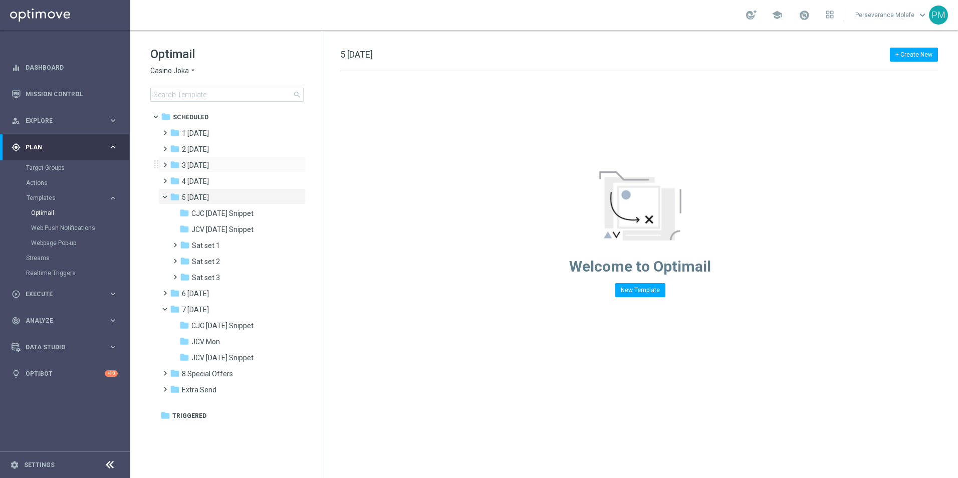
click at [226, 158] on div "folder 3 [DATE] more_vert" at bounding box center [231, 164] width 147 height 16
click at [226, 152] on div "folder 2 [DATE]" at bounding box center [227, 150] width 115 height 12
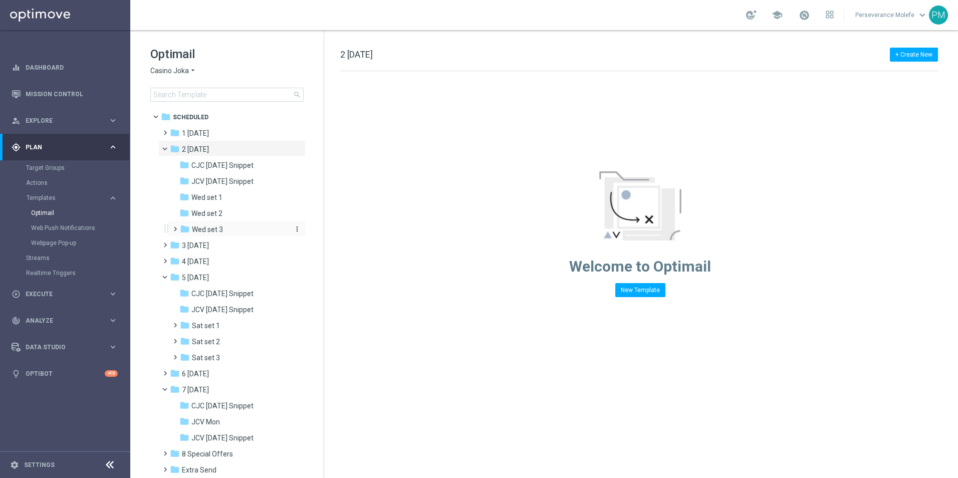
click at [229, 227] on div "folder Wed set 3" at bounding box center [233, 230] width 107 height 12
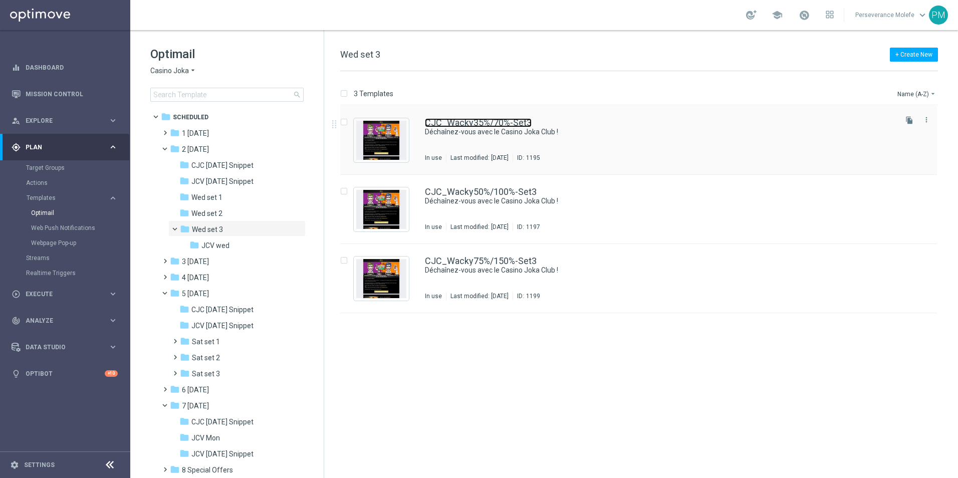
click at [477, 120] on link "CJC_Wacky35%/70%-Set3" at bounding box center [478, 122] width 107 height 9
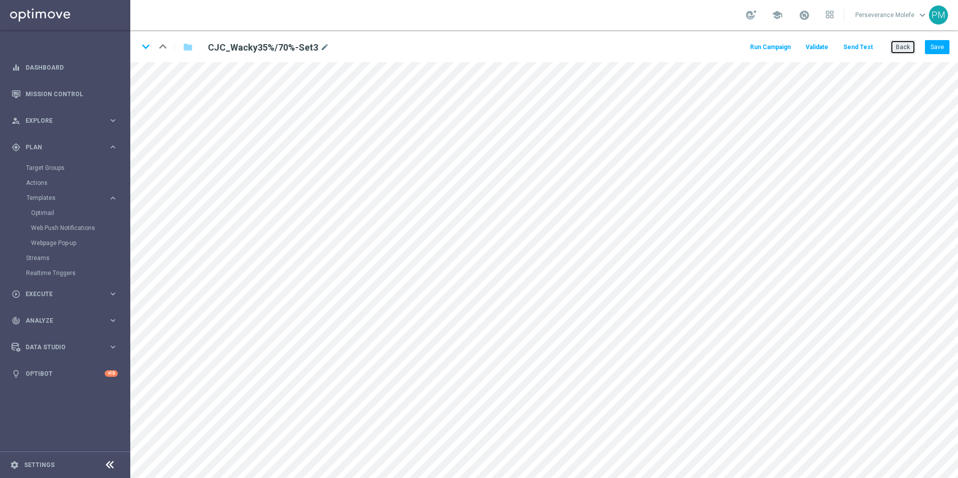
click at [893, 46] on button "Back" at bounding box center [903, 47] width 25 height 14
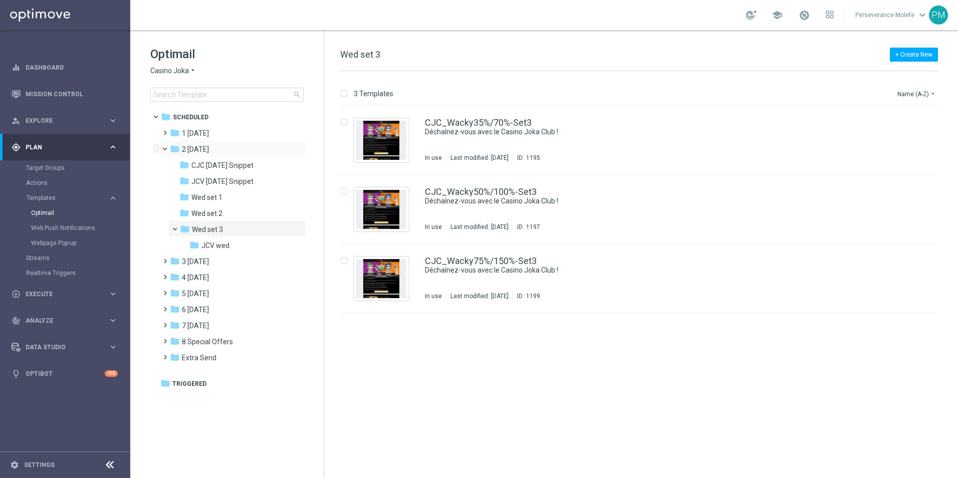
click at [168, 149] on span at bounding box center [169, 146] width 4 height 5
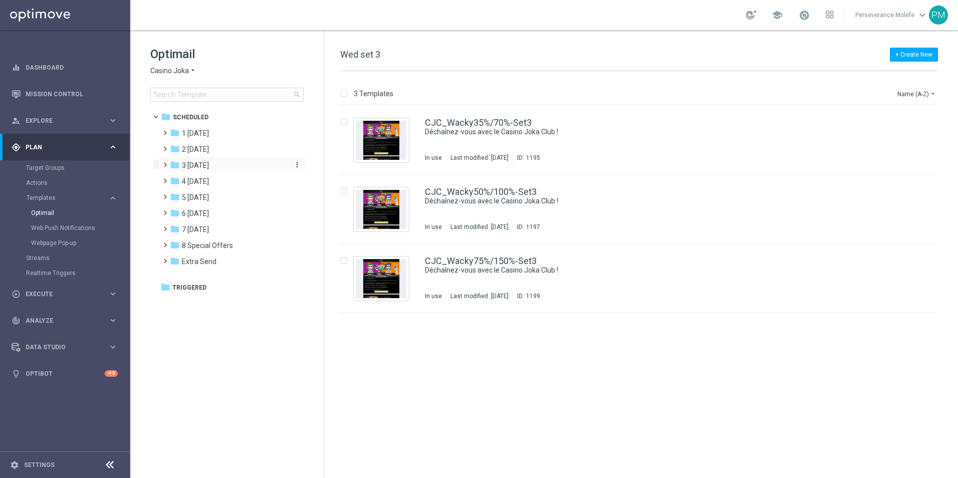
click at [206, 167] on span "3 [DATE]" at bounding box center [195, 165] width 27 height 9
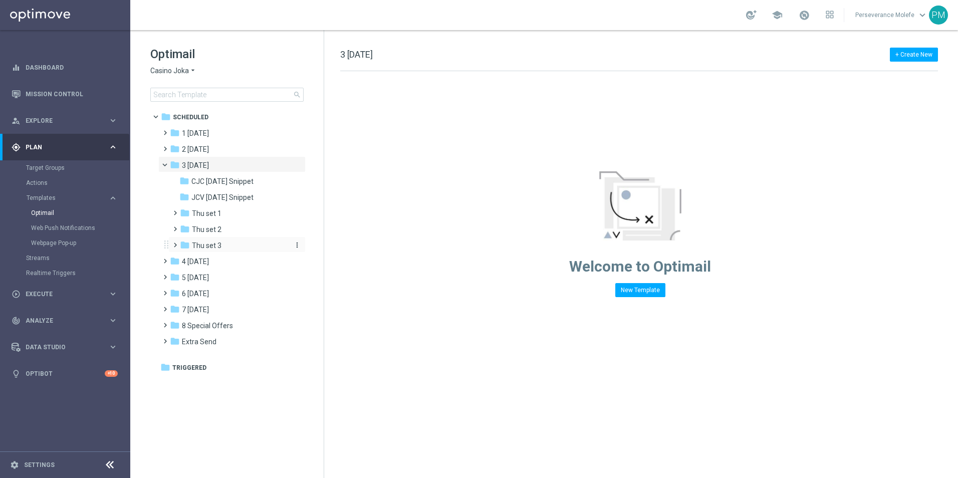
click at [231, 243] on div "folder Thu set 3" at bounding box center [233, 246] width 107 height 12
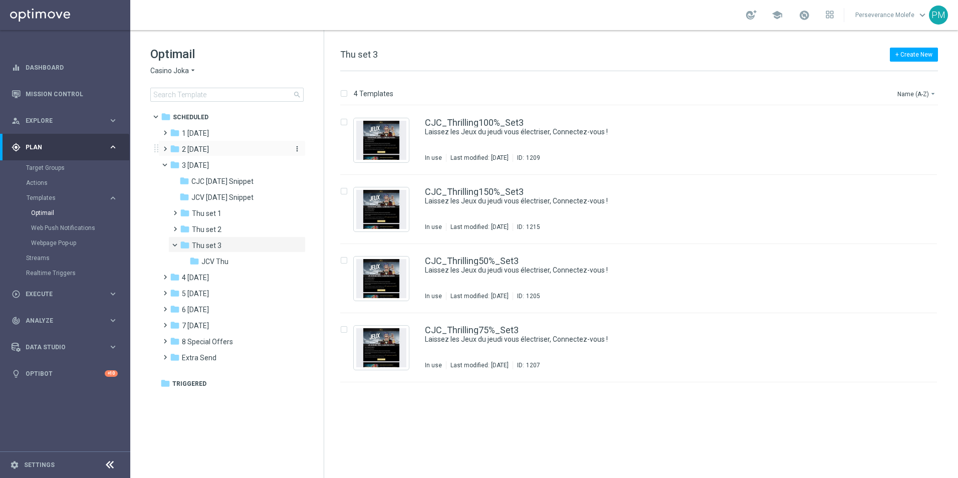
click at [209, 147] on span "2 [DATE]" at bounding box center [195, 149] width 27 height 9
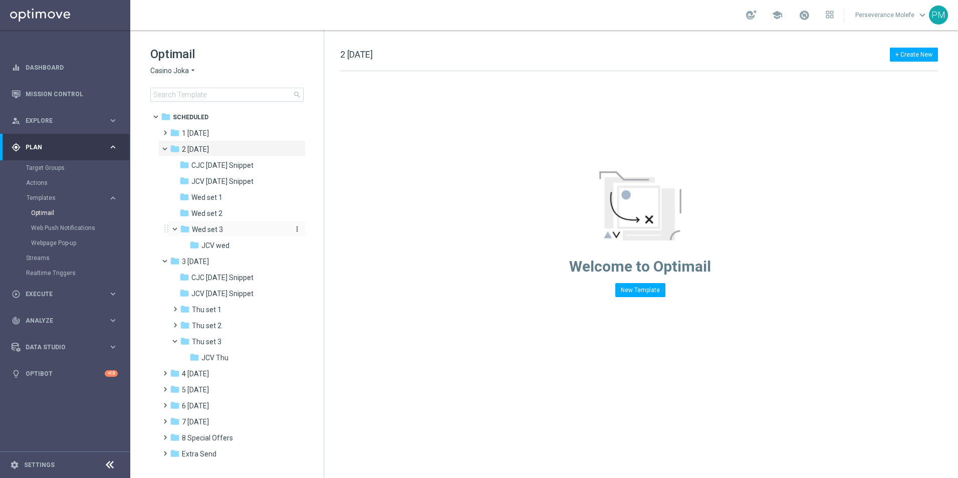
click at [230, 224] on div "folder Wed set 3" at bounding box center [233, 230] width 107 height 12
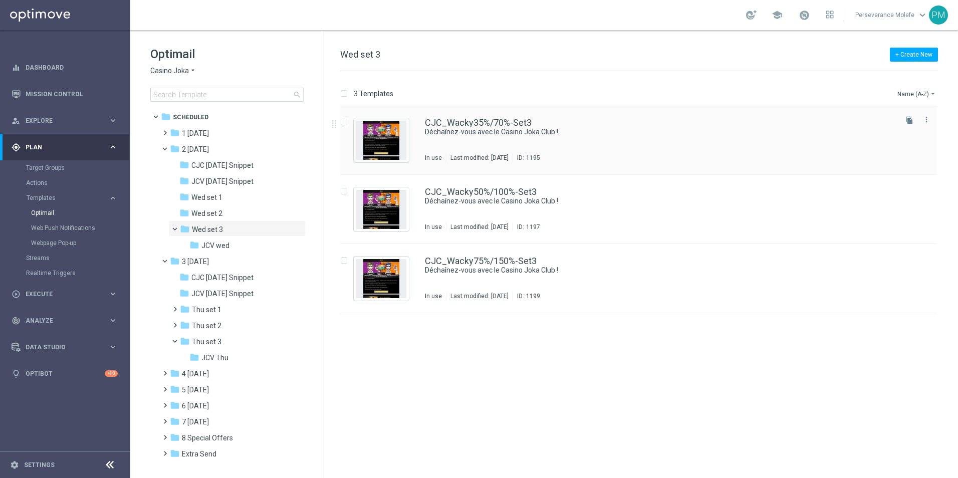
click at [469, 116] on div "CJC_Wacky35%/70%-Set3 Déchaînez-vous avec le Casino Joka Club ! In use Last mod…" at bounding box center [638, 140] width 597 height 69
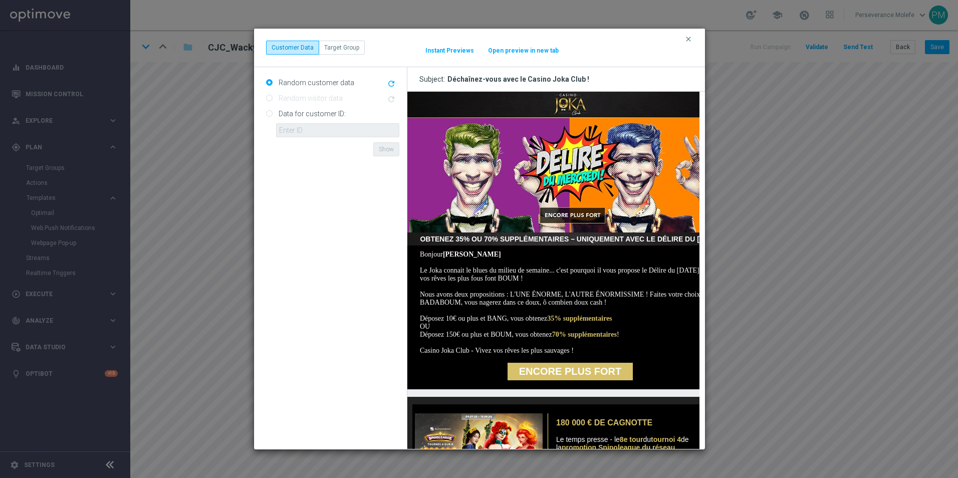
click at [516, 51] on button "Open preview in new tab" at bounding box center [524, 51] width 72 height 8
click at [690, 41] on icon "clear" at bounding box center [689, 39] width 8 height 8
click at [687, 40] on icon "clear" at bounding box center [689, 39] width 8 height 8
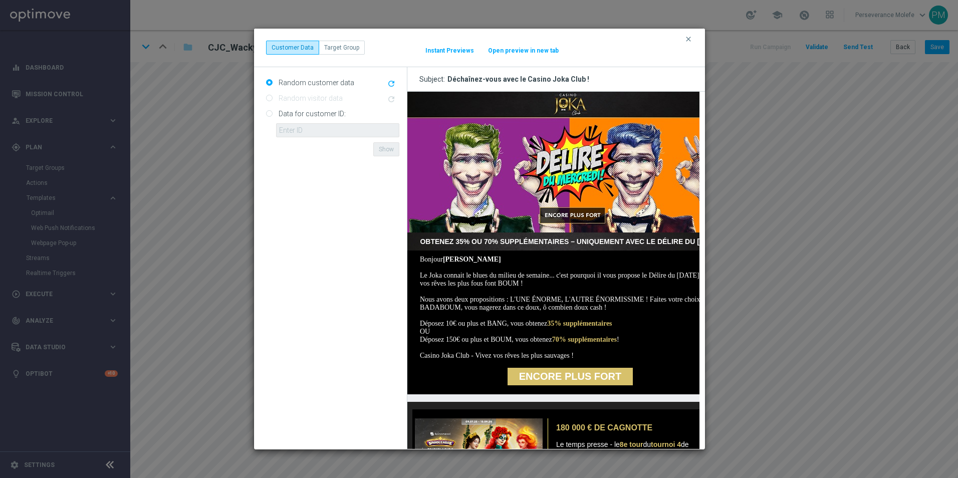
click at [539, 49] on button "Open preview in new tab" at bounding box center [524, 51] width 72 height 8
click at [516, 48] on button "Open preview in new tab" at bounding box center [524, 51] width 72 height 8
click at [693, 37] on button "clear" at bounding box center [690, 39] width 12 height 9
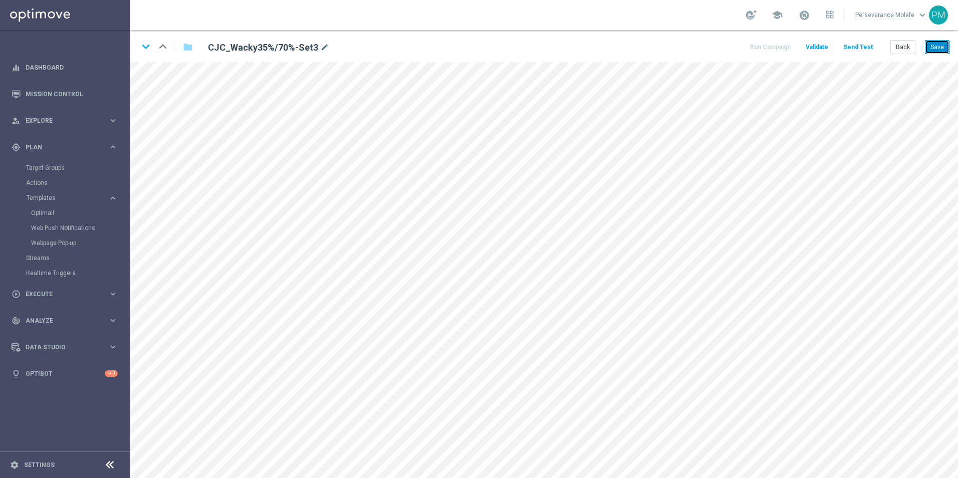
click at [930, 46] on button "Save" at bounding box center [937, 47] width 25 height 14
click at [912, 49] on button "Back" at bounding box center [903, 47] width 25 height 14
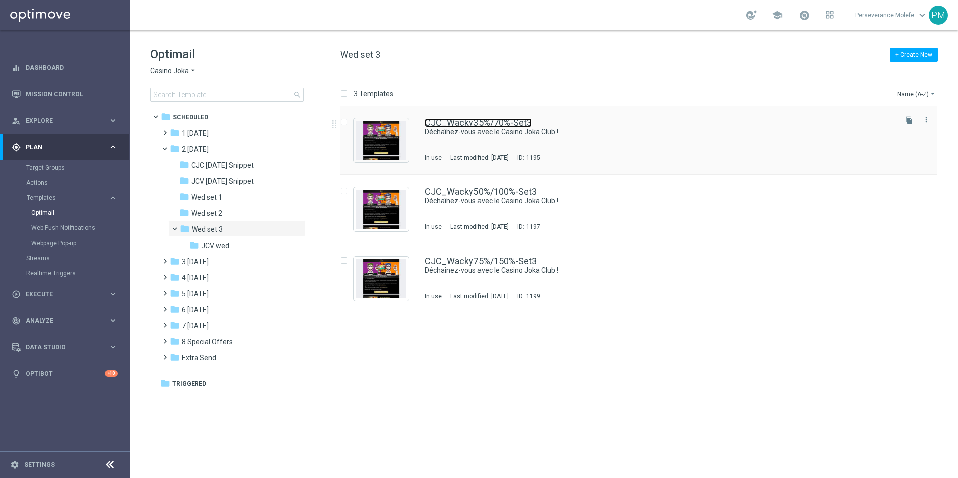
click at [455, 120] on link "CJC_Wacky35%/70%-Set3" at bounding box center [478, 122] width 107 height 9
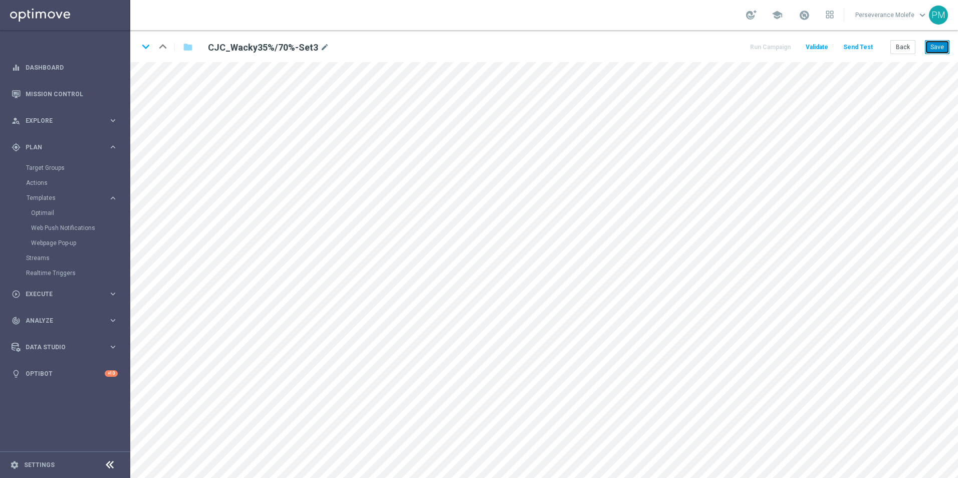
click at [931, 49] on button "Save" at bounding box center [937, 47] width 25 height 14
click at [904, 53] on button "Back" at bounding box center [903, 47] width 25 height 14
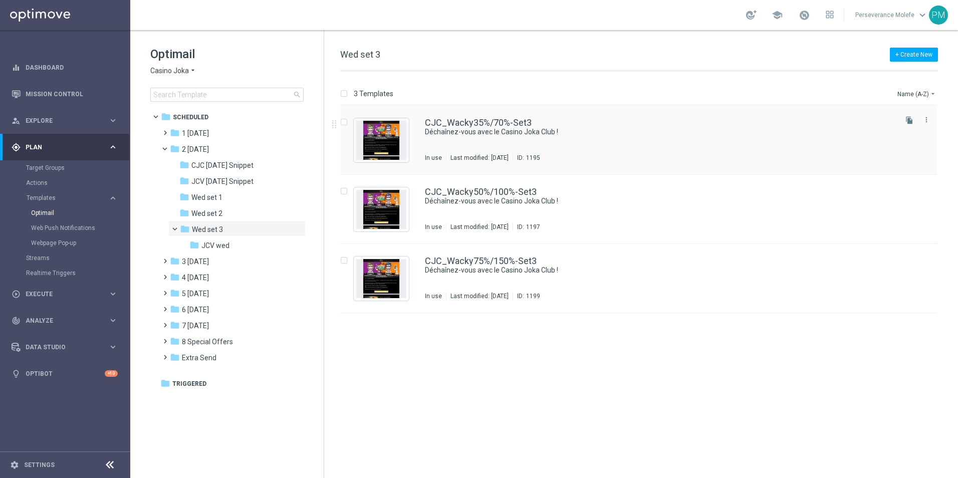
click at [502, 118] on div "CJC_Wacky35%/70%-Set3 Déchaînez-vous avec le Casino Joka Club ! In use Last mod…" at bounding box center [638, 140] width 597 height 69
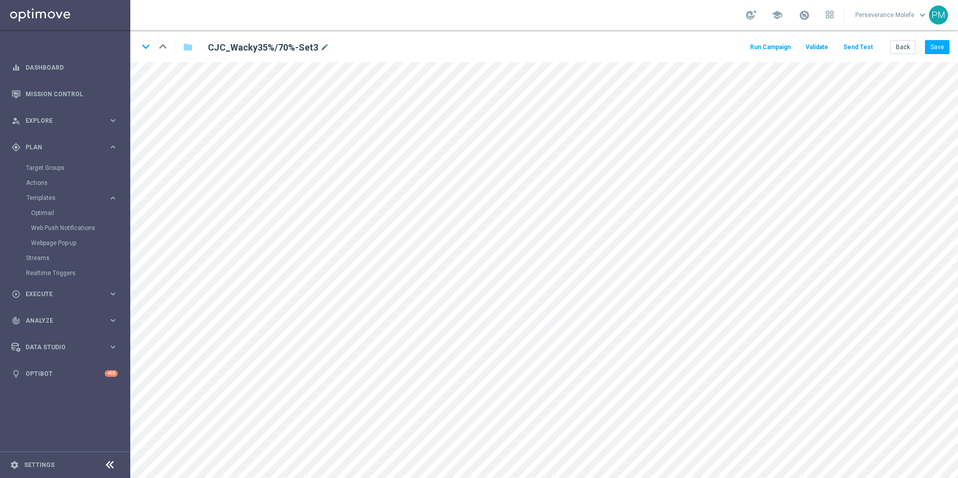
click at [865, 51] on button "Send Test" at bounding box center [858, 48] width 33 height 14
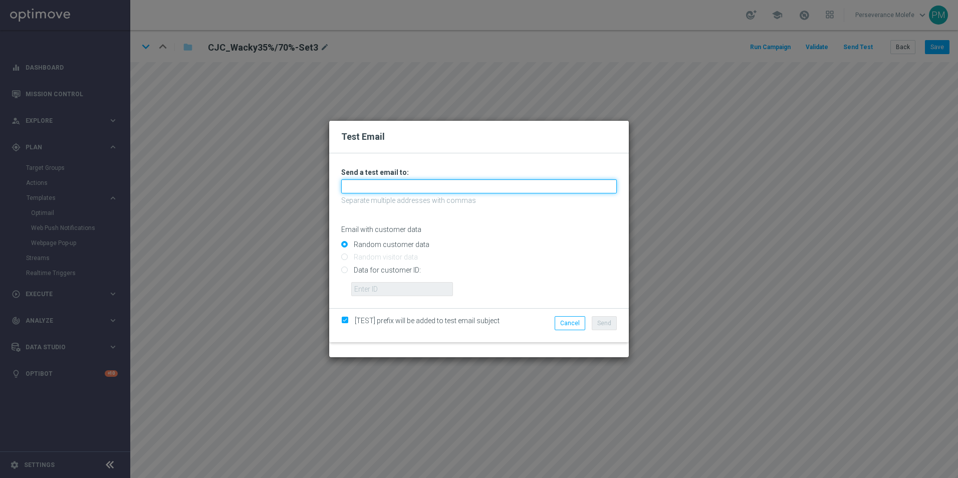
click at [473, 184] on input "text" at bounding box center [479, 186] width 276 height 14
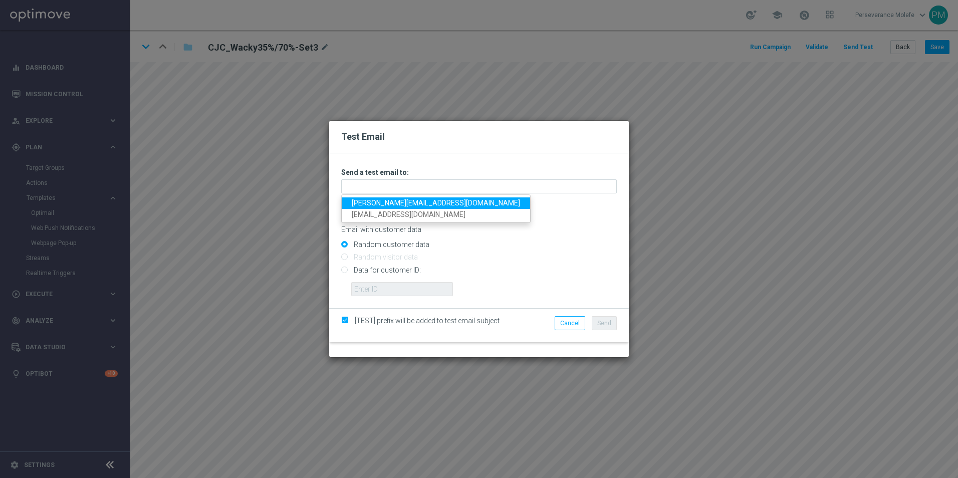
click at [392, 202] on link "[PERSON_NAME][EMAIL_ADDRESS][DOMAIN_NAME]" at bounding box center [436, 203] width 188 height 12
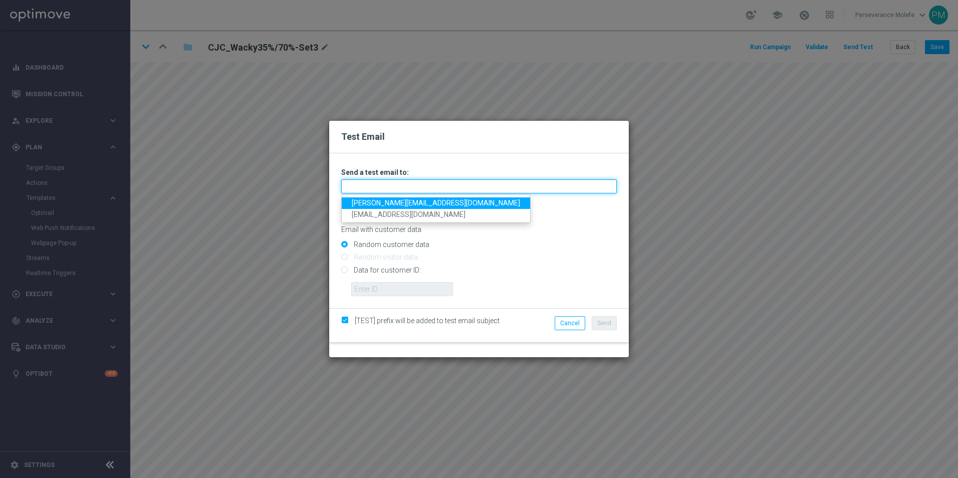
type input "[PERSON_NAME][EMAIL_ADDRESS][DOMAIN_NAME]"
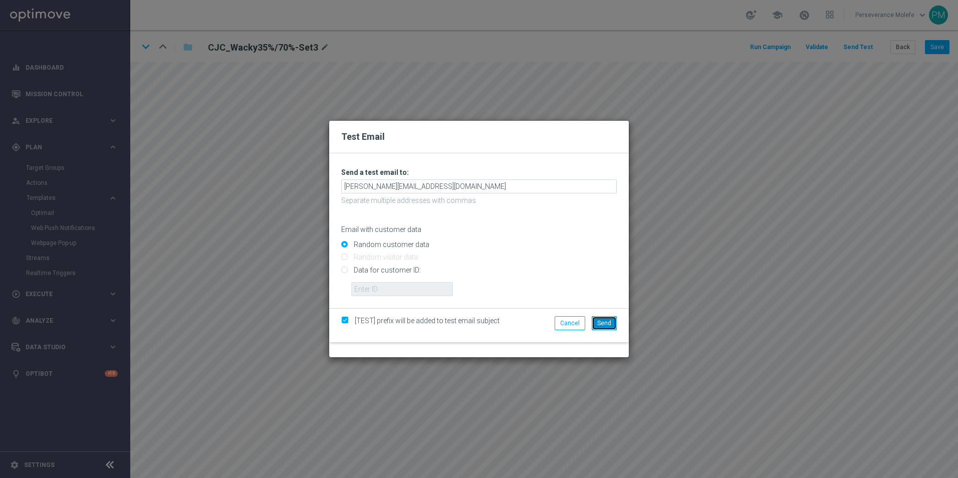
click at [601, 321] on span "Send" at bounding box center [604, 323] width 14 height 7
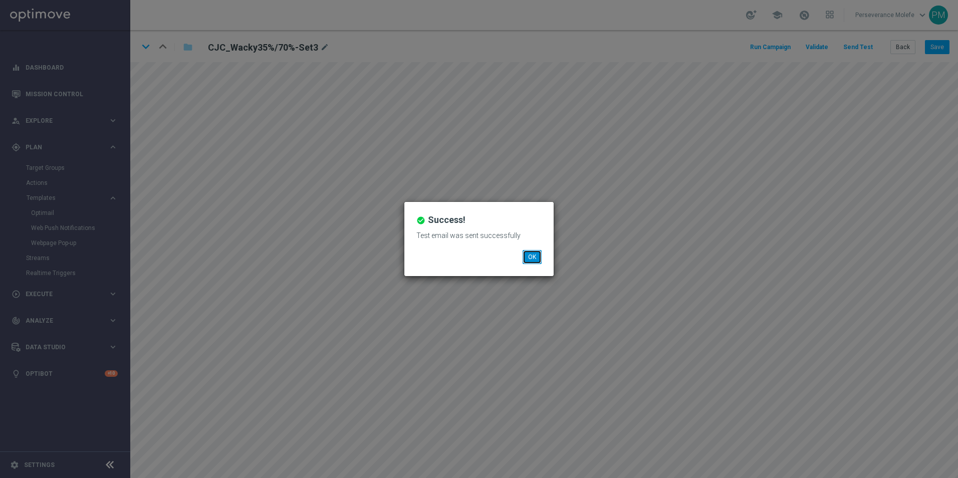
click at [528, 259] on button "OK" at bounding box center [532, 257] width 19 height 14
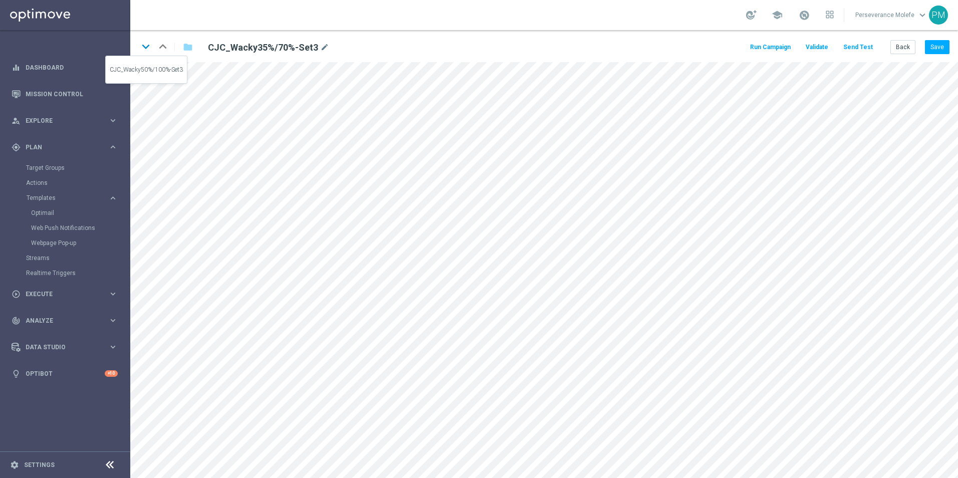
click at [148, 50] on icon "keyboard_arrow_down" at bounding box center [145, 46] width 15 height 15
click at [143, 49] on icon "keyboard_arrow_down" at bounding box center [145, 46] width 15 height 15
click at [160, 46] on icon "keyboard_arrow_up" at bounding box center [162, 46] width 15 height 15
click at [163, 46] on icon "keyboard_arrow_up" at bounding box center [162, 46] width 15 height 15
click at [910, 47] on button "Back" at bounding box center [903, 47] width 25 height 14
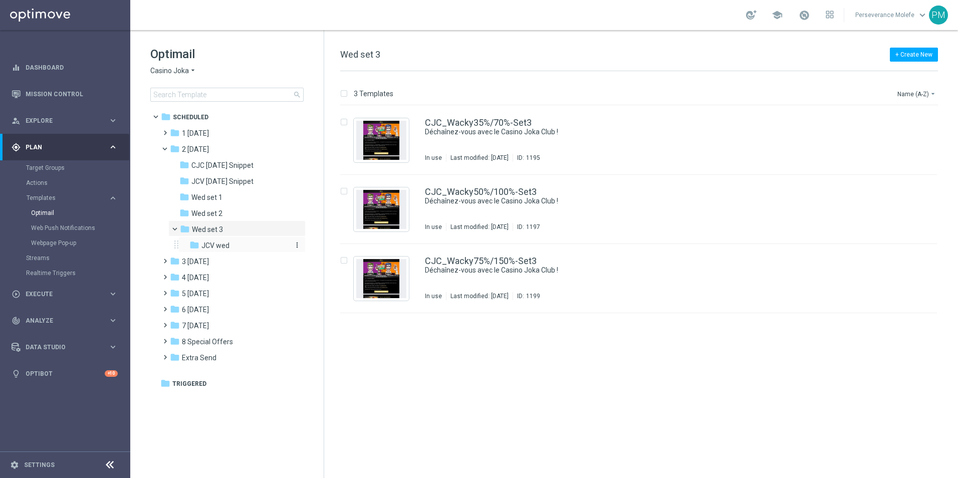
click at [248, 243] on div "folder JCV wed" at bounding box center [238, 246] width 99 height 12
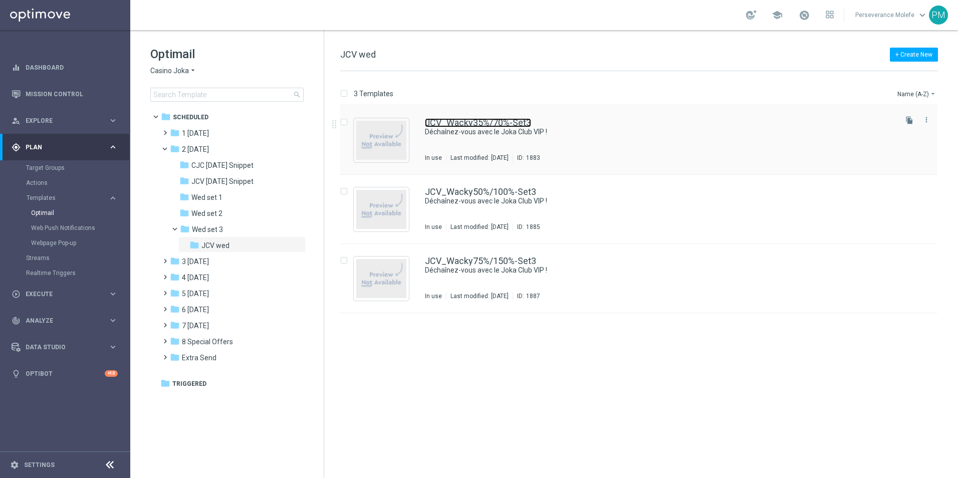
click at [503, 119] on link "JCV_Wacky35%/70%-Set3" at bounding box center [478, 122] width 106 height 9
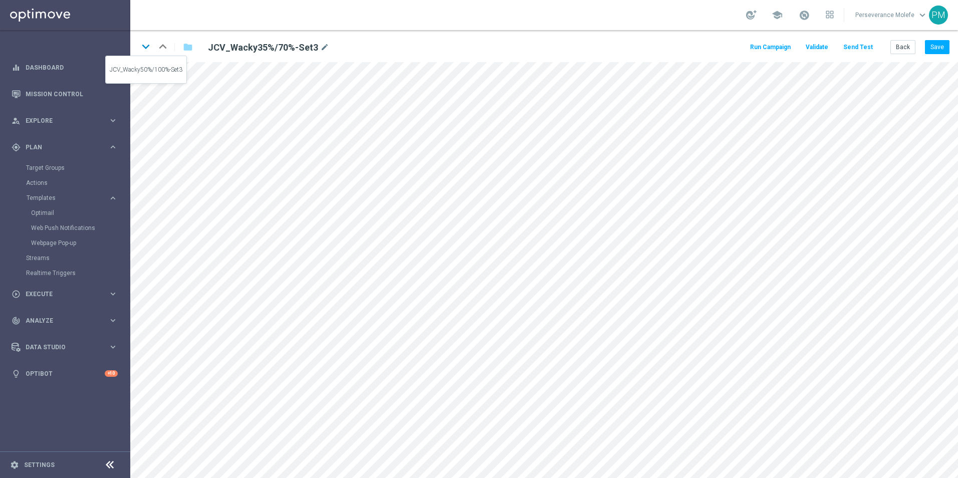
click at [142, 47] on icon "keyboard_arrow_down" at bounding box center [145, 46] width 15 height 15
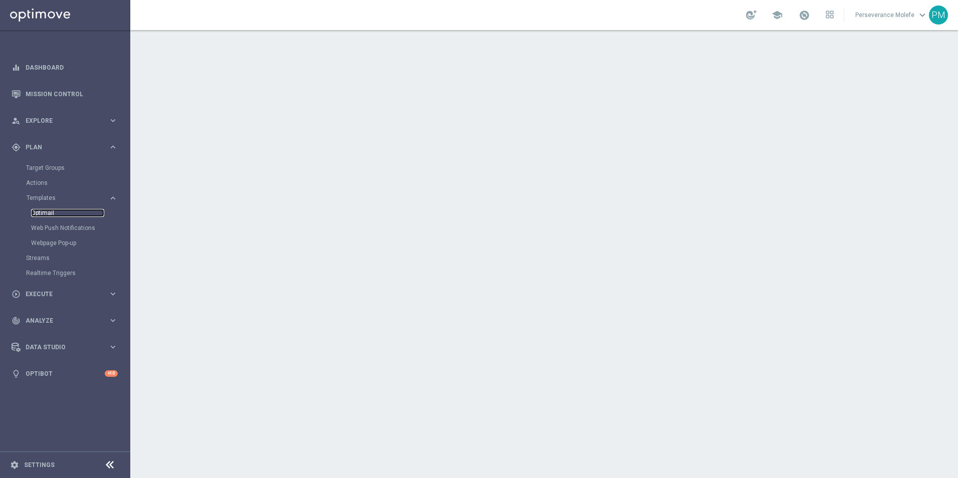
click at [52, 212] on link "Optimail" at bounding box center [67, 213] width 73 height 8
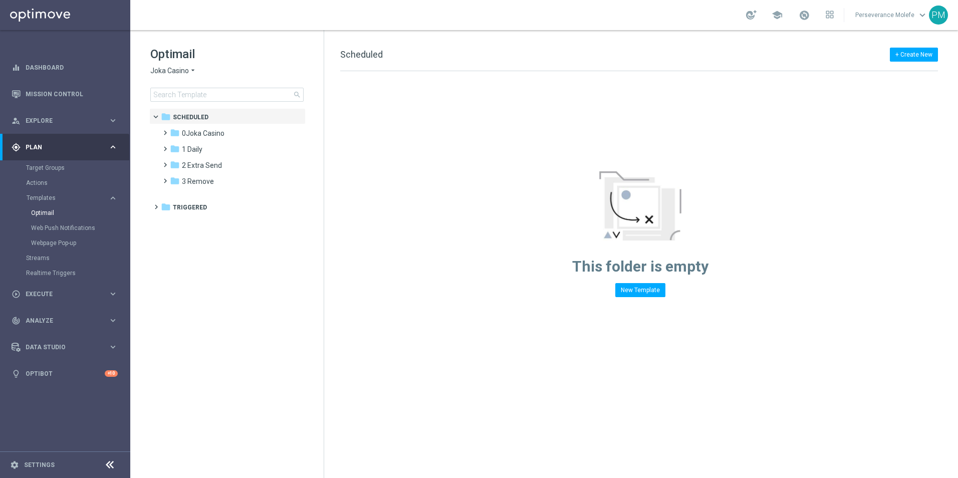
click at [182, 71] on span "Joka Casino" at bounding box center [169, 71] width 39 height 10
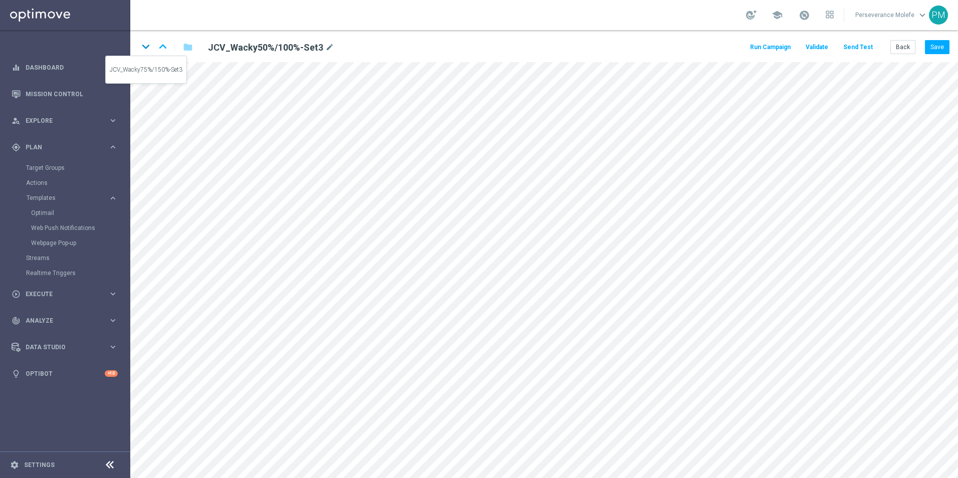
click at [149, 46] on icon "keyboard_arrow_down" at bounding box center [145, 46] width 15 height 15
click at [906, 43] on button "Back" at bounding box center [903, 47] width 25 height 14
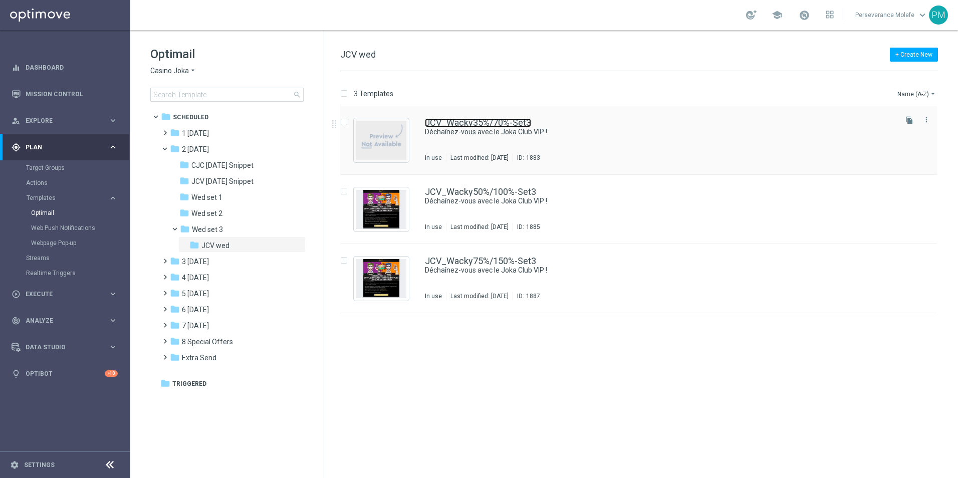
click at [517, 125] on link "JCV_Wacky35%/70%-Set3" at bounding box center [478, 122] width 106 height 9
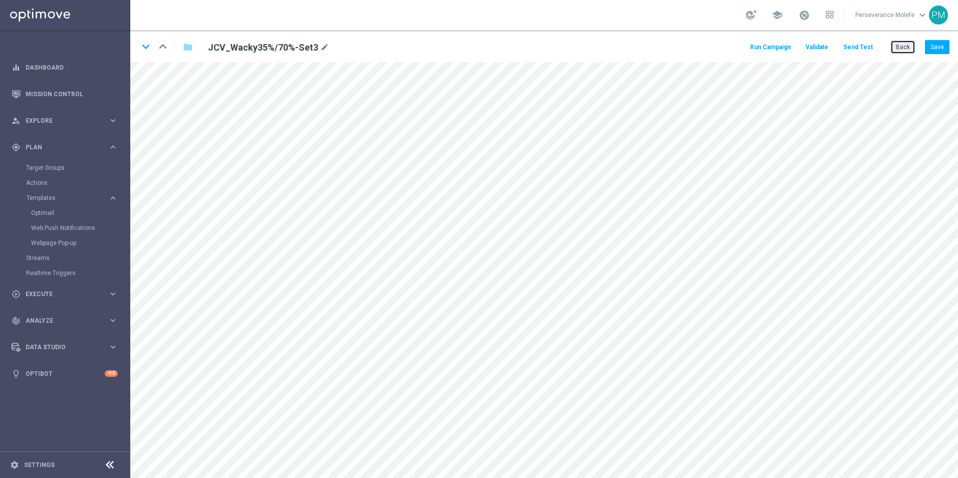
click at [907, 48] on button "Back" at bounding box center [903, 47] width 25 height 14
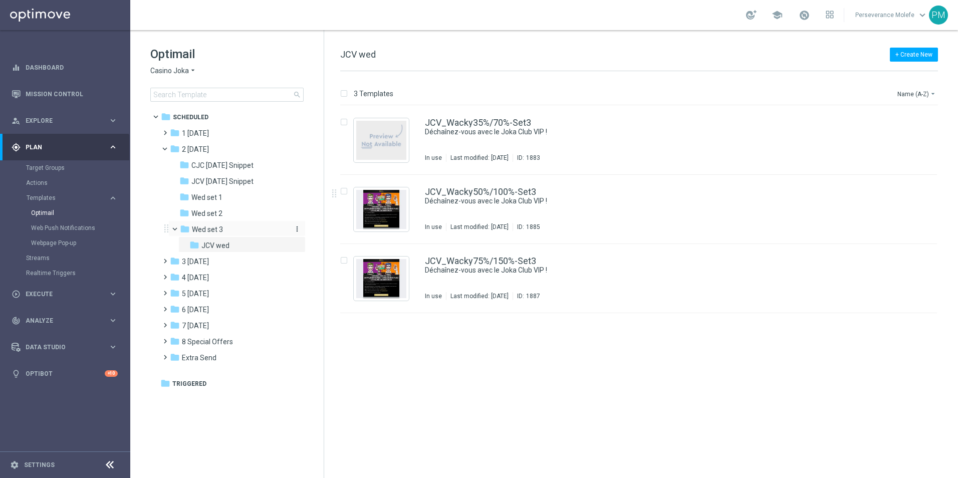
click at [215, 231] on span "Wed set 3" at bounding box center [207, 229] width 31 height 9
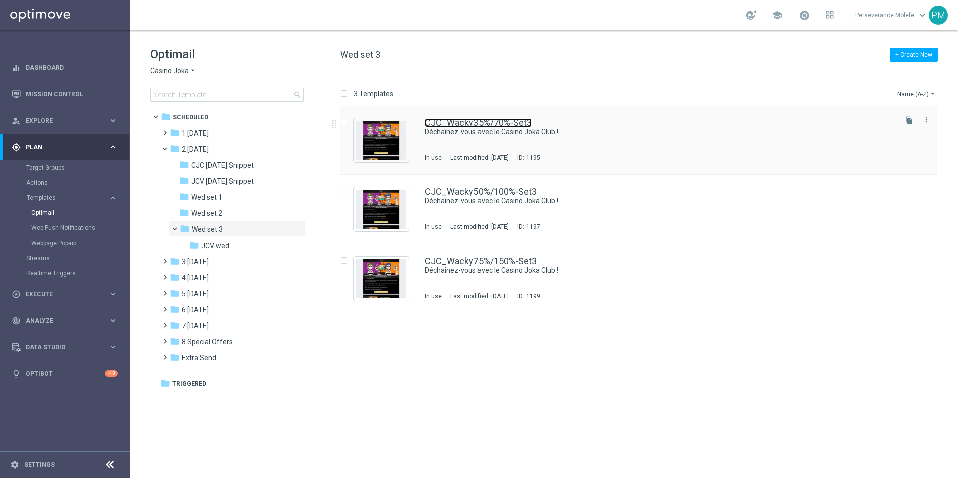
click at [498, 120] on link "CJC_Wacky35%/70%-Set3" at bounding box center [478, 122] width 107 height 9
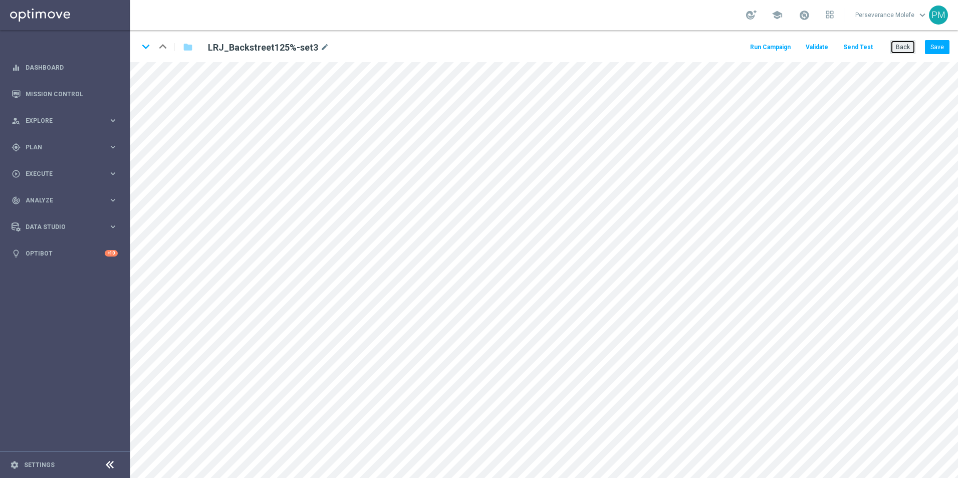
click at [903, 41] on button "Back" at bounding box center [903, 47] width 25 height 14
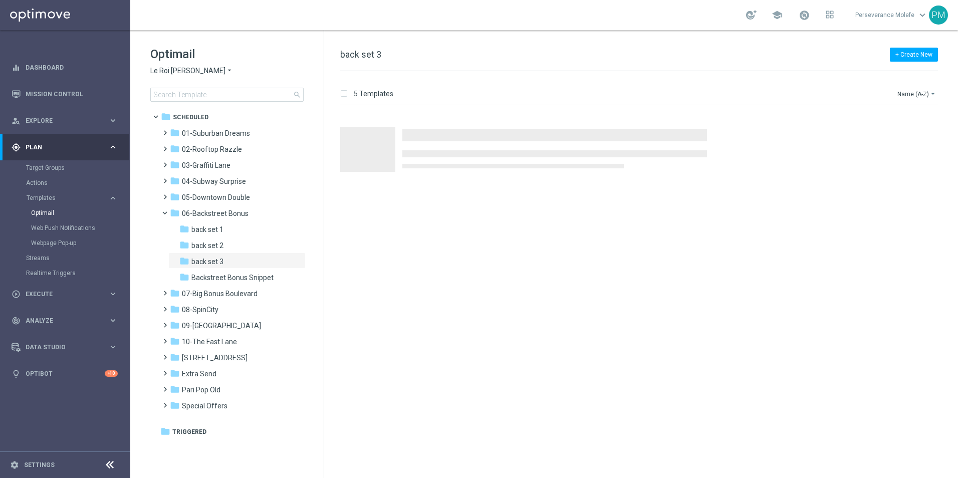
click at [193, 71] on span "Le Roi Johnny" at bounding box center [187, 71] width 75 height 10
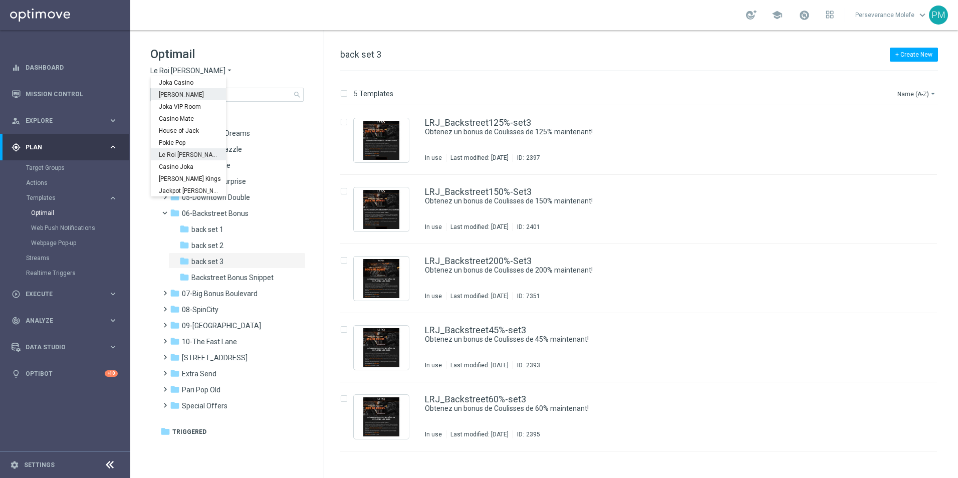
click at [0, 0] on span "[PERSON_NAME]" at bounding box center [0, 0] width 0 height 0
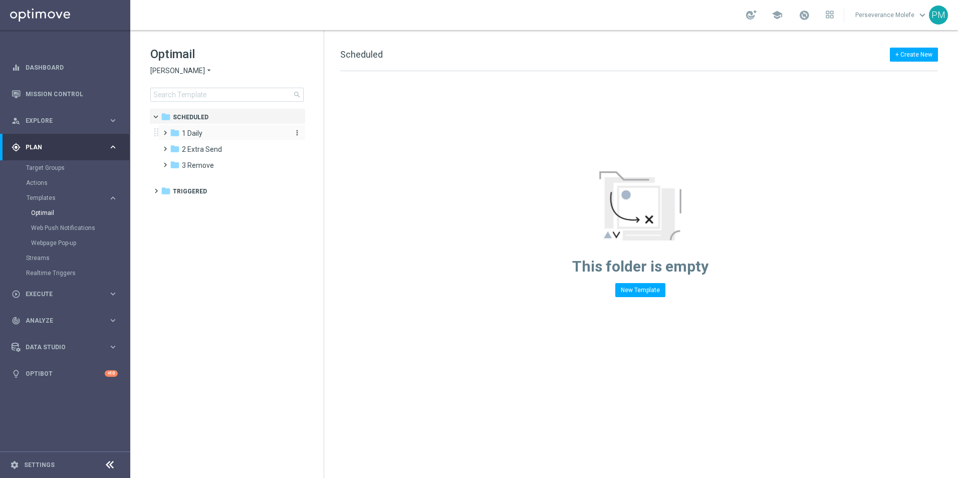
click at [209, 137] on div "folder 1 Daily" at bounding box center [227, 134] width 115 height 12
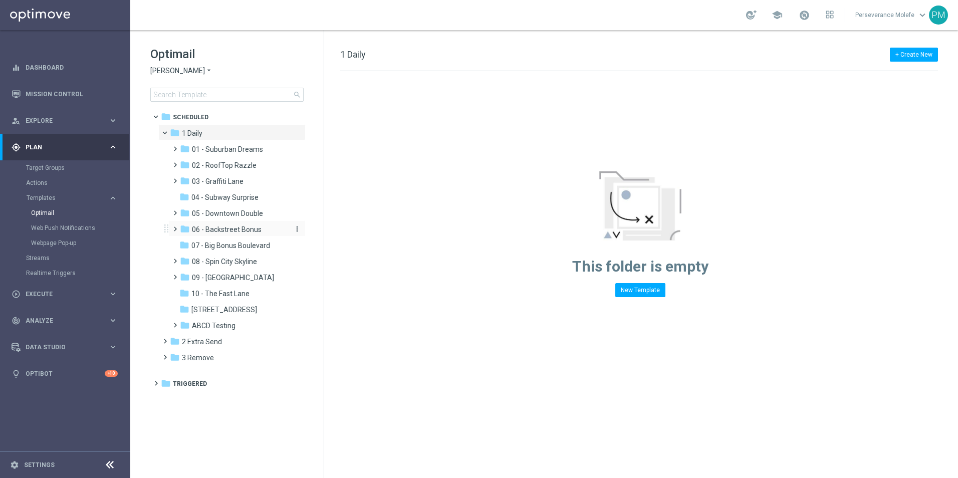
click at [243, 230] on span "06 - Backstreet Bonus" at bounding box center [227, 229] width 70 height 9
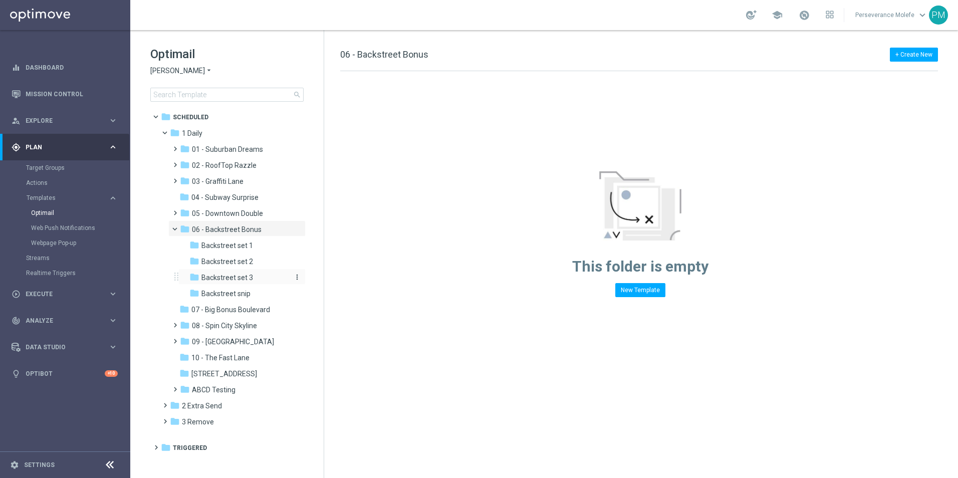
click at [247, 280] on span "Backstreet set 3" at bounding box center [227, 277] width 52 height 9
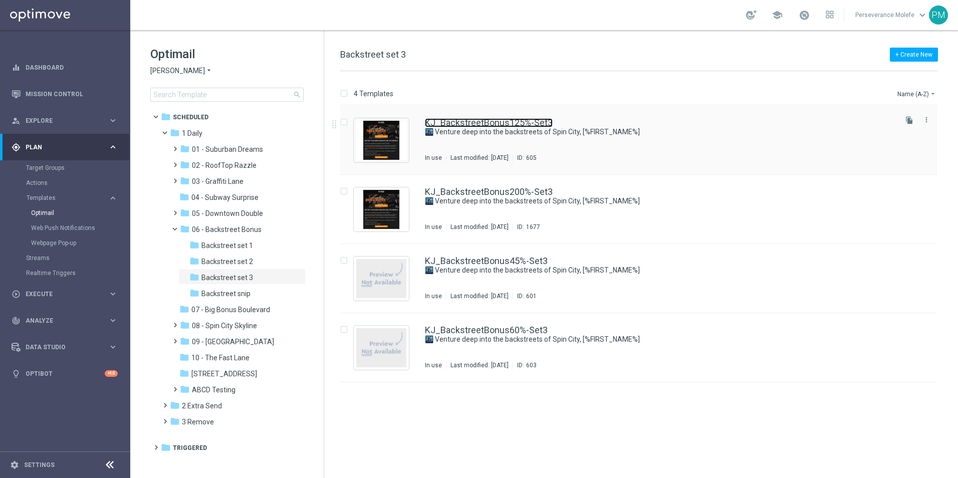
click at [472, 124] on link "KJ_BackstreetBonus125%-Set3" at bounding box center [489, 122] width 128 height 9
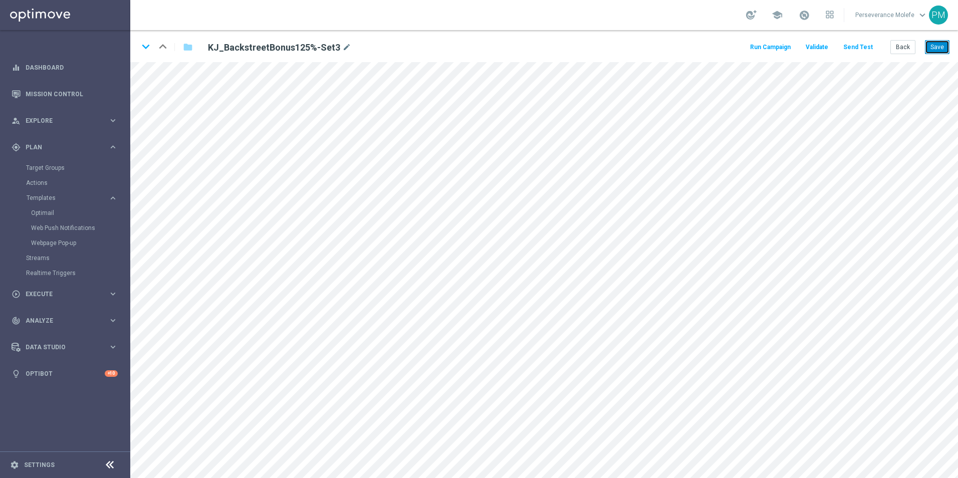
click at [937, 51] on button "Save" at bounding box center [937, 47] width 25 height 14
click at [903, 51] on button "Back" at bounding box center [903, 47] width 25 height 14
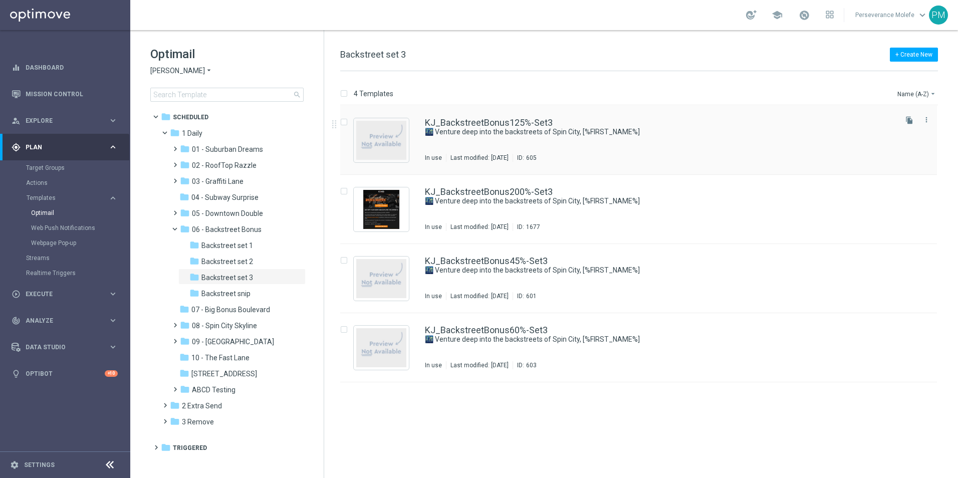
click at [481, 115] on div "KJ_BackstreetBonus125%-Set3 🌃 Venture deep into the backstreets of Spin City, […" at bounding box center [638, 140] width 597 height 69
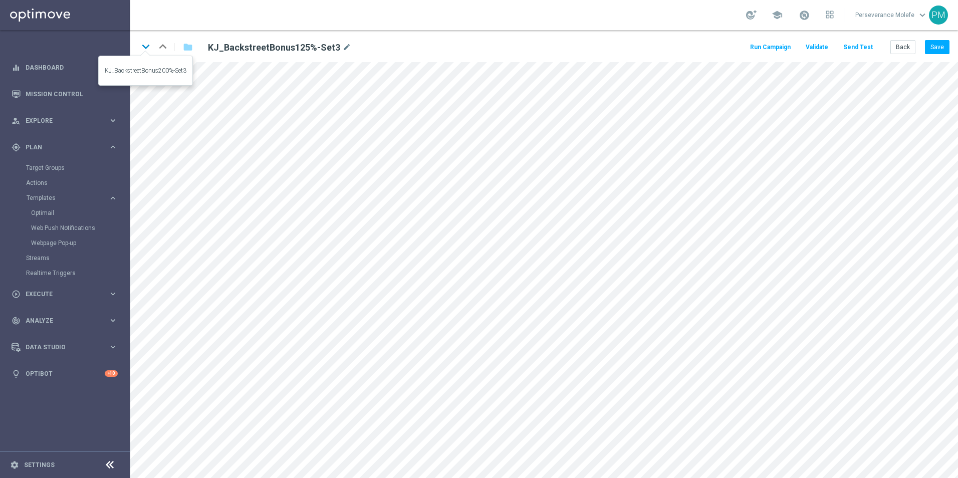
click at [144, 44] on icon "keyboard_arrow_down" at bounding box center [145, 46] width 15 height 15
click at [141, 46] on icon "keyboard_arrow_down" at bounding box center [145, 46] width 15 height 15
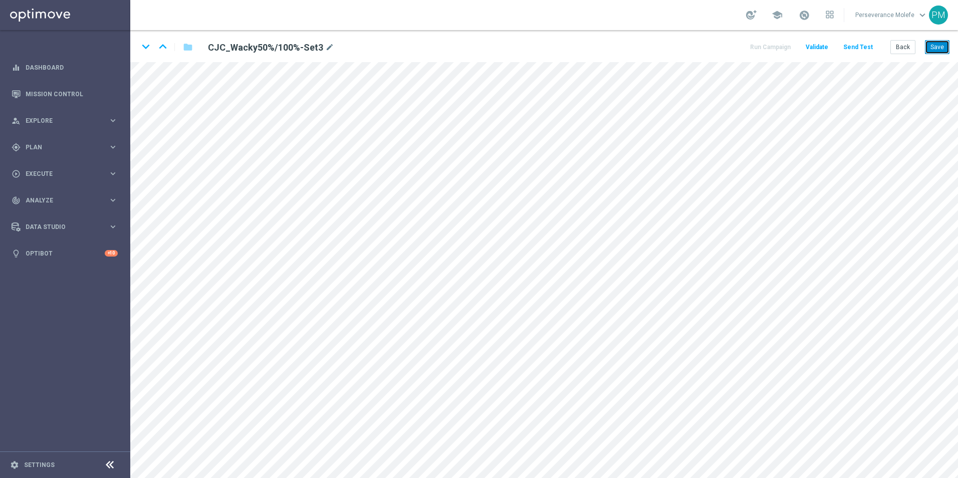
click at [941, 51] on button "Save" at bounding box center [937, 47] width 25 height 14
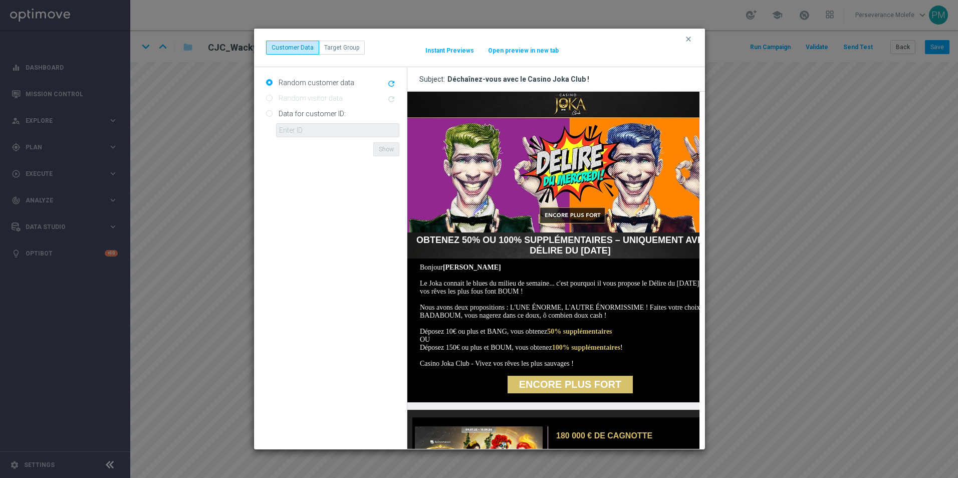
click at [536, 52] on button "Open preview in new tab" at bounding box center [524, 51] width 72 height 8
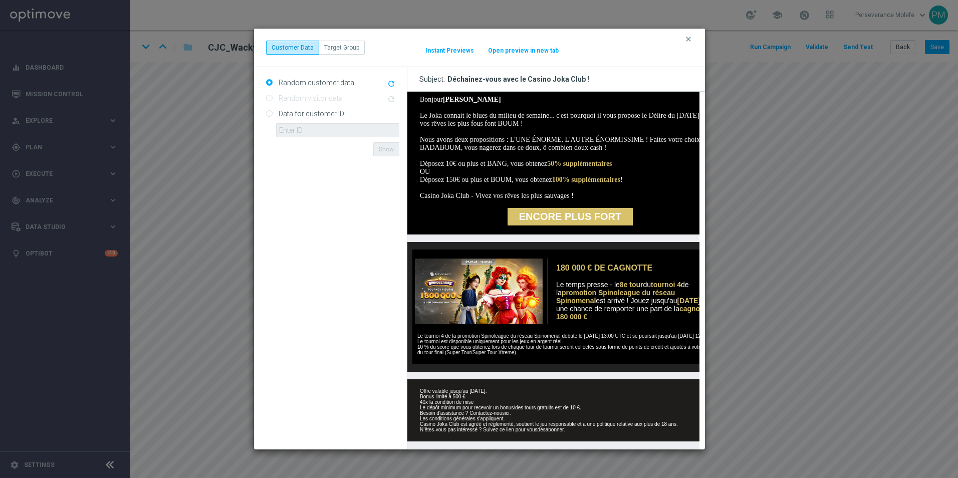
scroll to position [188, 0]
click at [688, 41] on icon "clear" at bounding box center [689, 39] width 8 height 8
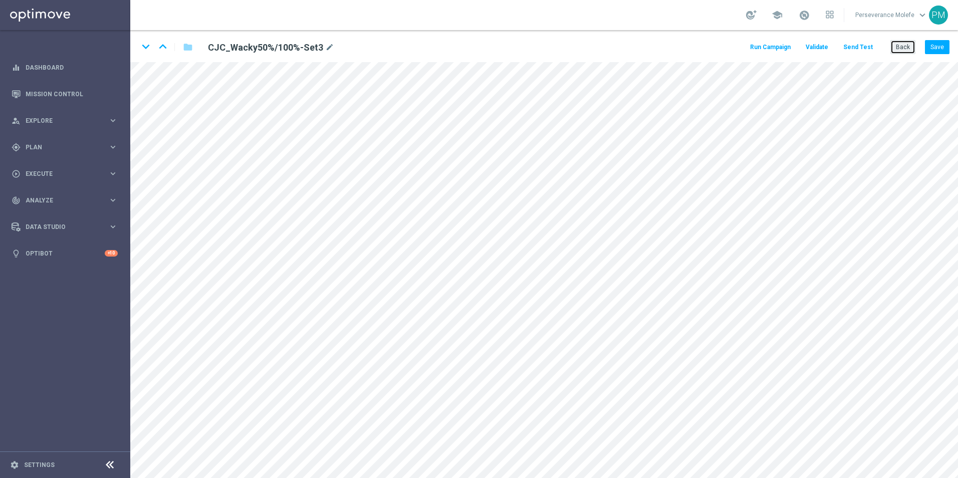
click at [911, 50] on button "Back" at bounding box center [903, 47] width 25 height 14
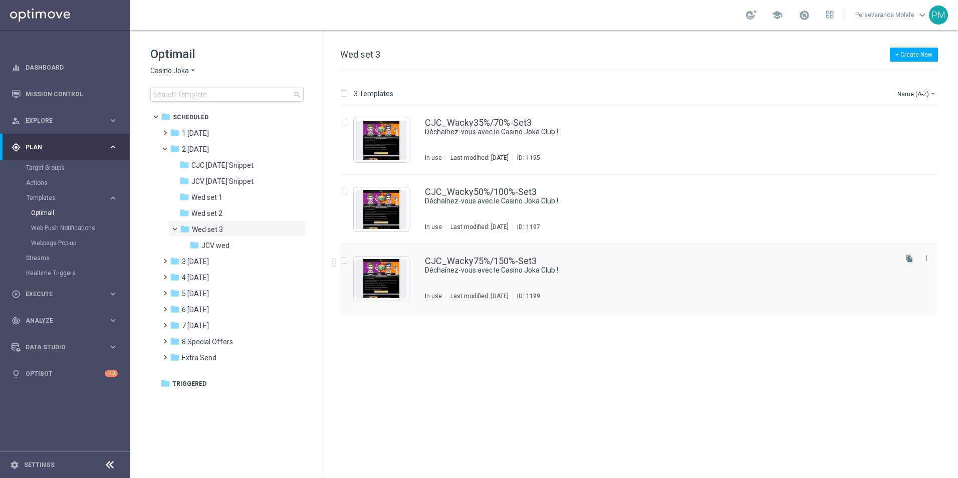
click at [511, 255] on div "CJC_Wacky75%/150%-Set3 Déchaînez-vous avec le Casino Joka Club ! In use Last mo…" at bounding box center [638, 278] width 597 height 69
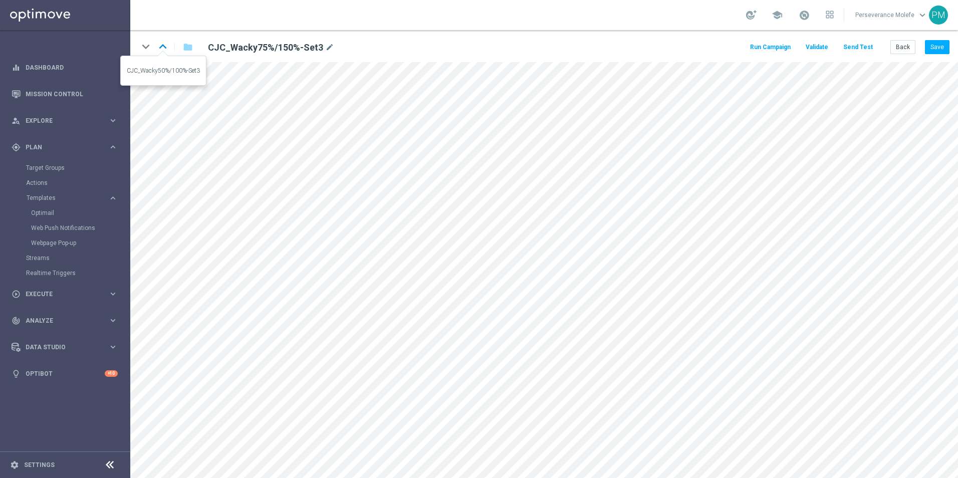
click at [160, 45] on icon "keyboard_arrow_up" at bounding box center [162, 46] width 15 height 15
click at [148, 49] on icon "keyboard_arrow_down" at bounding box center [145, 46] width 15 height 15
click at [929, 46] on button "Save" at bounding box center [937, 47] width 25 height 14
click at [905, 48] on button "Back" at bounding box center [903, 47] width 25 height 14
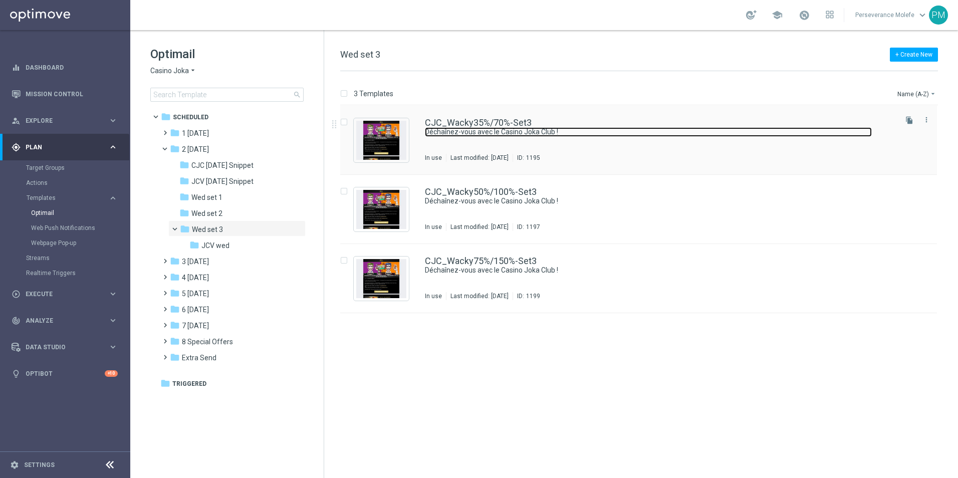
click at [481, 129] on link "Déchaînez-vous avec le Casino Joka Club !" at bounding box center [648, 132] width 447 height 10
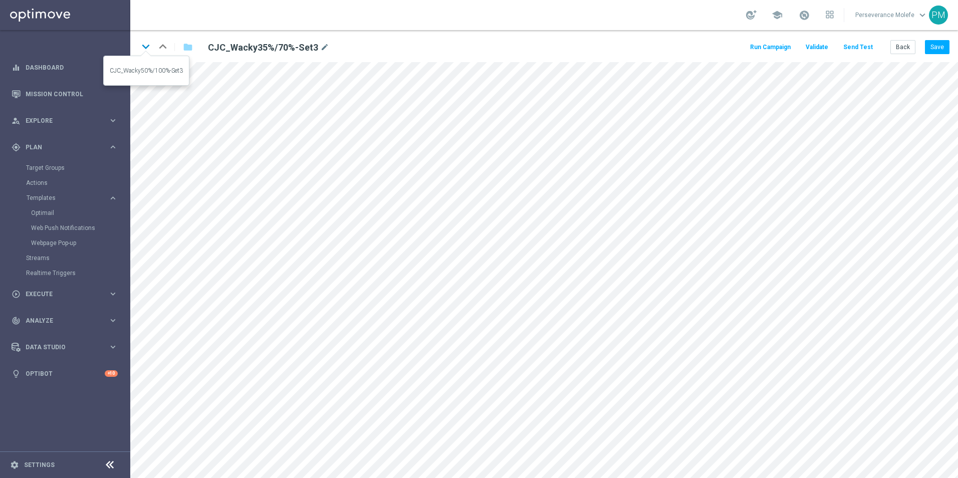
click at [143, 53] on icon "keyboard_arrow_down" at bounding box center [145, 46] width 15 height 15
click at [142, 52] on icon "keyboard_arrow_down" at bounding box center [145, 46] width 15 height 15
click at [905, 53] on button "Back" at bounding box center [903, 47] width 25 height 14
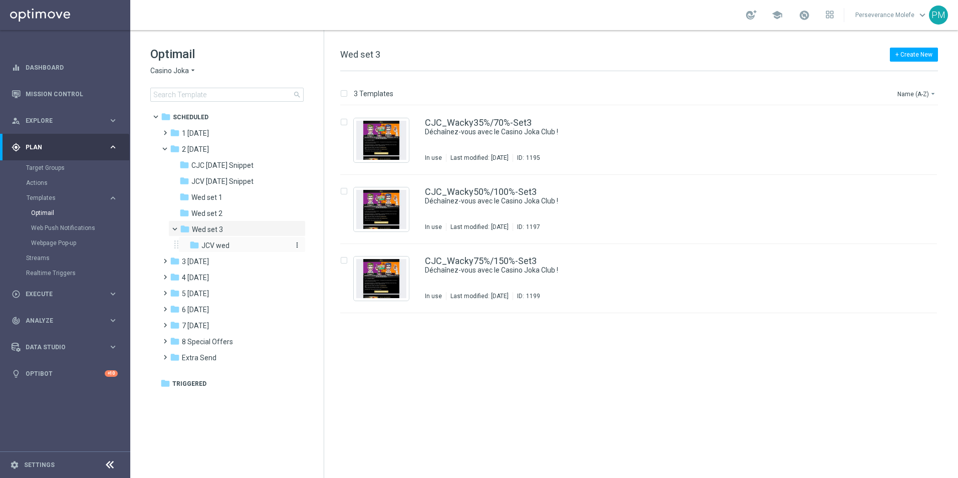
click at [230, 243] on div "folder JCV wed" at bounding box center [238, 246] width 99 height 12
click at [457, 126] on link "JCV_Wacky35%/70%-Set3" at bounding box center [478, 122] width 106 height 9
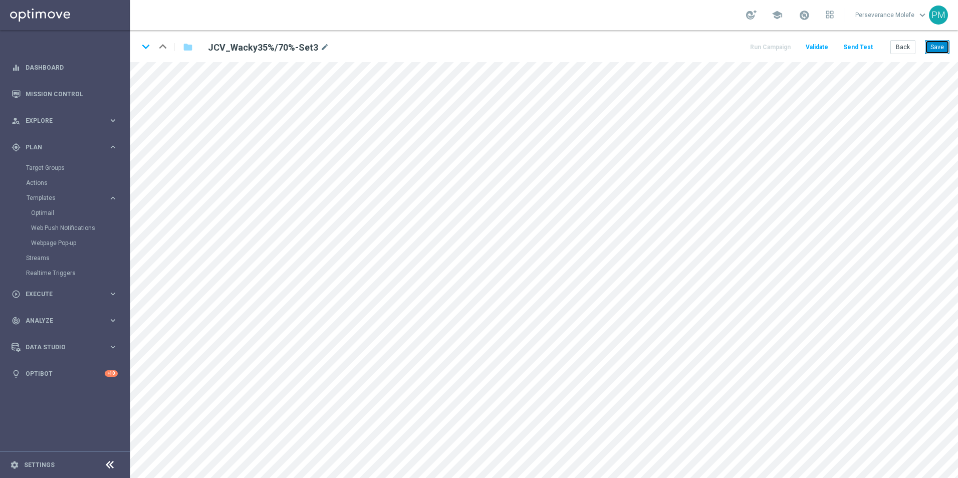
click at [929, 50] on button "Save" at bounding box center [937, 47] width 25 height 14
click at [899, 51] on button "Back" at bounding box center [903, 47] width 25 height 14
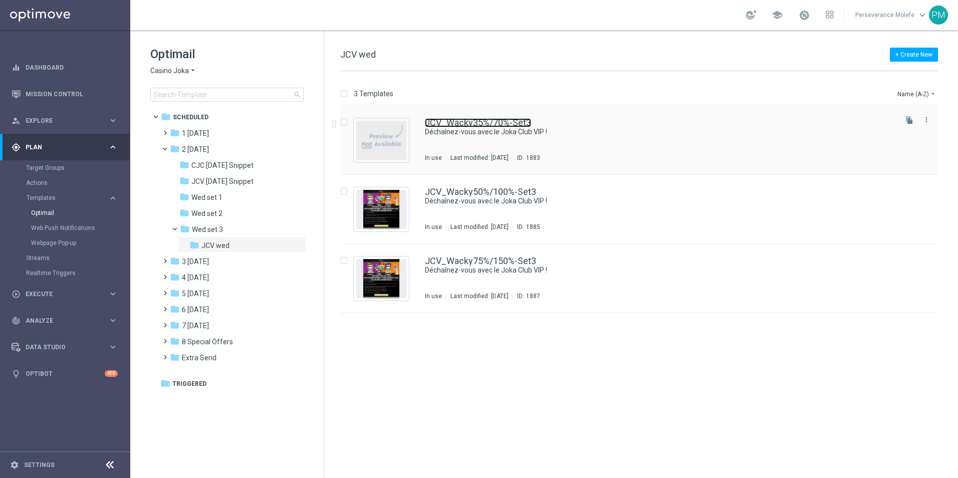
click at [466, 125] on link "JCV_Wacky35%/70%-Set3" at bounding box center [478, 122] width 106 height 9
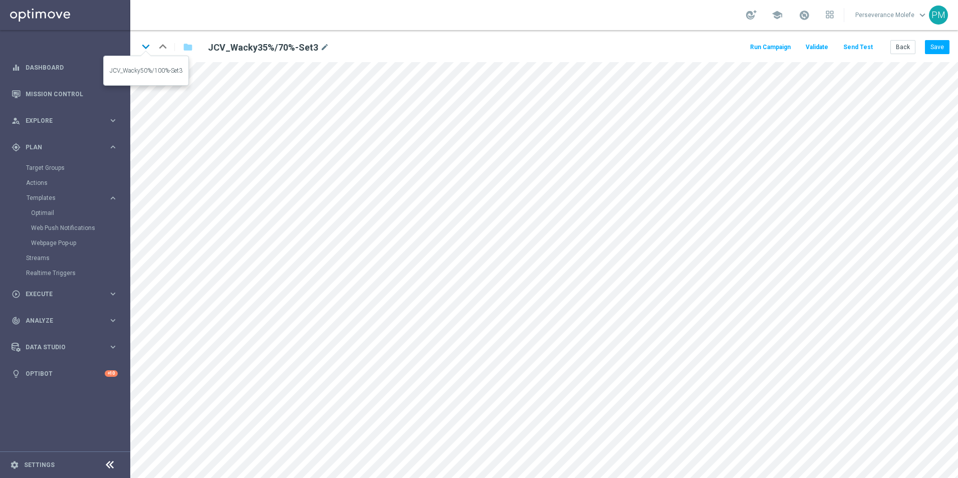
click at [145, 51] on icon "keyboard_arrow_down" at bounding box center [145, 46] width 15 height 15
click at [936, 46] on button "Save" at bounding box center [937, 47] width 25 height 14
click at [147, 43] on icon "keyboard_arrow_down" at bounding box center [145, 46] width 15 height 15
click at [945, 41] on button "Save" at bounding box center [937, 47] width 25 height 14
click at [904, 47] on button "Back" at bounding box center [903, 47] width 25 height 14
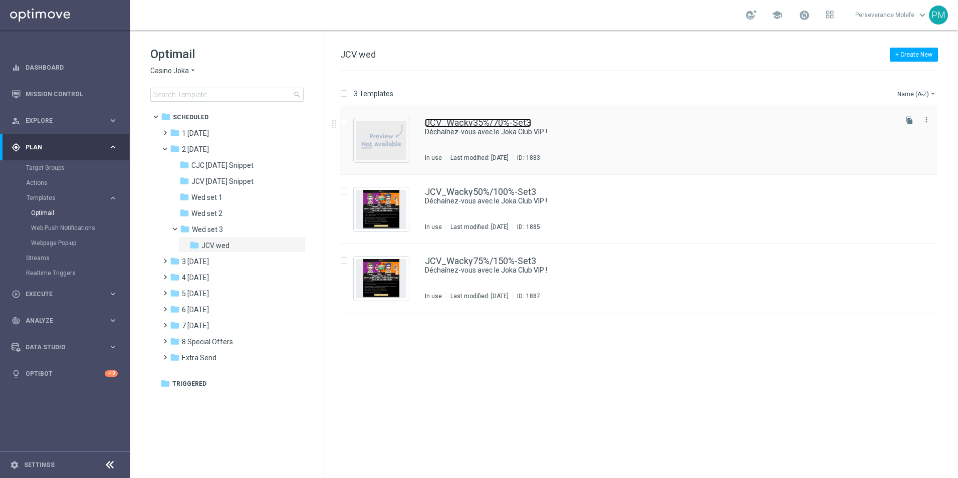
click at [440, 122] on link "JCV_Wacky35%/70%-Set3" at bounding box center [478, 122] width 106 height 9
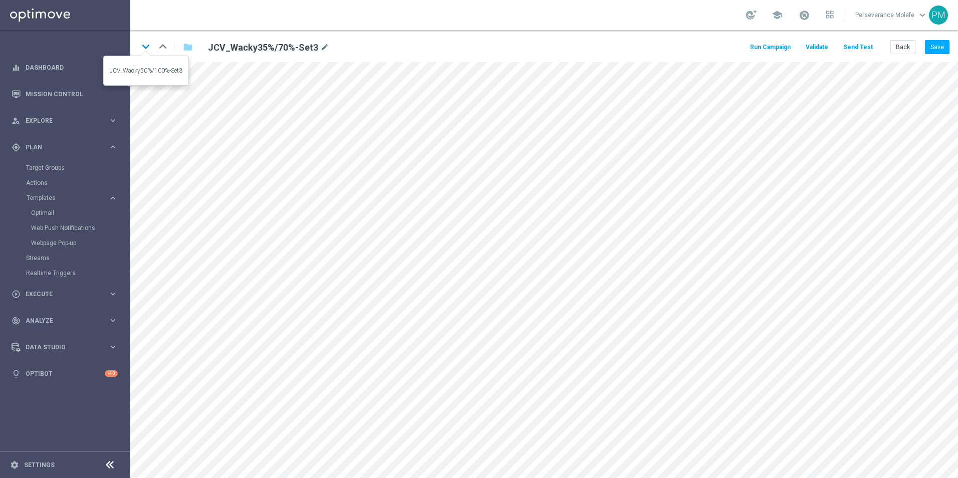
click at [147, 49] on icon "keyboard_arrow_down" at bounding box center [145, 46] width 15 height 15
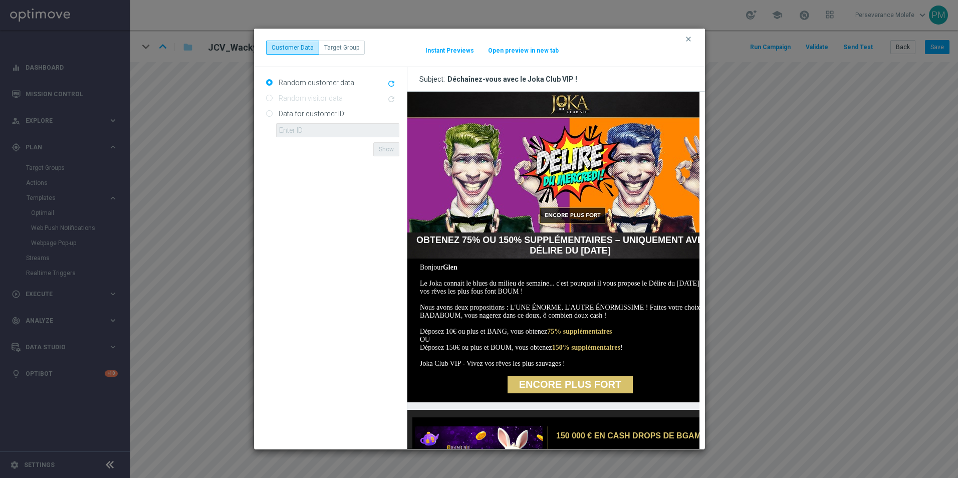
click at [530, 48] on button "Open preview in new tab" at bounding box center [524, 51] width 72 height 8
click at [533, 47] on button "Open preview in new tab" at bounding box center [524, 51] width 72 height 8
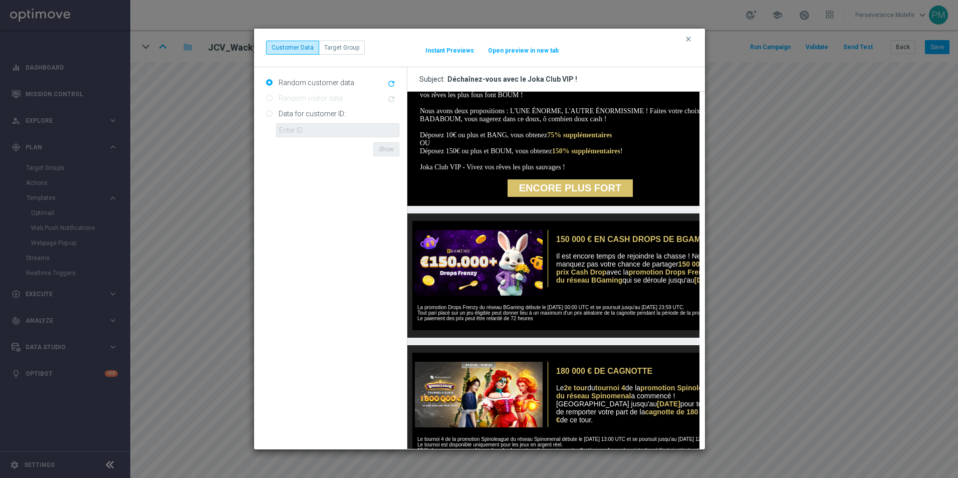
scroll to position [200, 0]
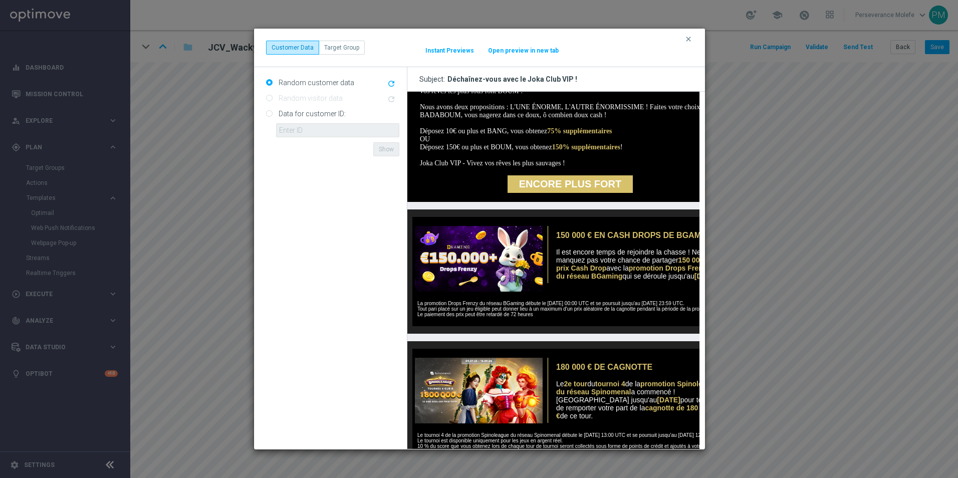
click at [543, 187] on link "ENCORE PLUS FORT" at bounding box center [569, 184] width 125 height 18
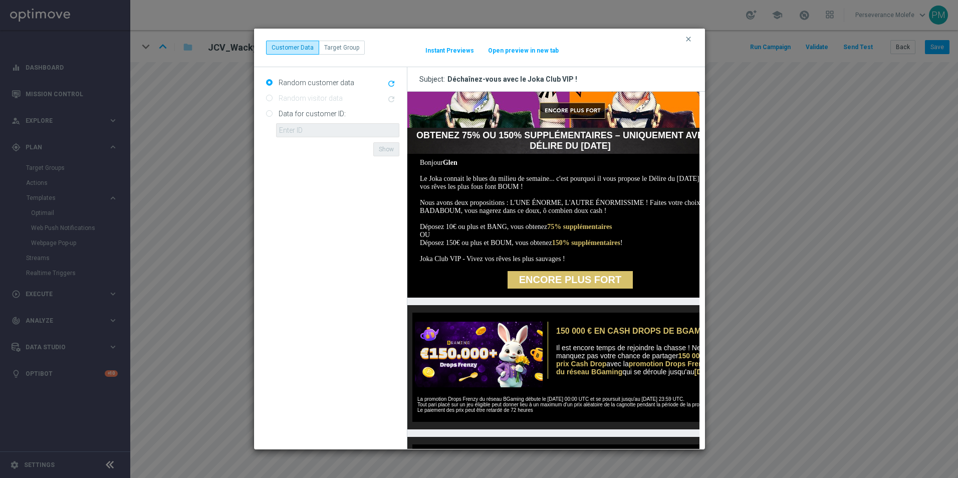
scroll to position [0, 0]
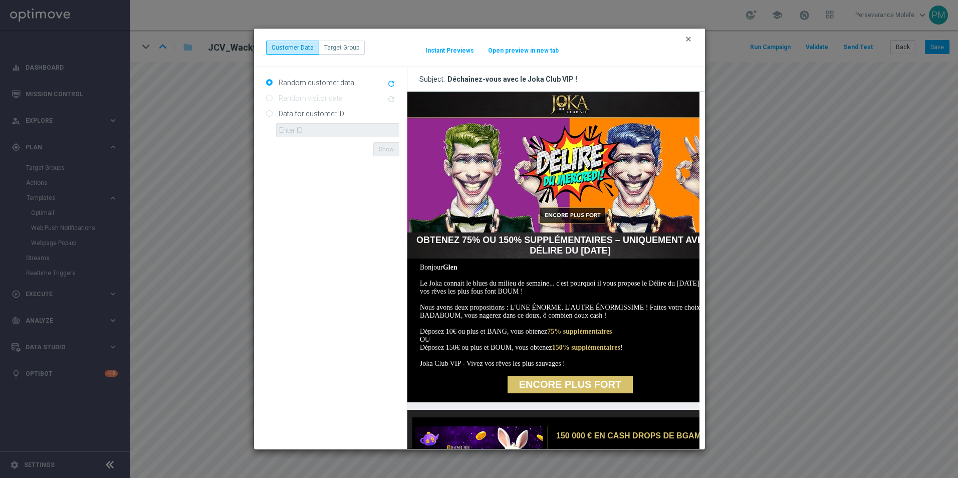
click at [689, 39] on icon "clear" at bounding box center [689, 39] width 8 height 8
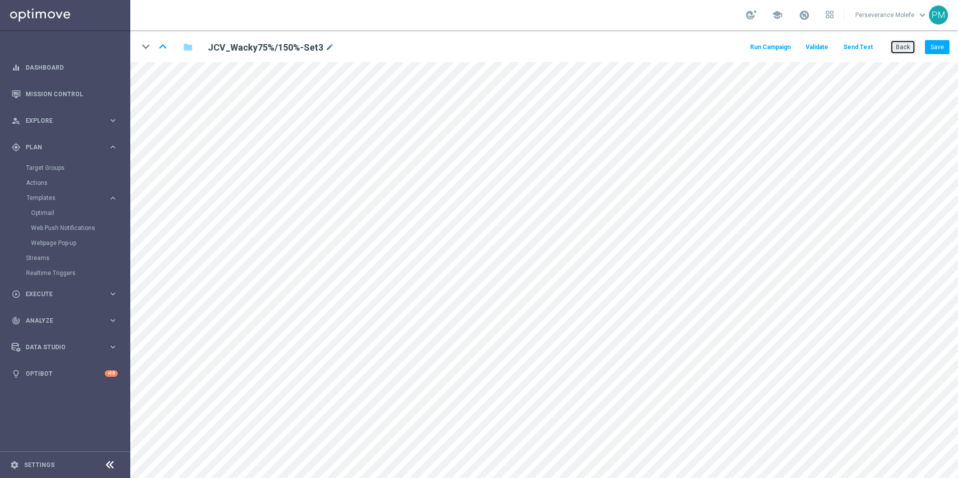
click at [901, 49] on button "Back" at bounding box center [903, 47] width 25 height 14
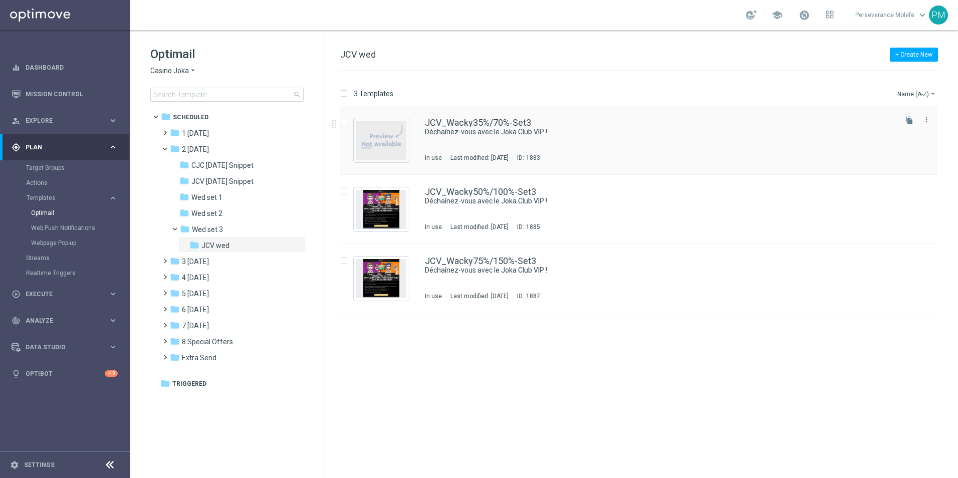
click at [486, 117] on div "JCV_Wacky35%/70%-Set3 Déchaînez-vous avec le Joka Club VIP ! In use Last modifi…" at bounding box center [638, 140] width 597 height 69
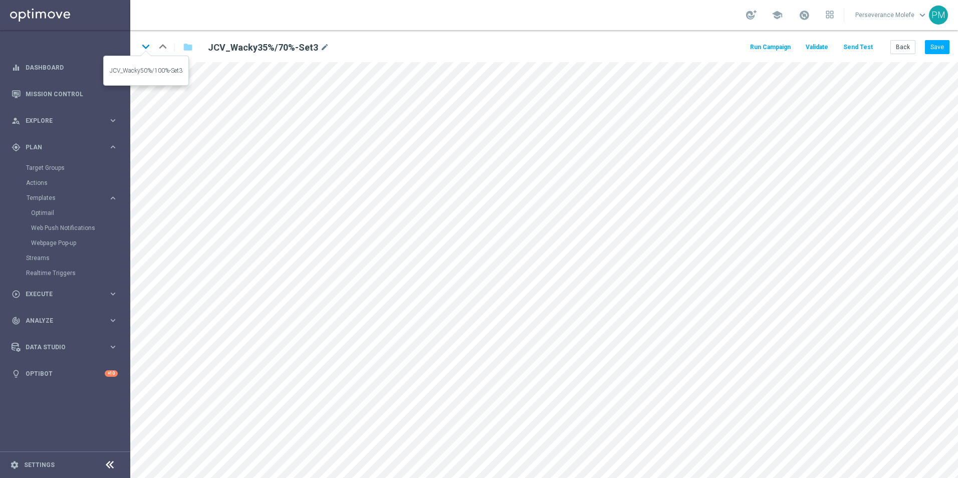
click at [146, 48] on icon "keyboard_arrow_down" at bounding box center [145, 46] width 15 height 15
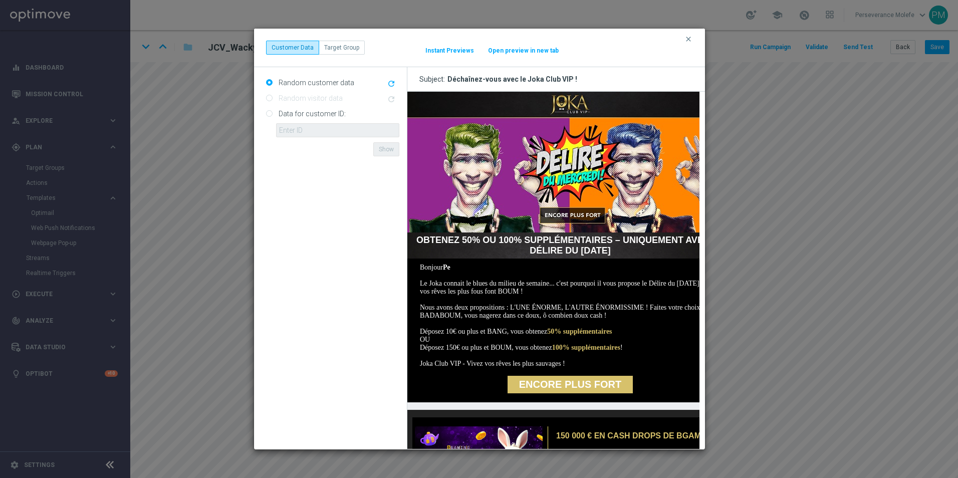
click at [523, 47] on button "Open preview in new tab" at bounding box center [524, 51] width 72 height 8
click at [686, 42] on icon "clear" at bounding box center [689, 39] width 8 height 8
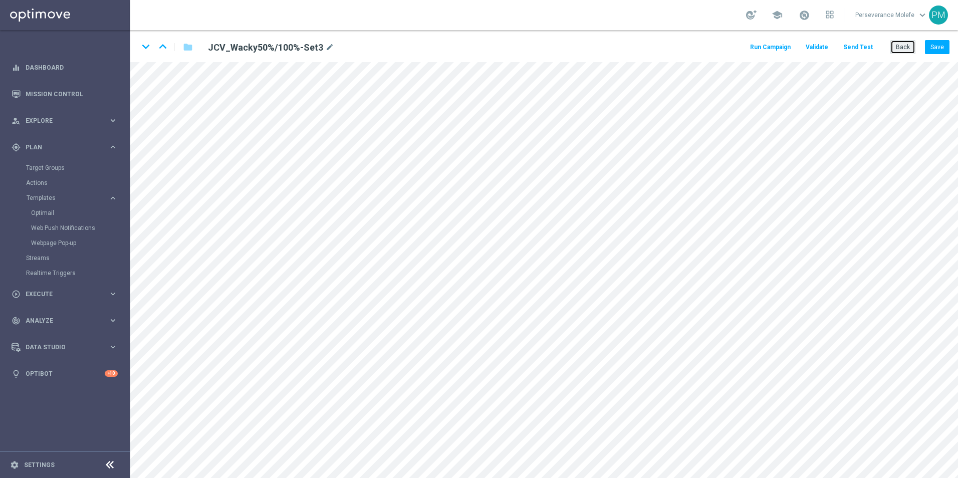
click at [895, 50] on button "Back" at bounding box center [903, 47] width 25 height 14
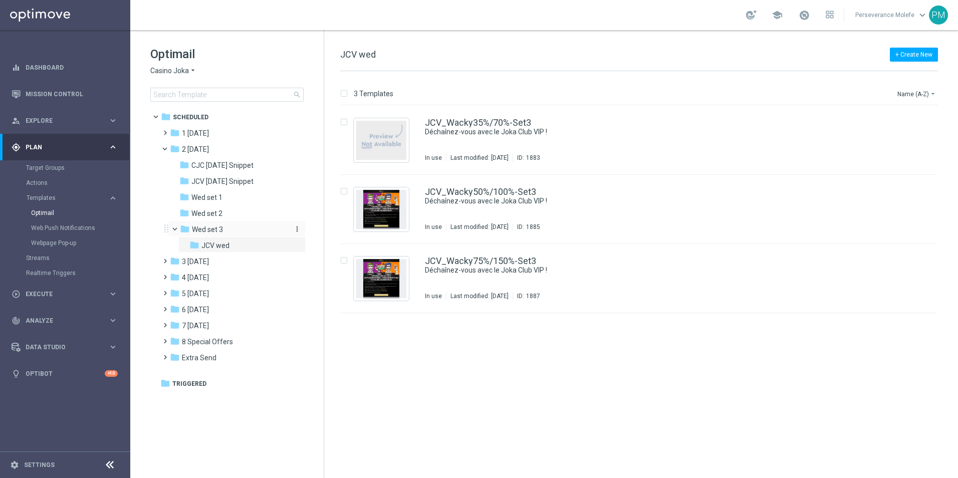
click at [235, 235] on div "folder Wed set 3" at bounding box center [233, 230] width 107 height 12
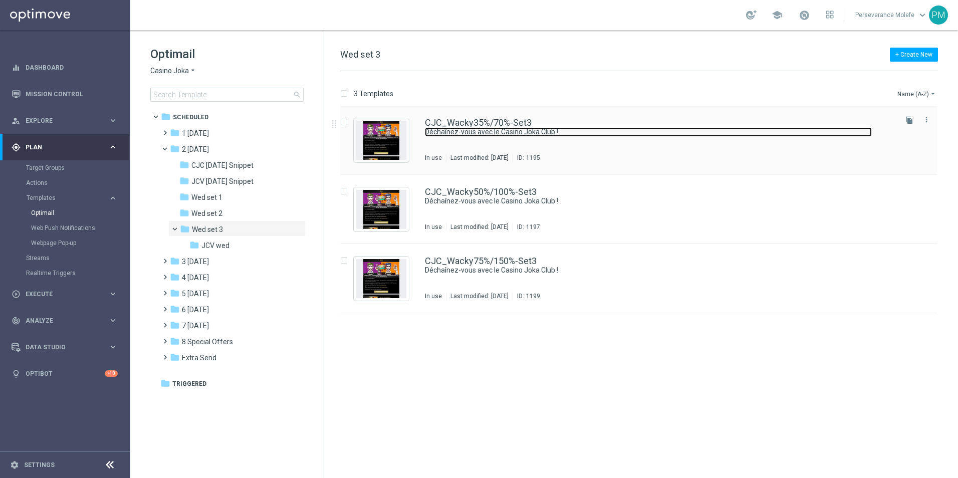
click at [456, 129] on link "Déchaînez-vous avec le Casino Joka Club !" at bounding box center [648, 132] width 447 height 10
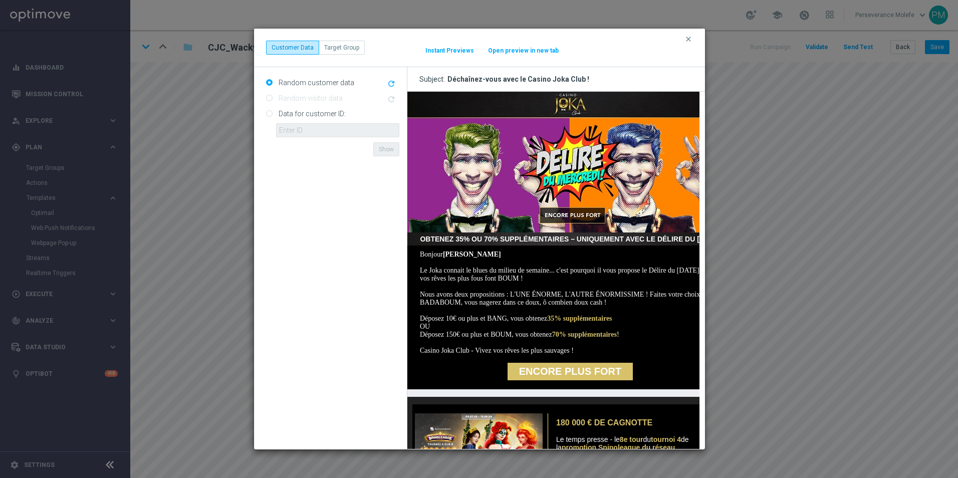
click at [522, 48] on button "Open preview in new tab" at bounding box center [524, 51] width 72 height 8
click at [688, 39] on icon "clear" at bounding box center [689, 39] width 8 height 8
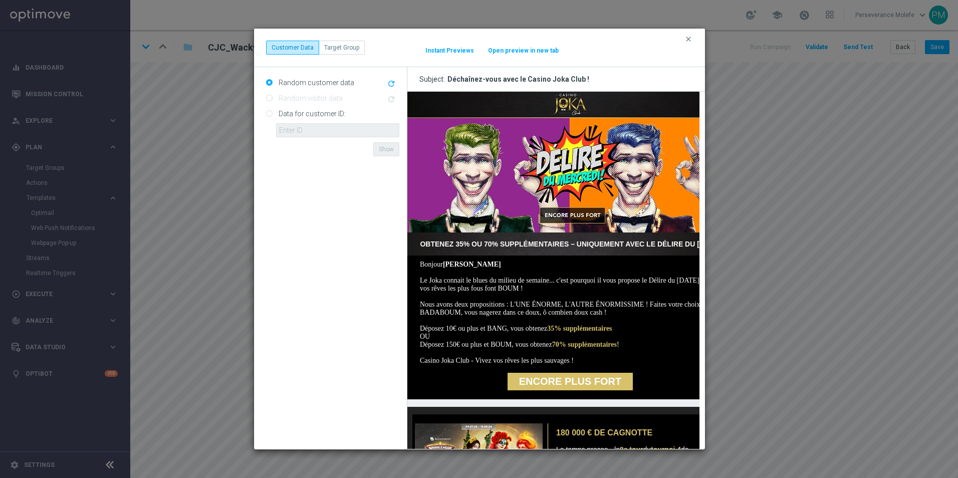
click at [522, 53] on button "Open preview in new tab" at bounding box center [524, 51] width 72 height 8
drag, startPoint x: 686, startPoint y: 39, endPoint x: 710, endPoint y: 39, distance: 24.6
click at [686, 39] on icon "clear" at bounding box center [689, 39] width 8 height 8
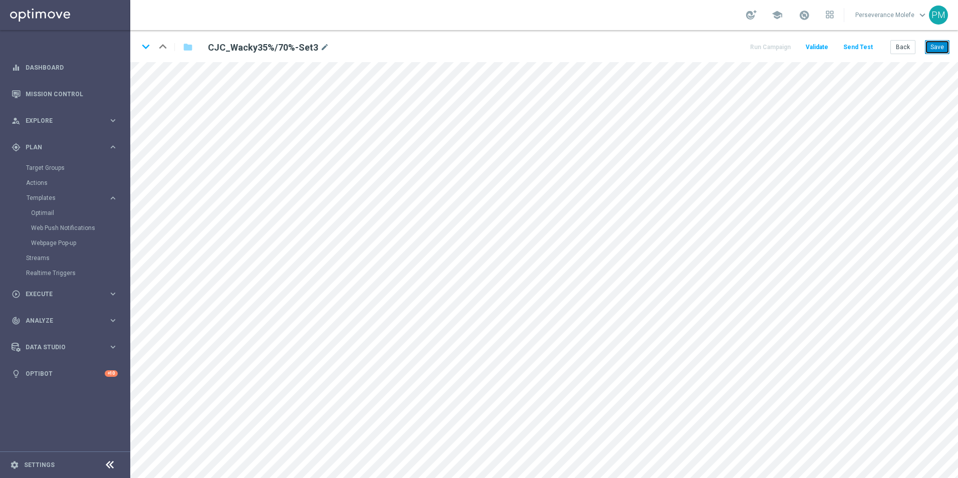
click at [929, 44] on button "Save" at bounding box center [937, 47] width 25 height 14
click at [863, 48] on button "Send Test" at bounding box center [858, 48] width 33 height 14
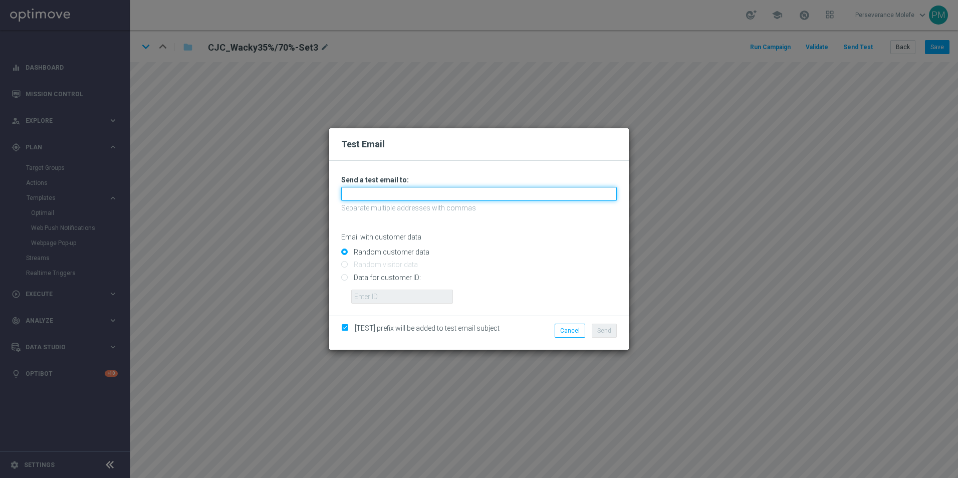
click at [394, 192] on input "text" at bounding box center [479, 194] width 276 height 14
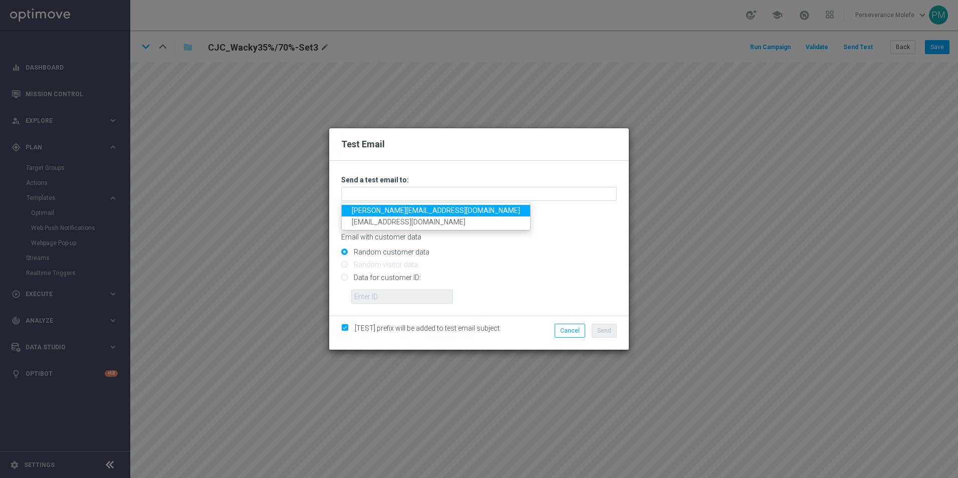
click at [384, 209] on link "[PERSON_NAME][EMAIL_ADDRESS][DOMAIN_NAME]" at bounding box center [436, 211] width 188 height 12
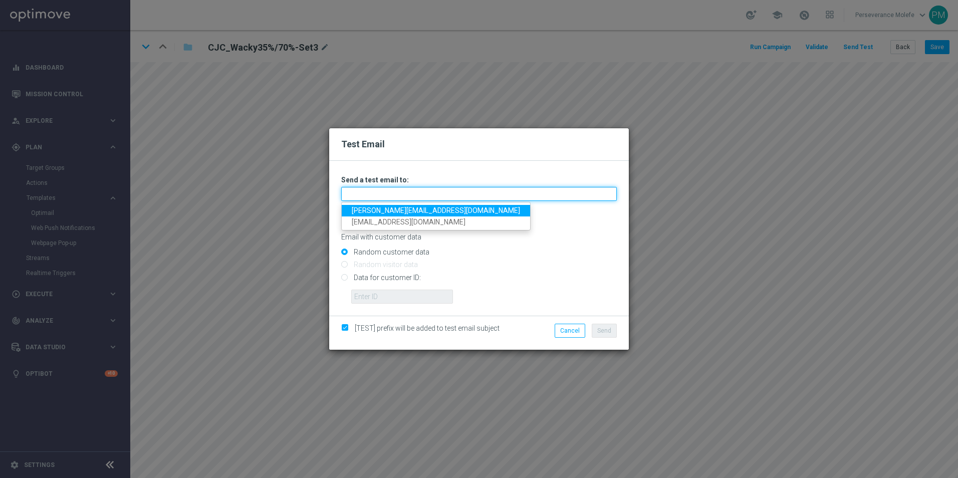
type input "[PERSON_NAME][EMAIL_ADDRESS][DOMAIN_NAME]"
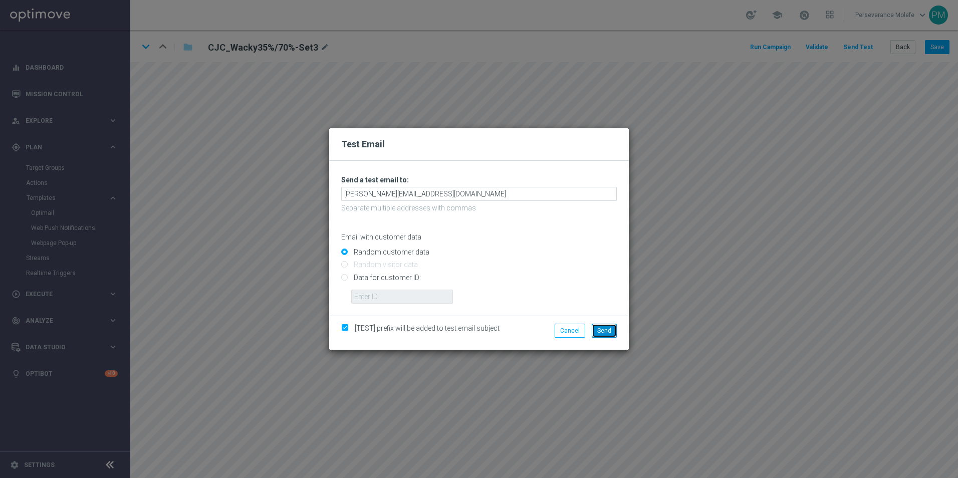
click at [610, 332] on span "Send" at bounding box center [604, 330] width 14 height 7
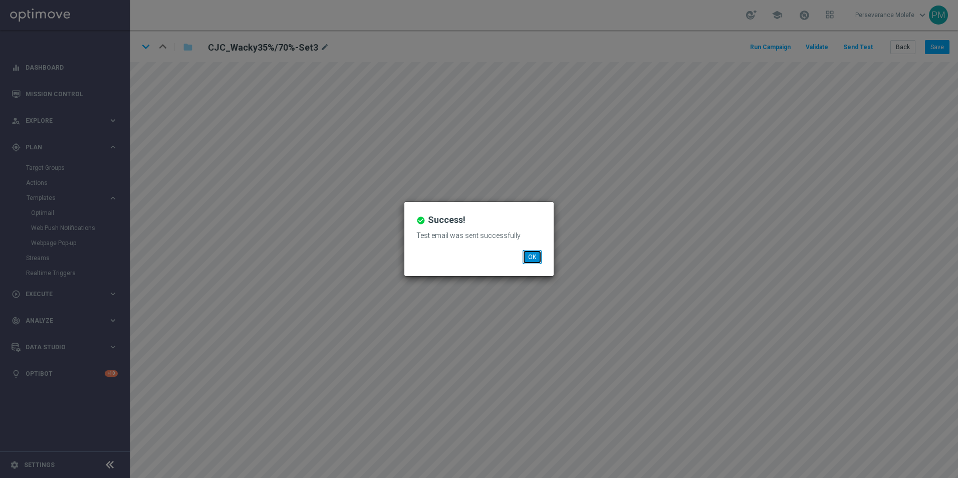
click at [529, 259] on button "OK" at bounding box center [532, 257] width 19 height 14
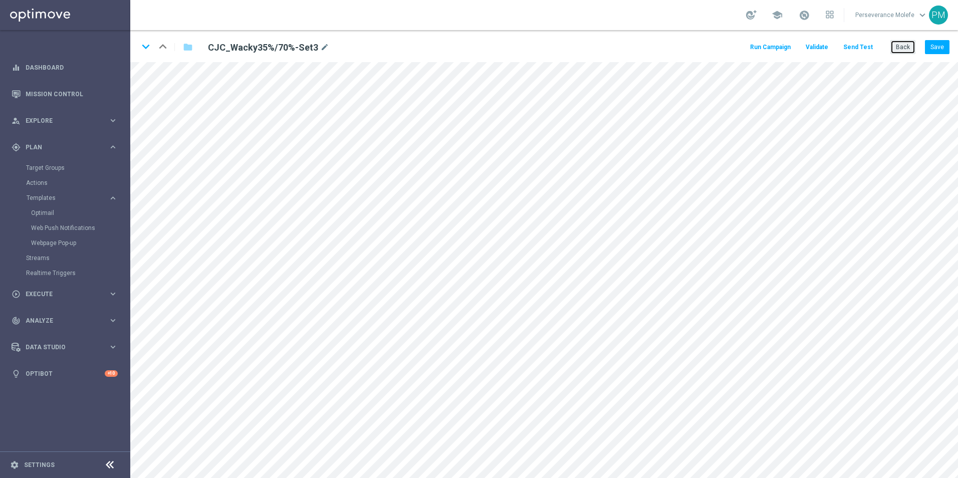
click at [897, 44] on button "Back" at bounding box center [903, 47] width 25 height 14
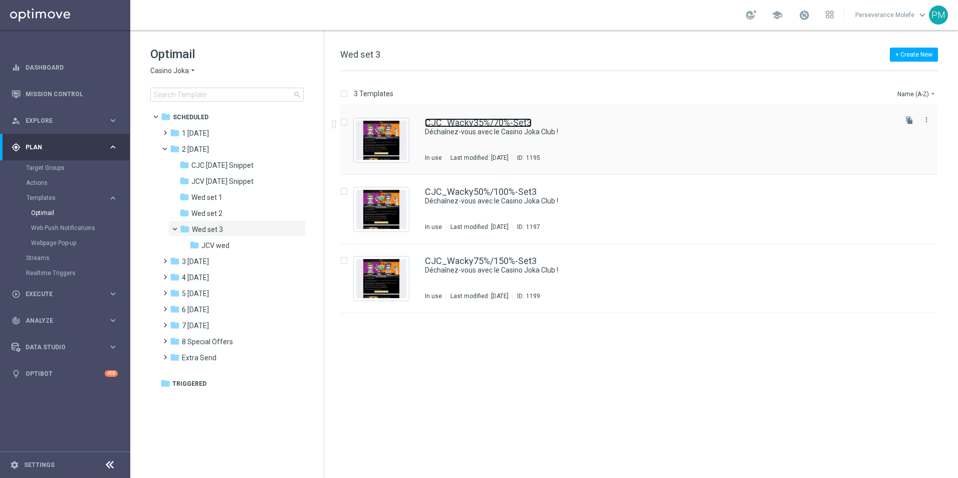
click at [456, 126] on link "CJC_Wacky35%/70%-Set3" at bounding box center [478, 122] width 107 height 9
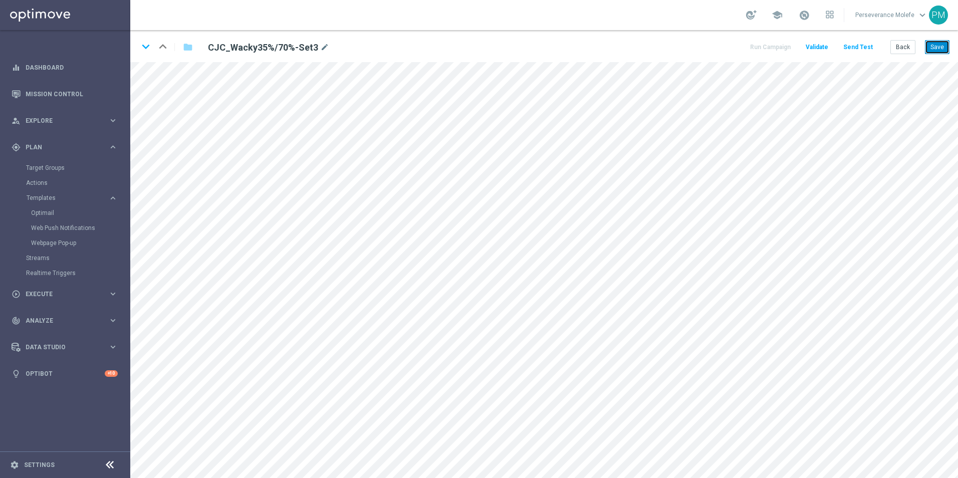
click at [938, 48] on button "Save" at bounding box center [937, 47] width 25 height 14
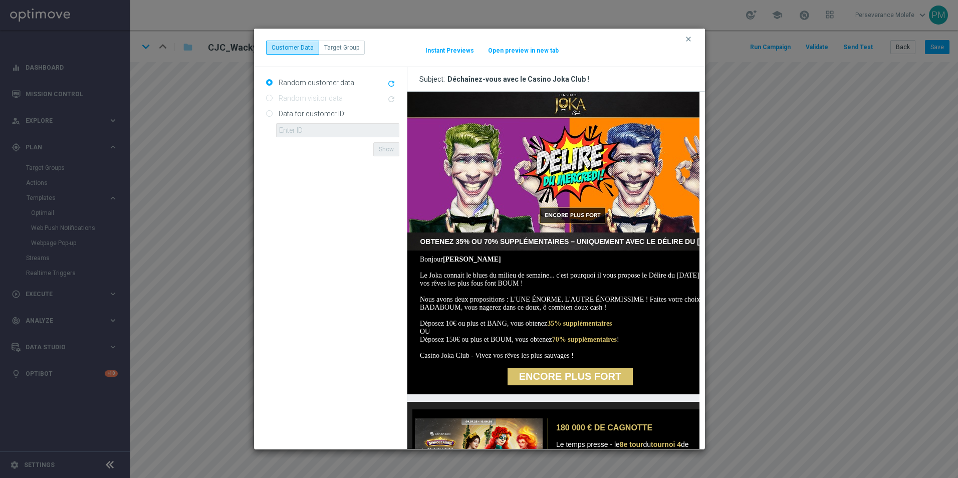
click at [529, 50] on button "Open preview in new tab" at bounding box center [524, 51] width 72 height 8
